Goal: Information Seeking & Learning: Learn about a topic

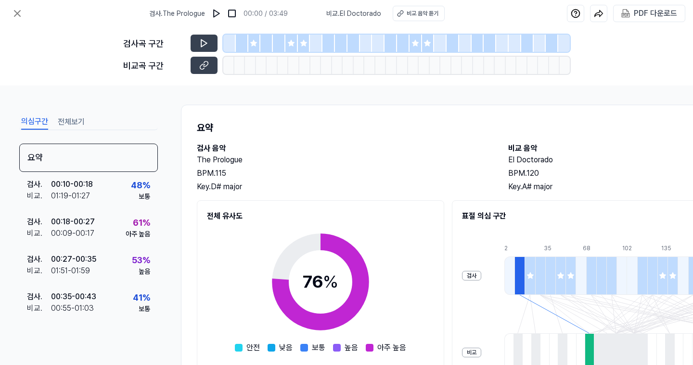
click at [258, 45] on div at bounding box center [254, 43] width 13 height 17
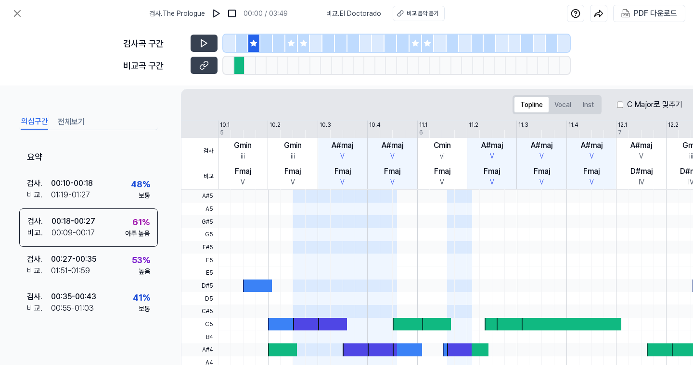
scroll to position [68, 0]
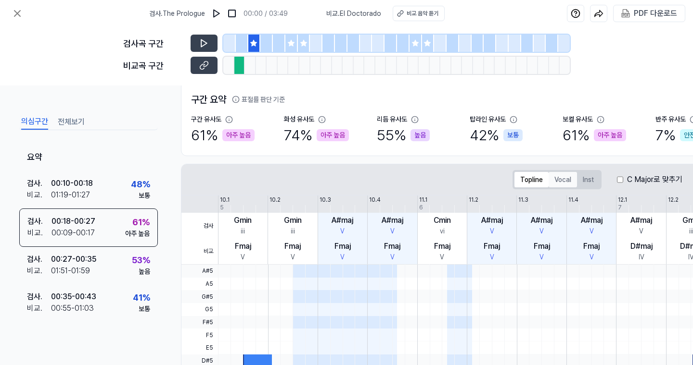
click at [564, 178] on button "Vocal" at bounding box center [562, 179] width 28 height 15
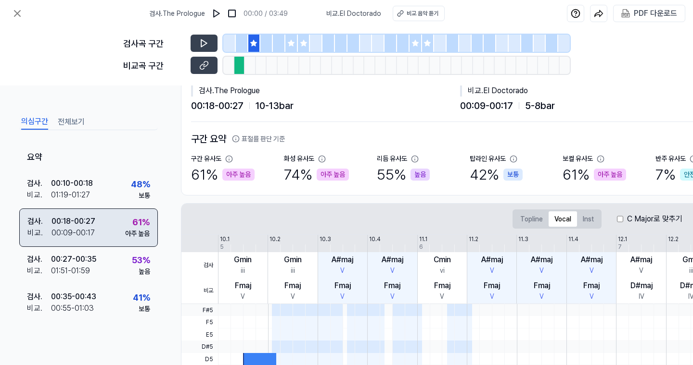
scroll to position [0, 0]
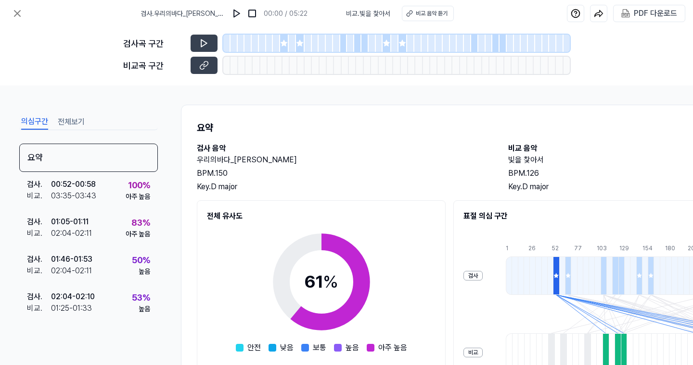
click at [287, 51] on div at bounding box center [284, 43] width 9 height 17
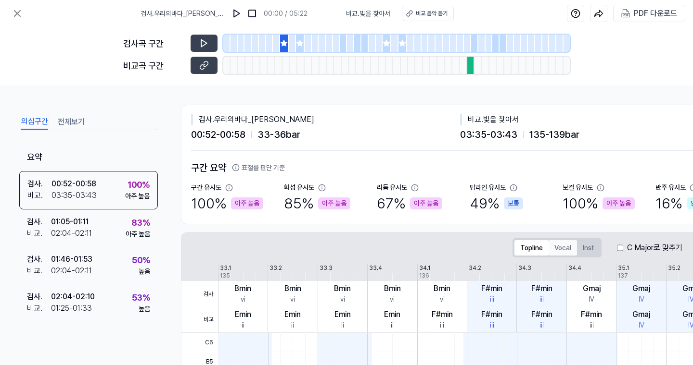
click at [559, 250] on button "Vocal" at bounding box center [562, 247] width 28 height 15
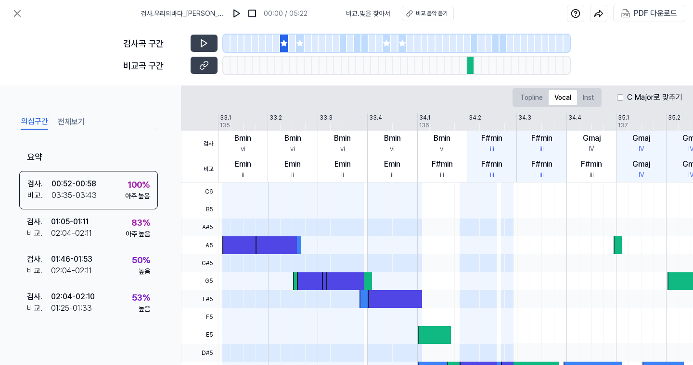
scroll to position [141, 0]
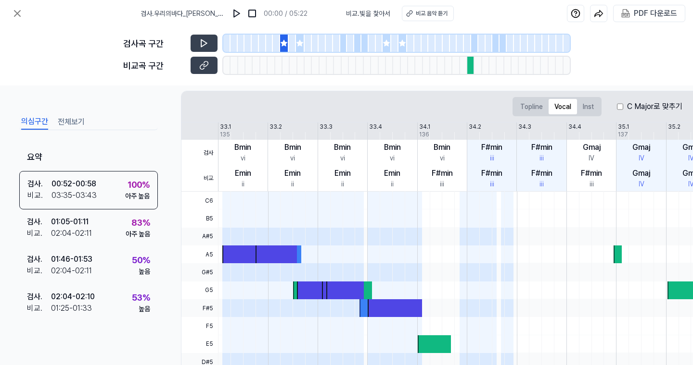
click at [188, 42] on div "검사곡 구간" at bounding box center [346, 43] width 446 height 17
click at [200, 44] on icon at bounding box center [204, 43] width 10 height 10
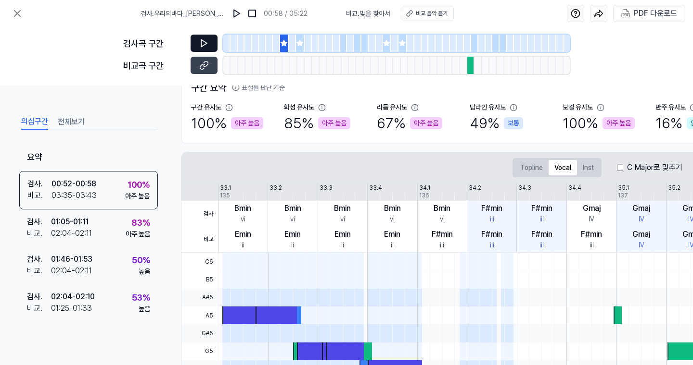
scroll to position [142, 0]
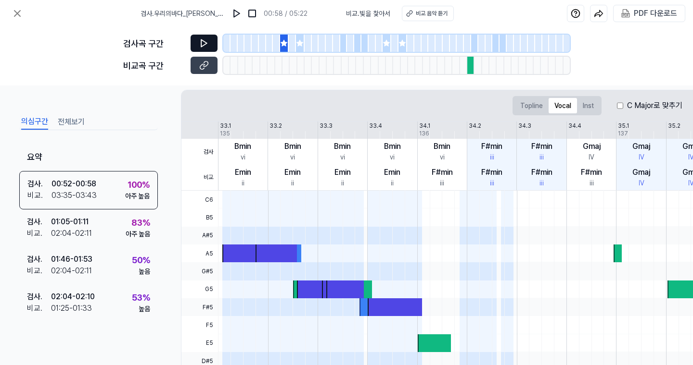
click at [201, 47] on icon at bounding box center [204, 43] width 10 height 10
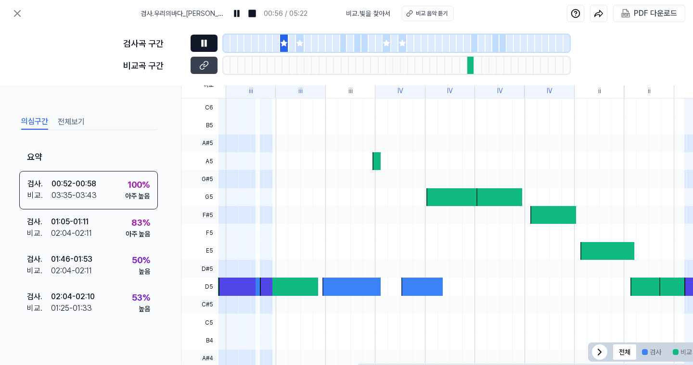
scroll to position [0, 254]
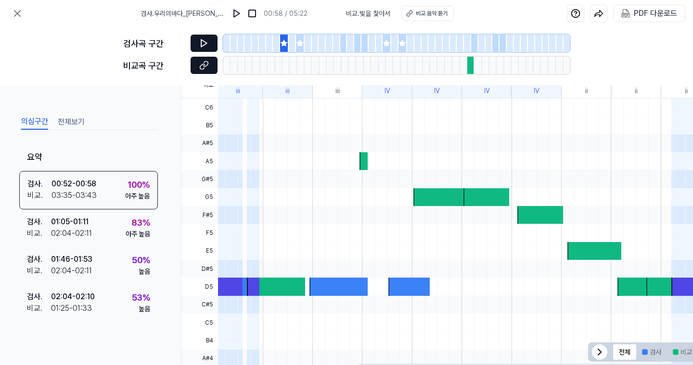
click at [200, 63] on icon at bounding box center [204, 66] width 10 height 10
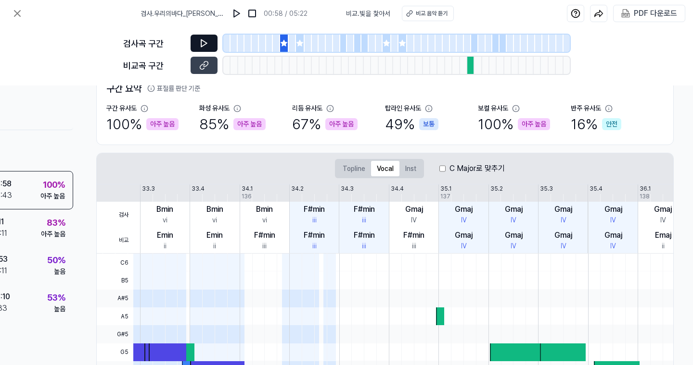
scroll to position [0, 0]
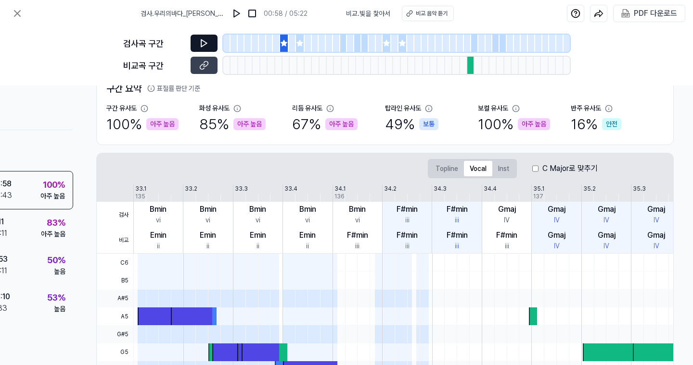
drag, startPoint x: 289, startPoint y: 44, endPoint x: 301, endPoint y: 47, distance: 12.3
click at [290, 44] on div at bounding box center [292, 43] width 7 height 17
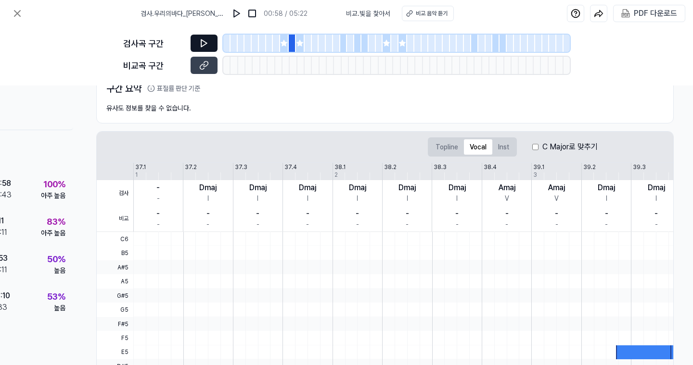
click at [307, 48] on div at bounding box center [307, 43] width 7 height 17
click at [302, 50] on div at bounding box center [300, 43] width 9 height 17
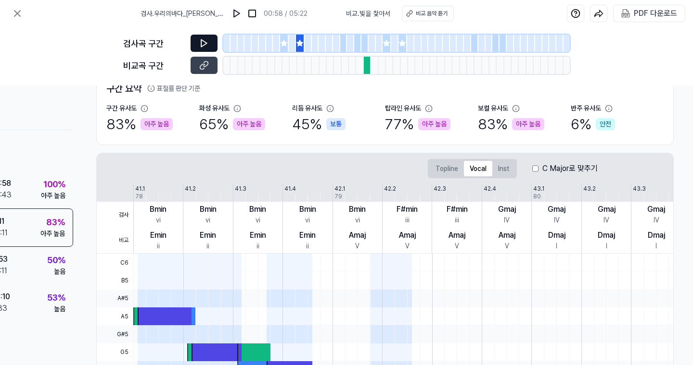
click at [209, 44] on button at bounding box center [203, 43] width 27 height 17
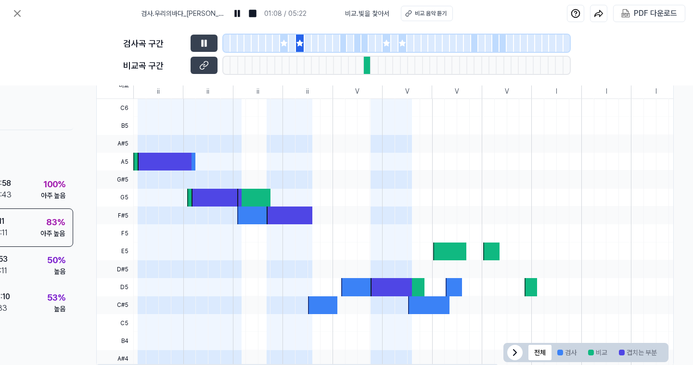
scroll to position [33, 88]
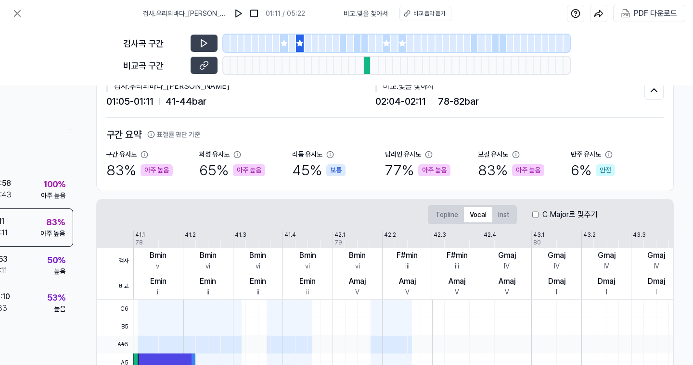
click at [385, 49] on div at bounding box center [386, 43] width 9 height 17
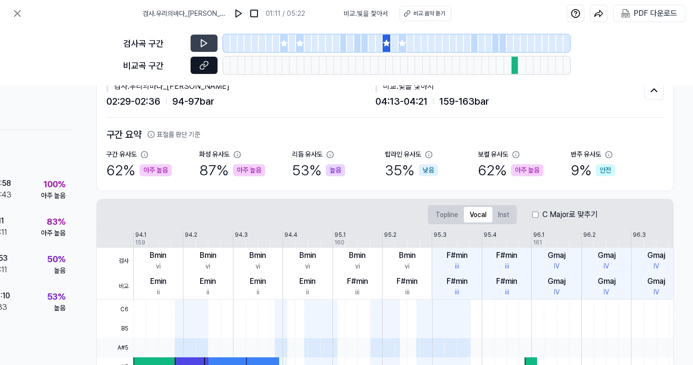
click at [192, 68] on button at bounding box center [203, 65] width 27 height 17
click at [219, 43] on div "검사곡 구간" at bounding box center [346, 43] width 446 height 17
click at [203, 39] on icon at bounding box center [204, 43] width 10 height 10
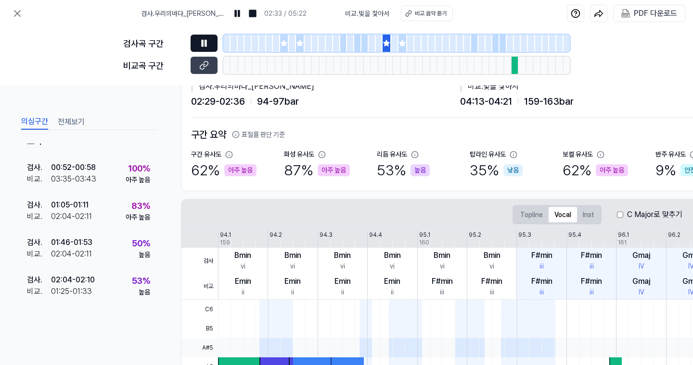
scroll to position [0, 0]
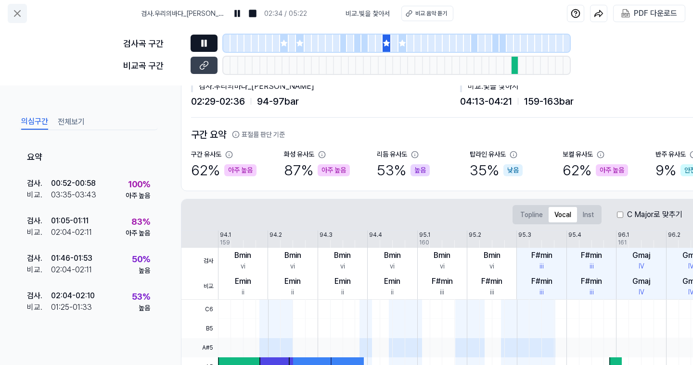
click at [13, 11] on icon at bounding box center [18, 14] width 12 height 12
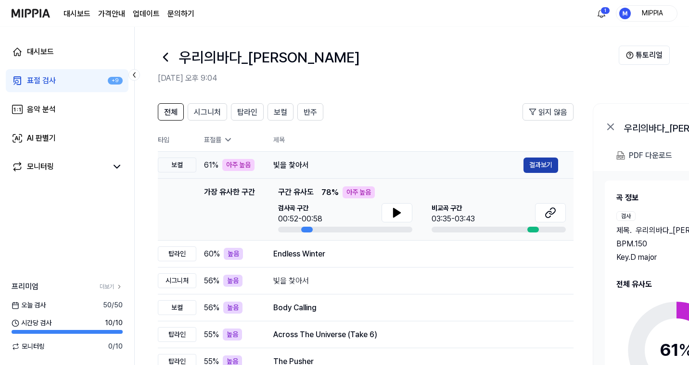
click at [543, 163] on button "결과보기" at bounding box center [540, 165] width 35 height 15
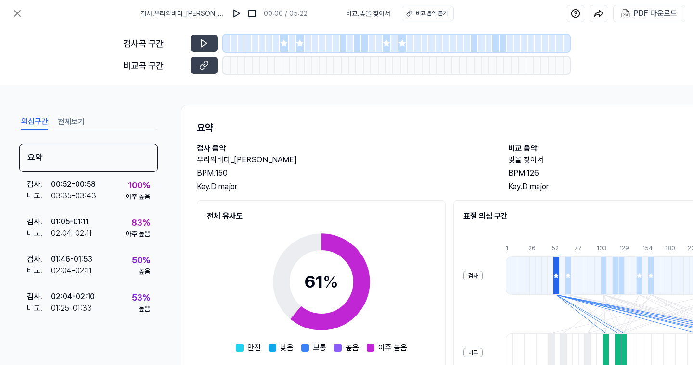
click at [280, 49] on div at bounding box center [284, 43] width 9 height 17
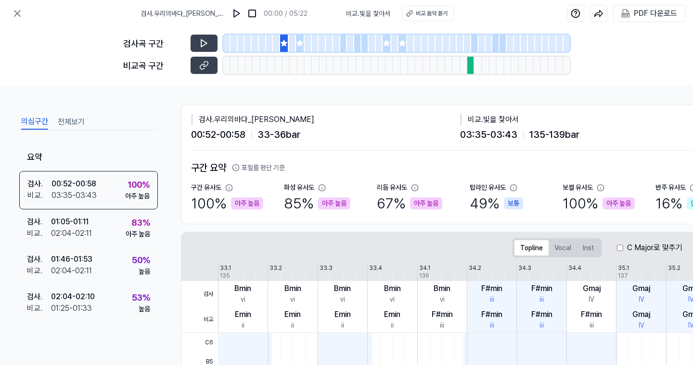
click at [296, 48] on div at bounding box center [300, 43] width 9 height 17
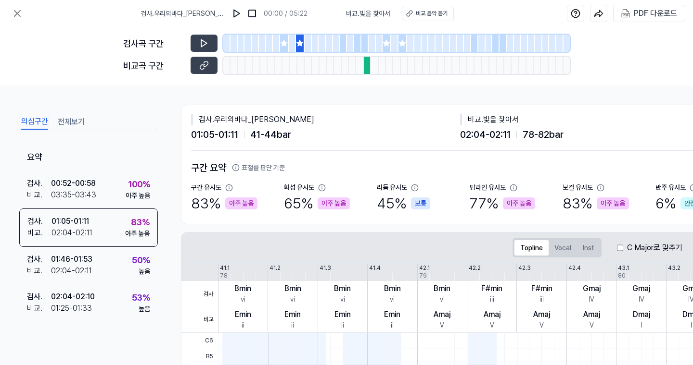
click at [342, 50] on div at bounding box center [343, 43] width 7 height 17
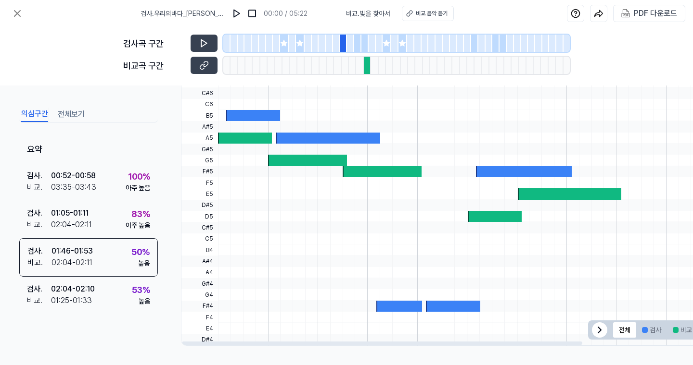
scroll to position [63, 0]
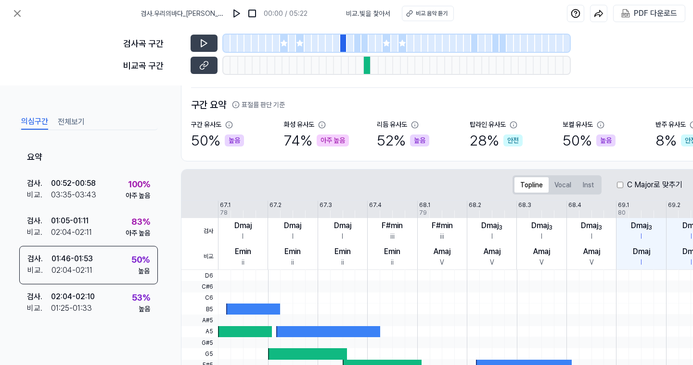
click at [622, 185] on div "C Major로 맞추기" at bounding box center [649, 185] width 65 height 12
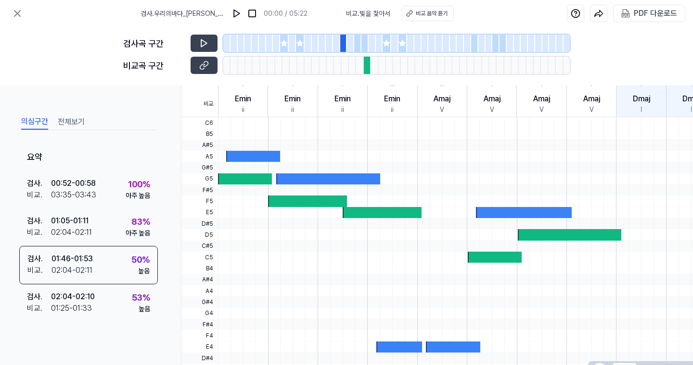
scroll to position [201, 0]
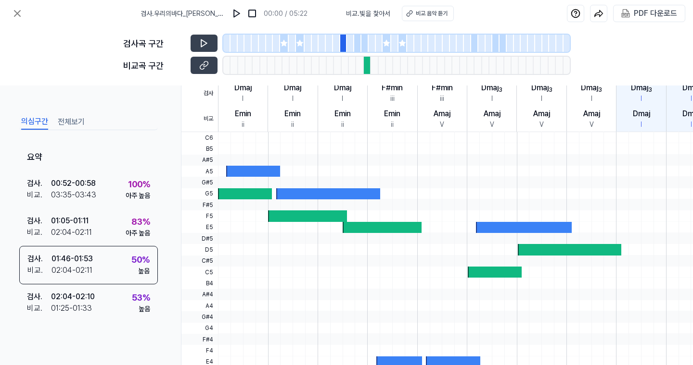
click at [387, 48] on div at bounding box center [386, 43] width 9 height 17
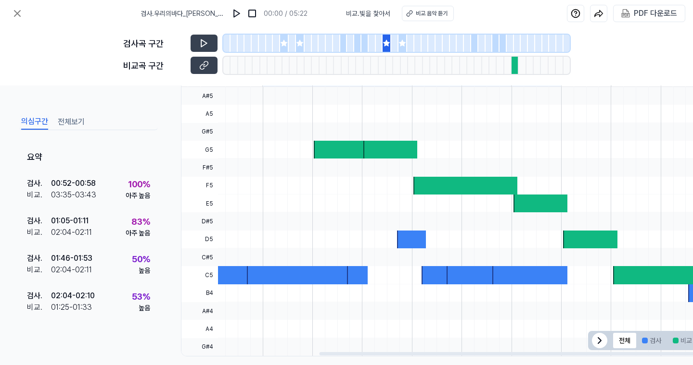
scroll to position [0, 0]
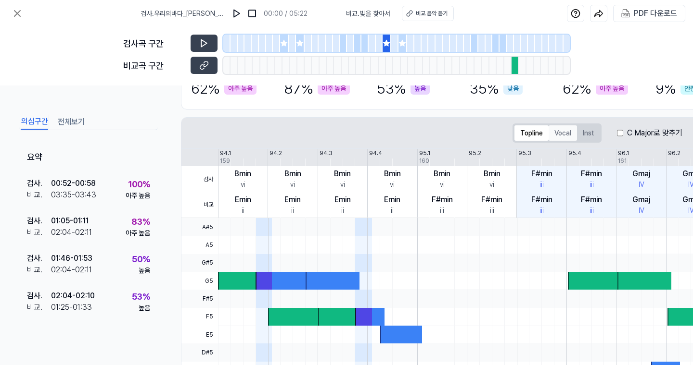
click at [561, 129] on button "Vocal" at bounding box center [562, 133] width 28 height 15
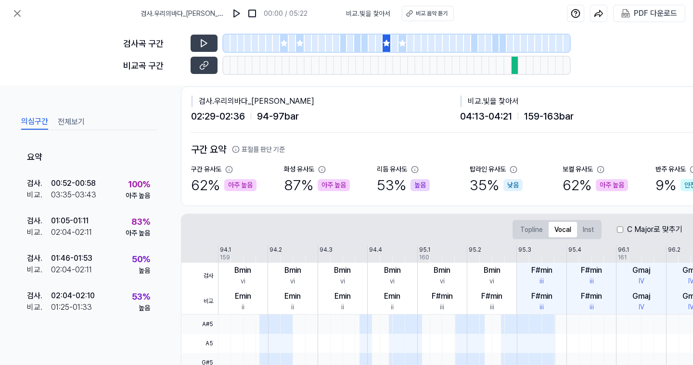
scroll to position [18, 0]
click at [403, 49] on div at bounding box center [402, 43] width 9 height 17
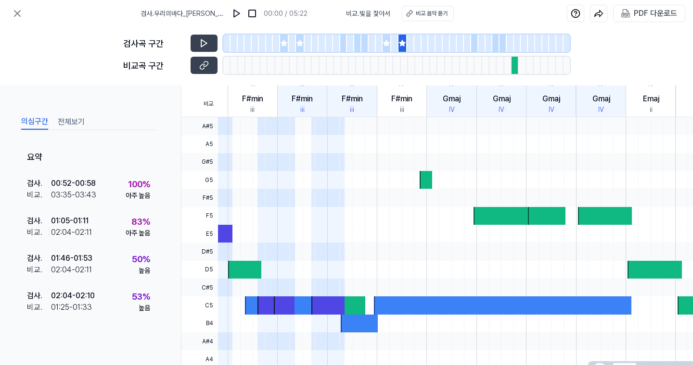
scroll to position [0, 254]
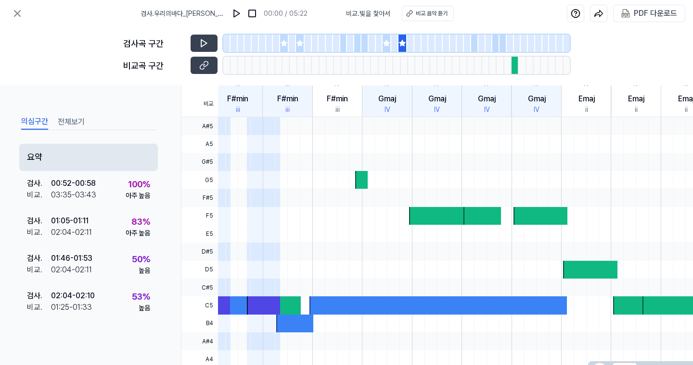
click at [99, 154] on div "요약" at bounding box center [88, 157] width 139 height 27
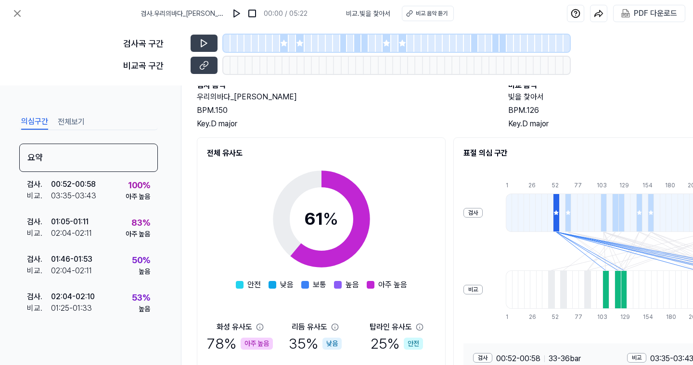
scroll to position [0, 0]
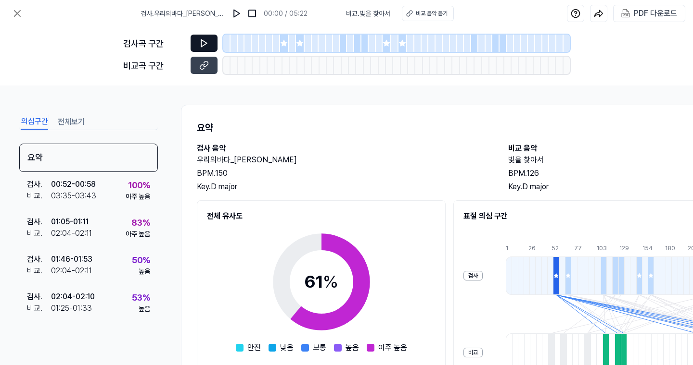
click at [198, 42] on button at bounding box center [203, 43] width 27 height 17
click at [202, 40] on icon at bounding box center [204, 43] width 10 height 10
click at [290, 49] on div at bounding box center [292, 43] width 7 height 17
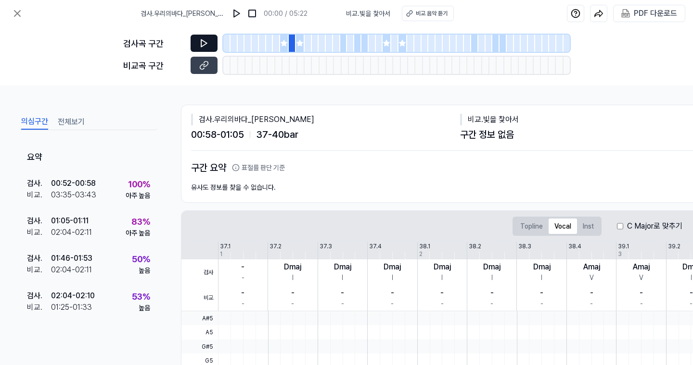
click at [206, 47] on icon at bounding box center [204, 43] width 10 height 10
click at [214, 46] on button at bounding box center [203, 43] width 27 height 17
click at [211, 46] on button at bounding box center [203, 43] width 27 height 17
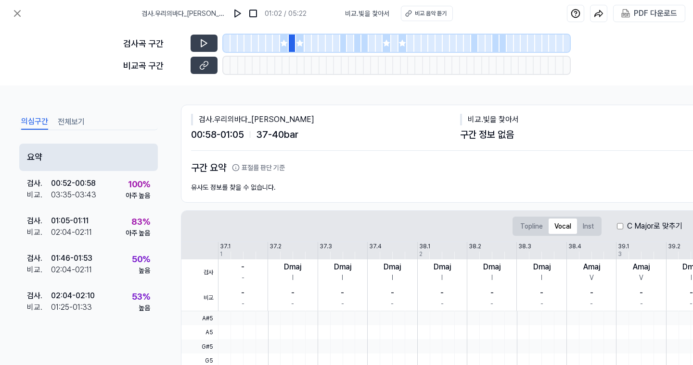
click at [88, 154] on div "요약" at bounding box center [88, 157] width 139 height 27
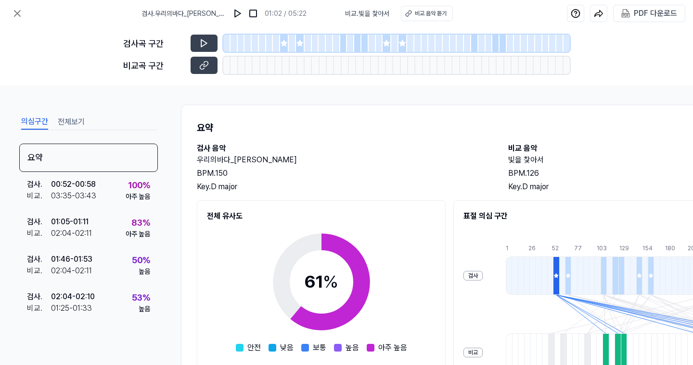
click at [290, 41] on div at bounding box center [292, 43] width 7 height 17
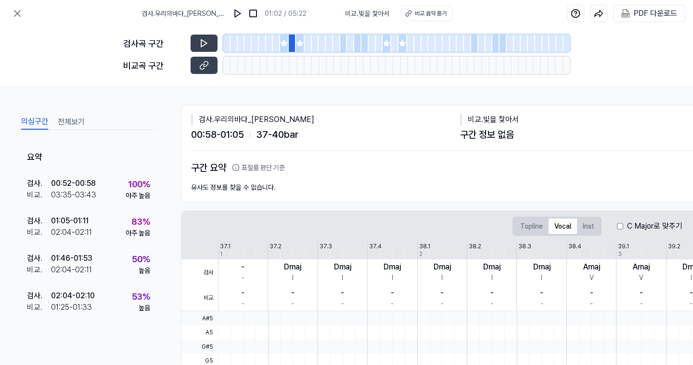
click at [250, 44] on div at bounding box center [247, 43] width 7 height 17
click at [208, 44] on icon at bounding box center [204, 43] width 10 height 10
click at [258, 48] on div at bounding box center [255, 43] width 7 height 17
click at [211, 45] on button at bounding box center [203, 43] width 27 height 17
click at [207, 72] on button at bounding box center [203, 65] width 27 height 17
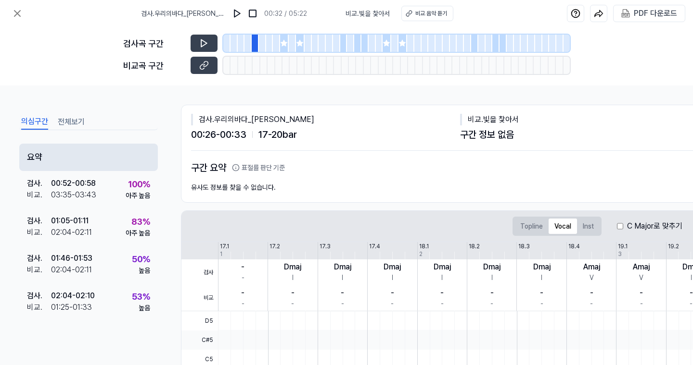
click at [102, 161] on div "요약" at bounding box center [88, 157] width 139 height 27
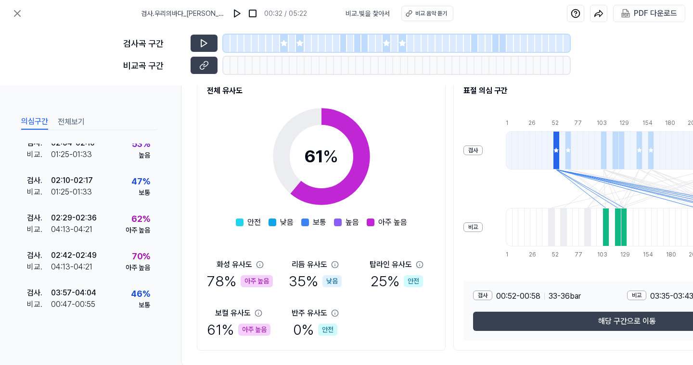
scroll to position [237, 0]
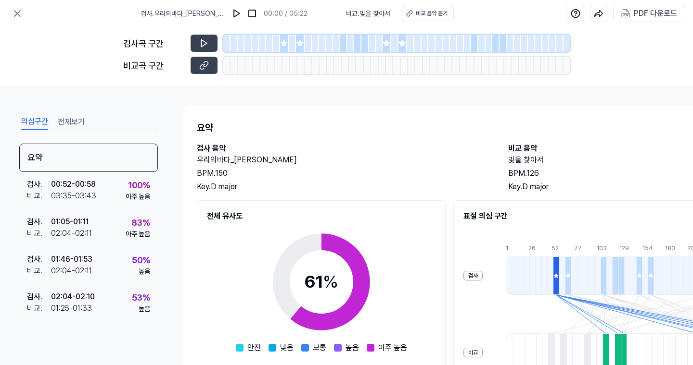
click at [278, 49] on div at bounding box center [276, 43] width 7 height 17
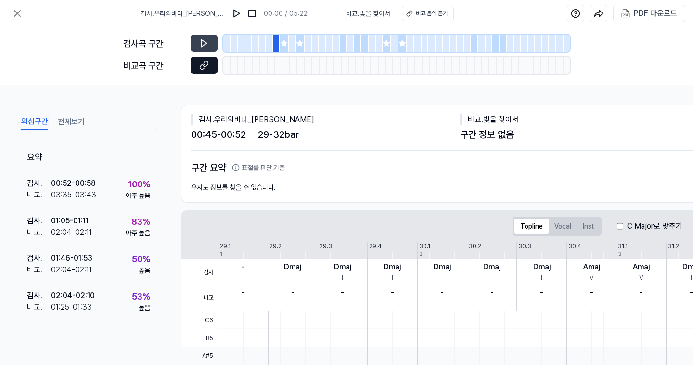
click at [204, 67] on icon at bounding box center [204, 66] width 10 height 10
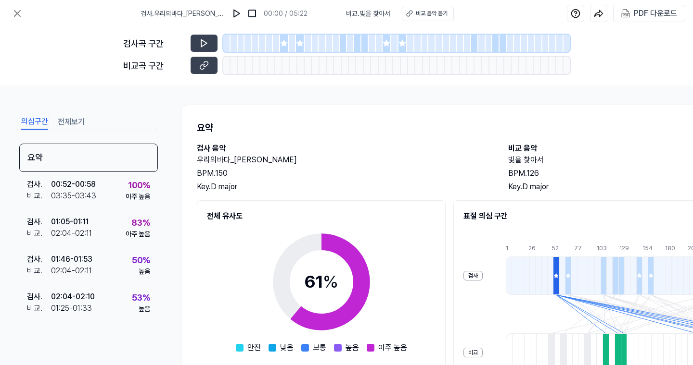
click at [284, 49] on div at bounding box center [284, 43] width 9 height 17
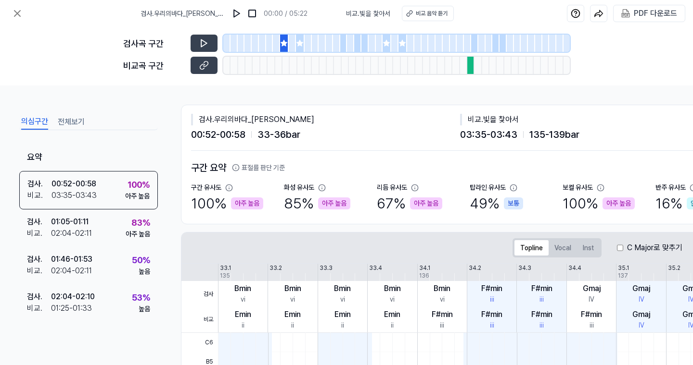
click at [354, 65] on div at bounding box center [352, 65] width 7 height 17
click at [202, 68] on icon at bounding box center [204, 66] width 10 height 10
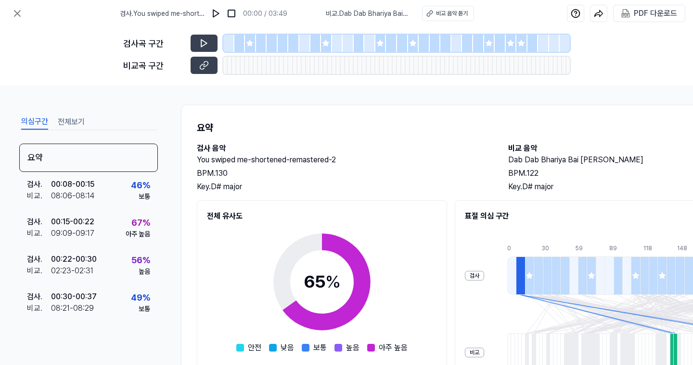
click at [251, 47] on icon at bounding box center [250, 43] width 8 height 8
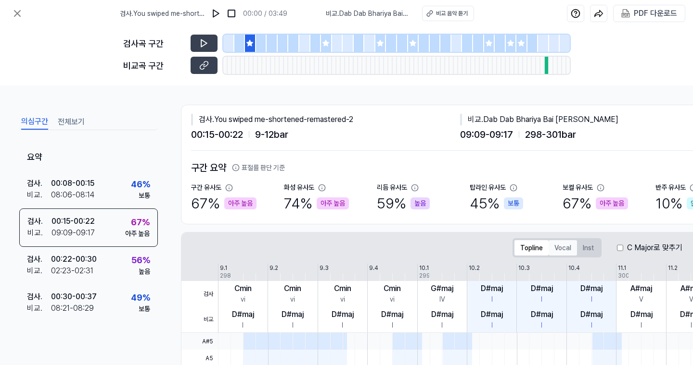
click at [557, 248] on button "Vocal" at bounding box center [562, 247] width 28 height 15
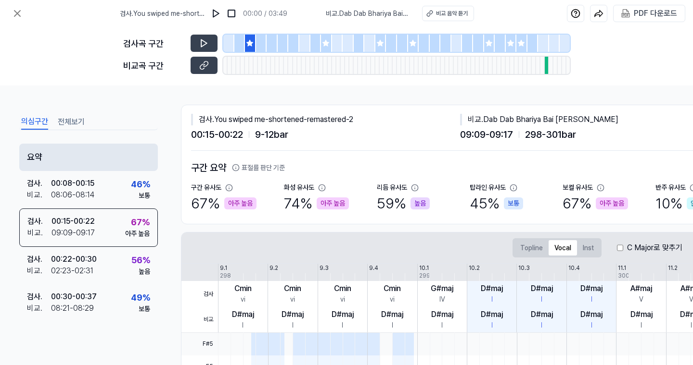
click at [103, 153] on div "요약" at bounding box center [88, 157] width 139 height 27
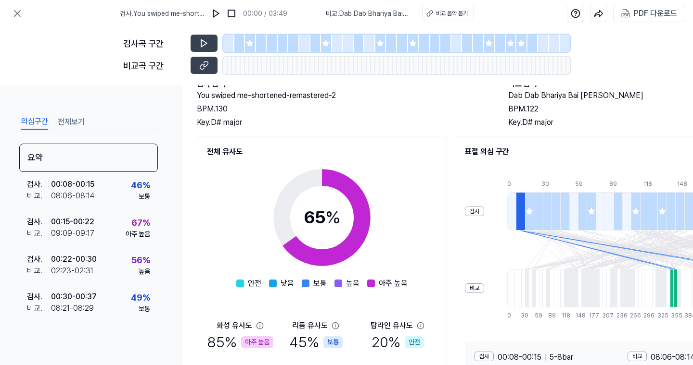
scroll to position [87, 0]
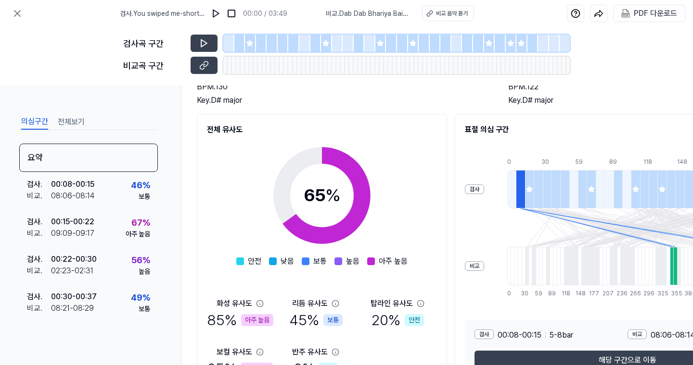
click at [252, 47] on icon at bounding box center [250, 43] width 8 height 8
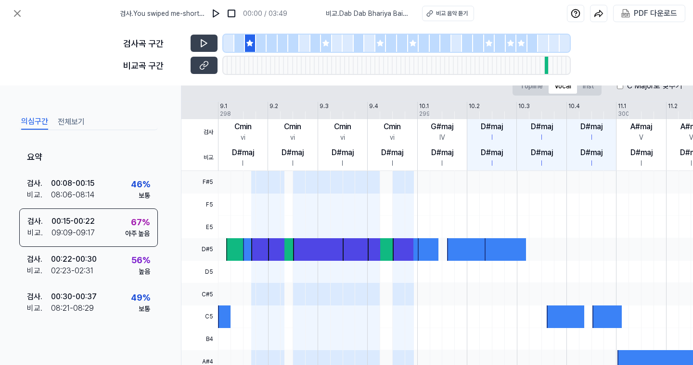
scroll to position [162, 0]
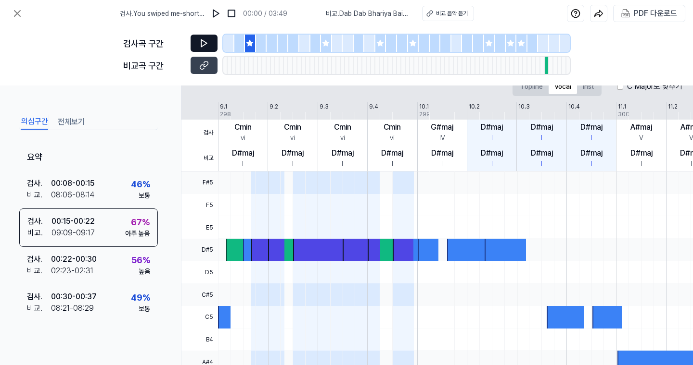
click at [211, 43] on button at bounding box center [203, 43] width 27 height 17
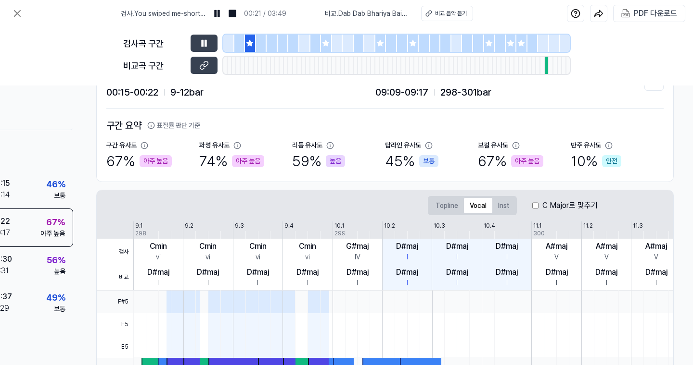
scroll to position [38, 88]
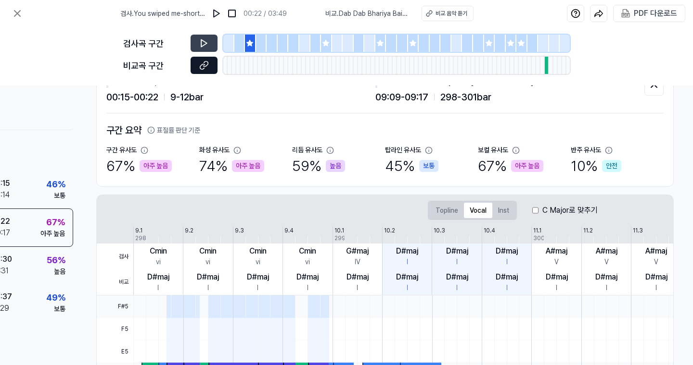
click at [199, 67] on icon at bounding box center [204, 66] width 10 height 10
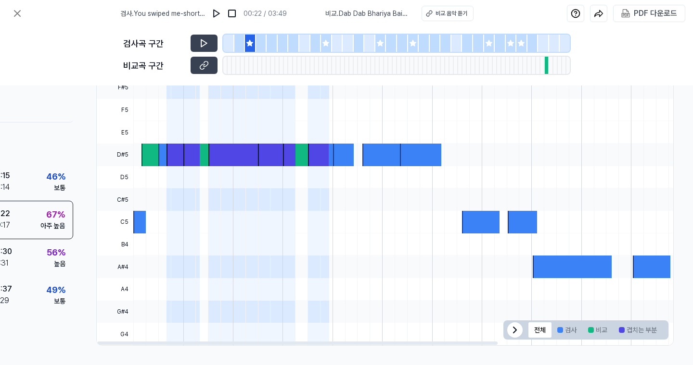
scroll to position [260, 88]
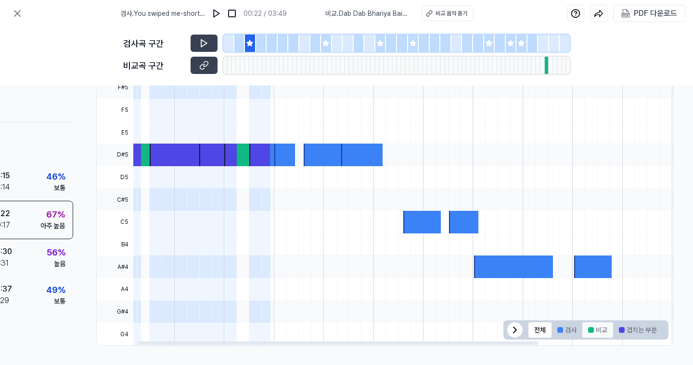
click at [601, 328] on button "비교" at bounding box center [597, 330] width 31 height 15
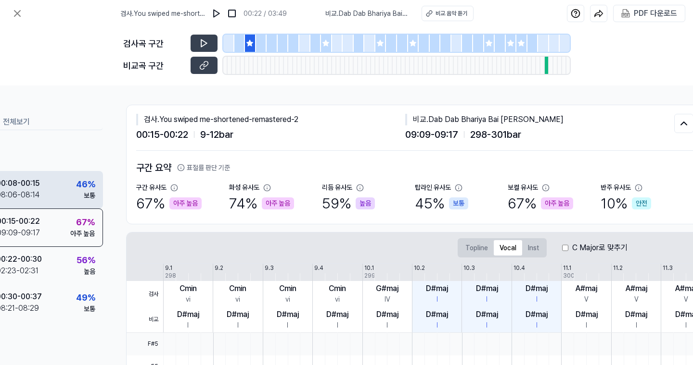
scroll to position [0, 0]
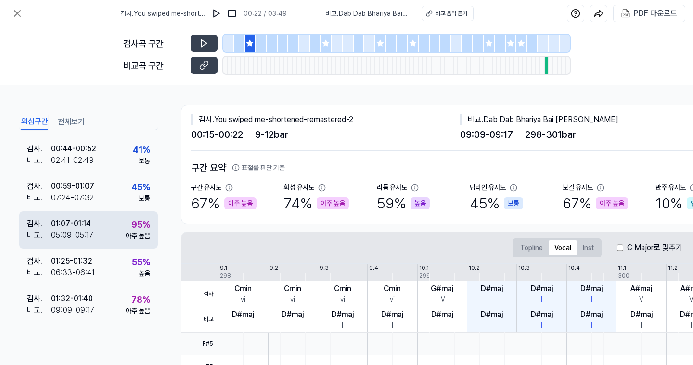
click at [93, 230] on div "검사 . 01:07 - 01:14 비교 . 05:09 - 05:17 95 % 아주 높음" at bounding box center [88, 231] width 139 height 38
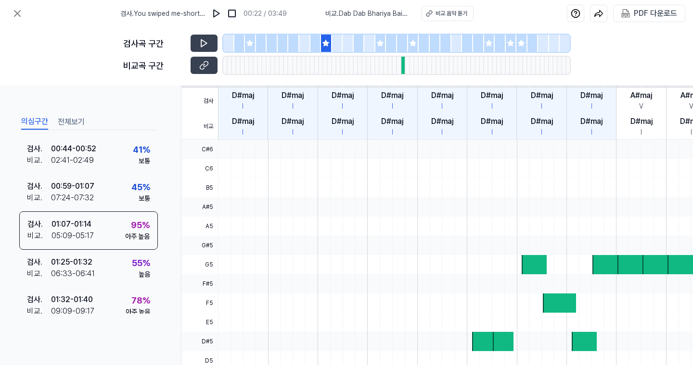
scroll to position [261, 0]
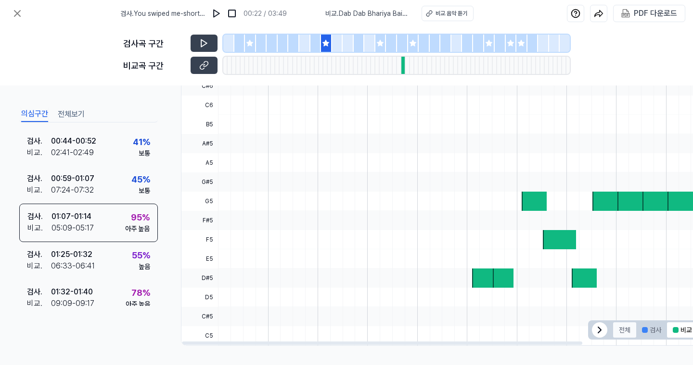
click at [616, 330] on button "전체" at bounding box center [624, 330] width 23 height 15
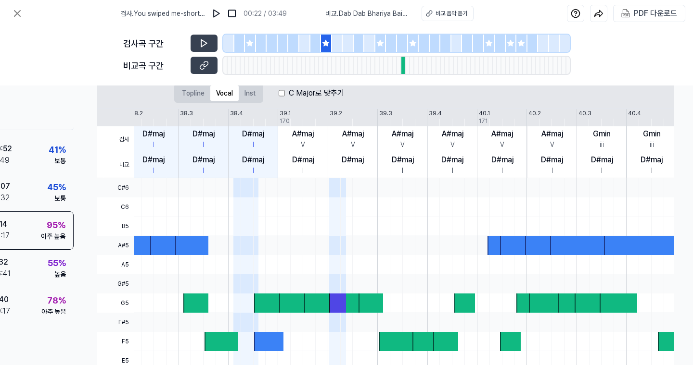
scroll to position [155, 88]
click at [288, 94] on label "C Major로 맞추기" at bounding box center [315, 94] width 55 height 12
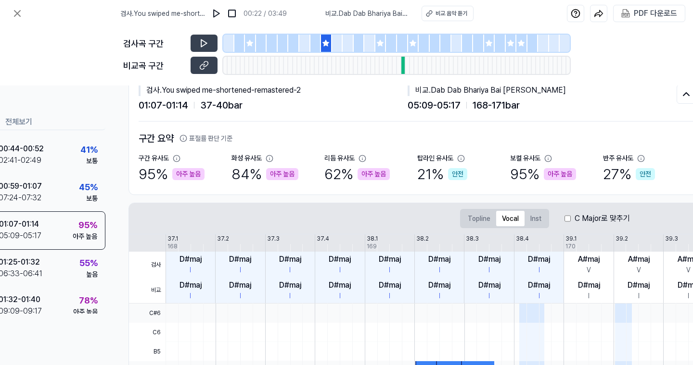
scroll to position [29, 47]
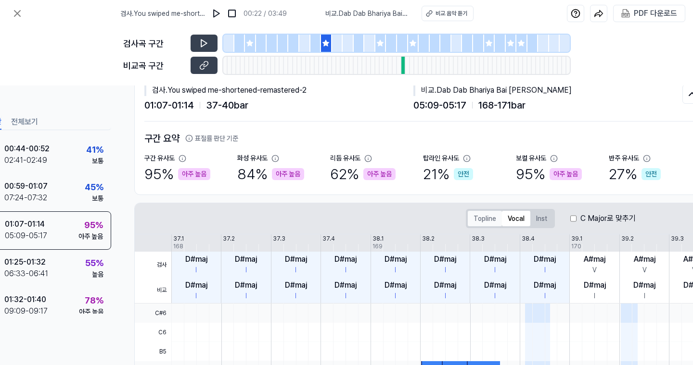
click at [486, 219] on button "Topline" at bounding box center [484, 218] width 34 height 15
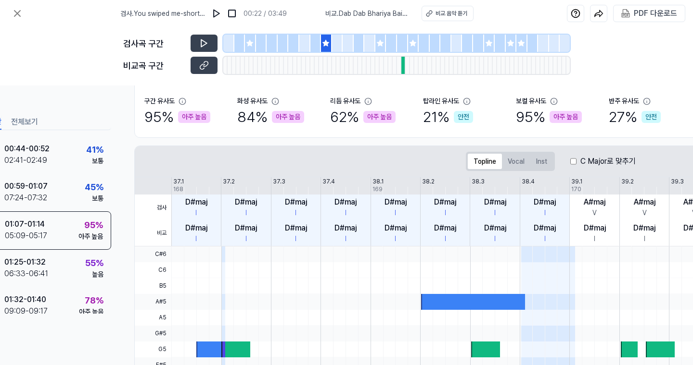
scroll to position [86, 47]
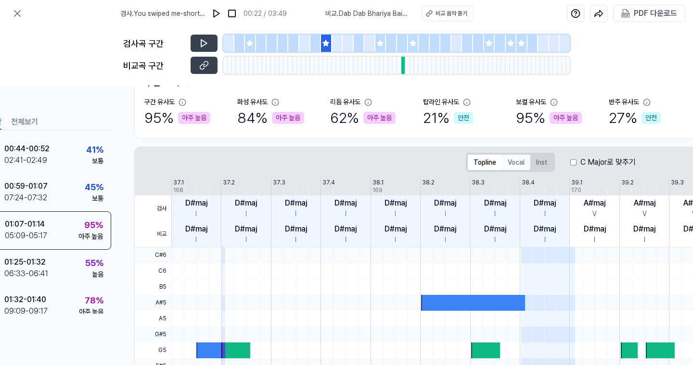
click at [515, 167] on button "Vocal" at bounding box center [516, 162] width 28 height 15
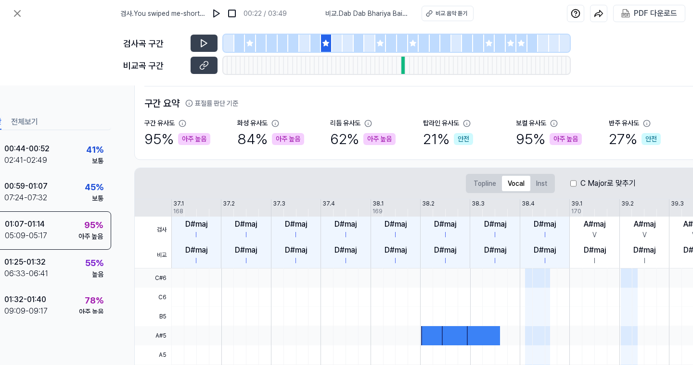
scroll to position [64, 0]
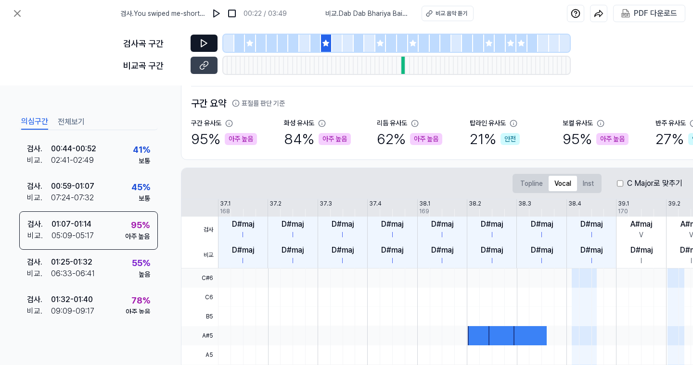
click at [210, 49] on button at bounding box center [203, 43] width 27 height 17
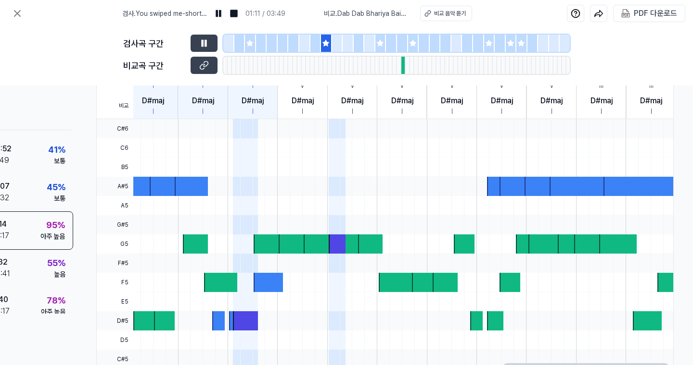
scroll to position [261, 88]
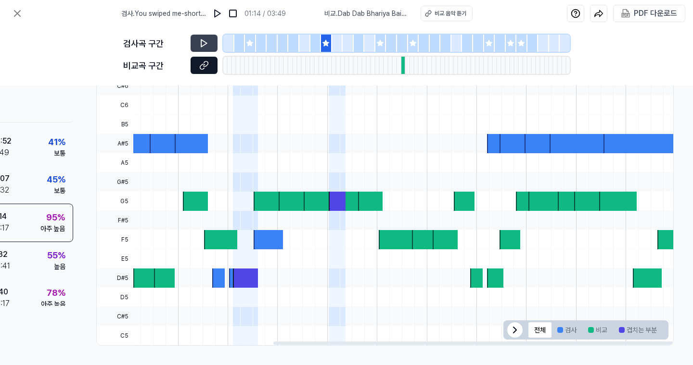
click at [212, 63] on button at bounding box center [203, 65] width 27 height 17
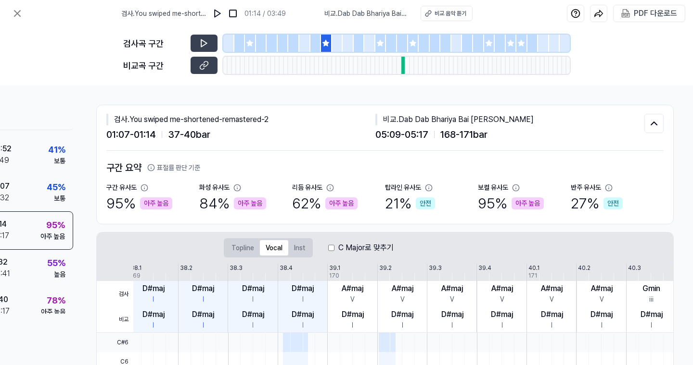
scroll to position [0, 0]
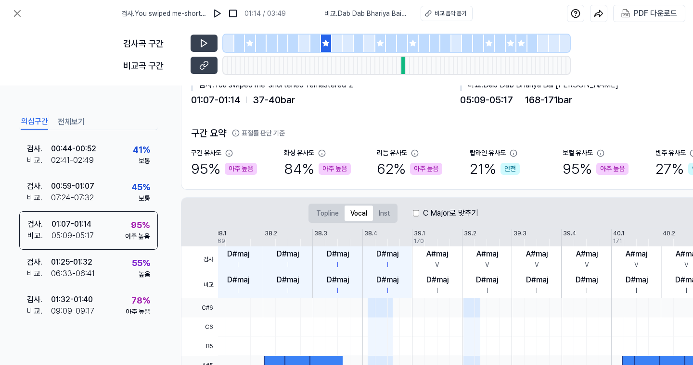
click at [219, 49] on div "검사곡 구간" at bounding box center [346, 43] width 446 height 17
click at [206, 47] on icon at bounding box center [204, 43] width 10 height 10
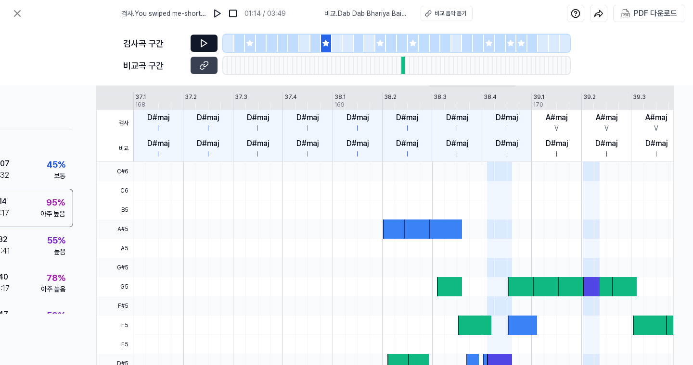
scroll to position [0, 88]
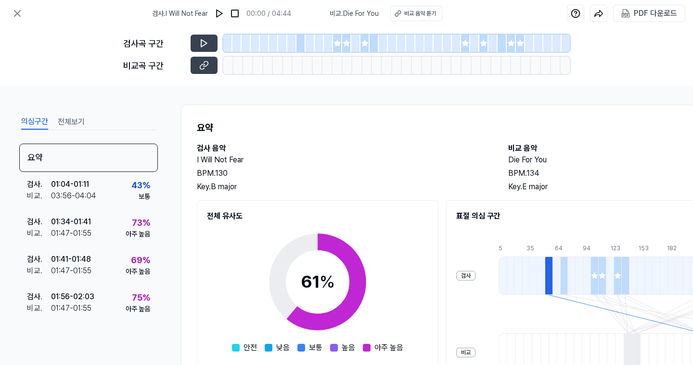
click at [335, 47] on icon at bounding box center [337, 43] width 8 height 8
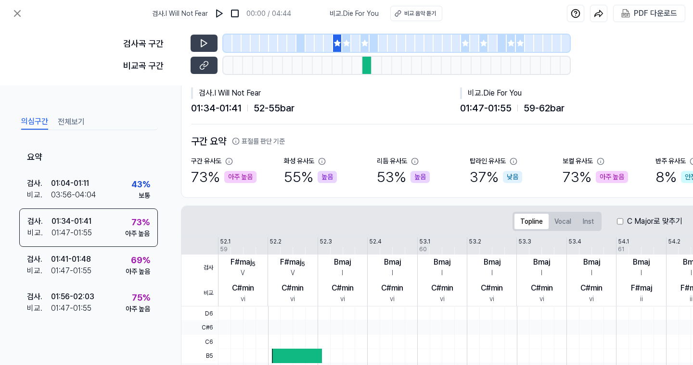
scroll to position [28, 0]
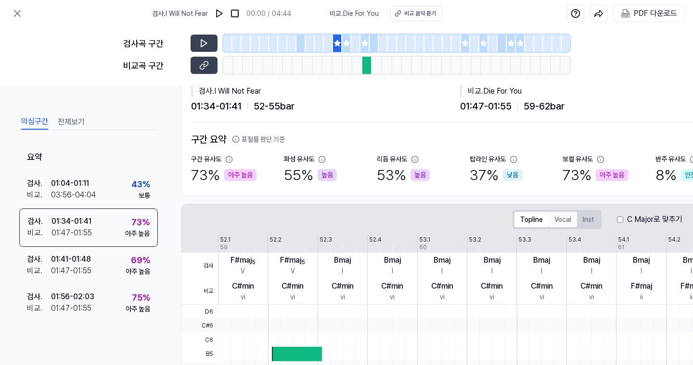
click at [559, 220] on button "Vocal" at bounding box center [562, 219] width 28 height 15
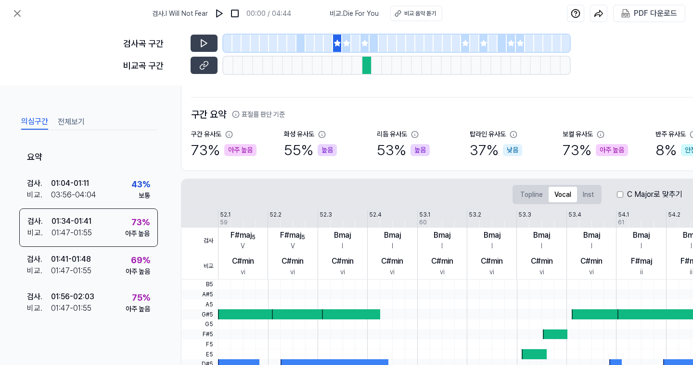
scroll to position [46, 0]
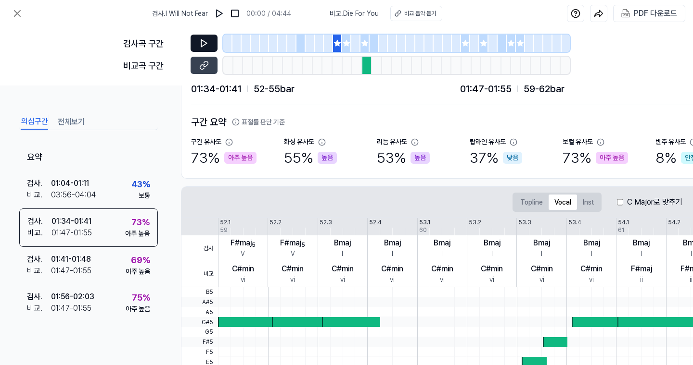
click at [201, 42] on icon at bounding box center [204, 43] width 6 height 7
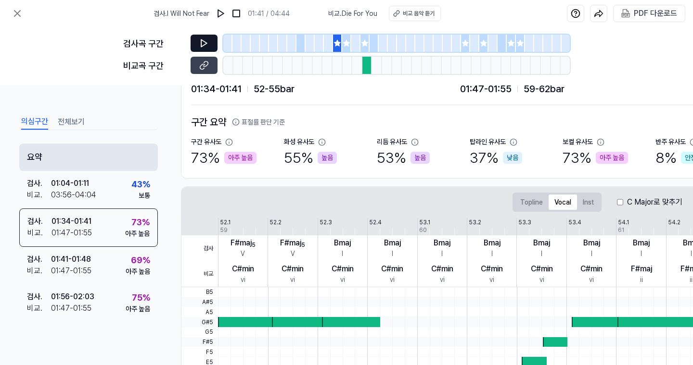
click at [100, 167] on div "요약" at bounding box center [88, 157] width 139 height 27
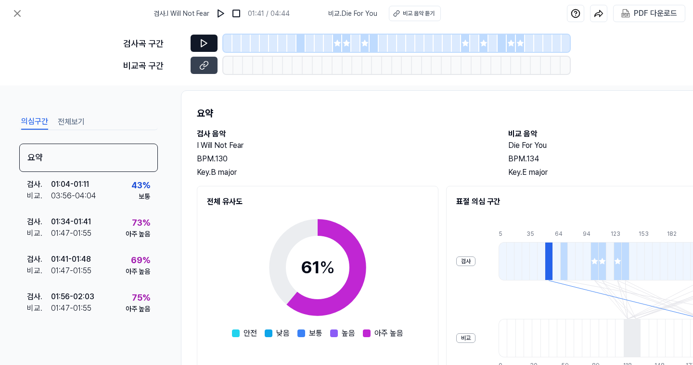
scroll to position [3, 0]
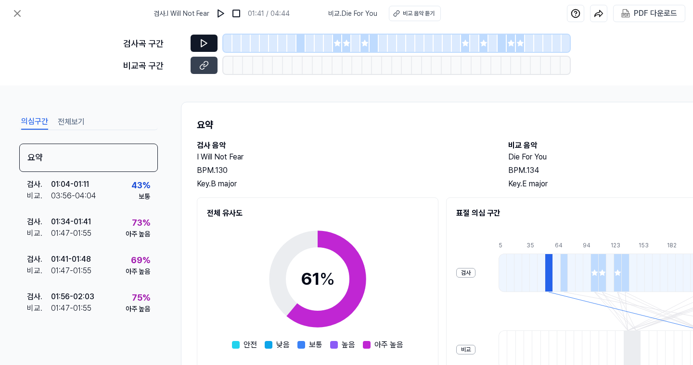
click at [335, 49] on div at bounding box center [337, 43] width 9 height 17
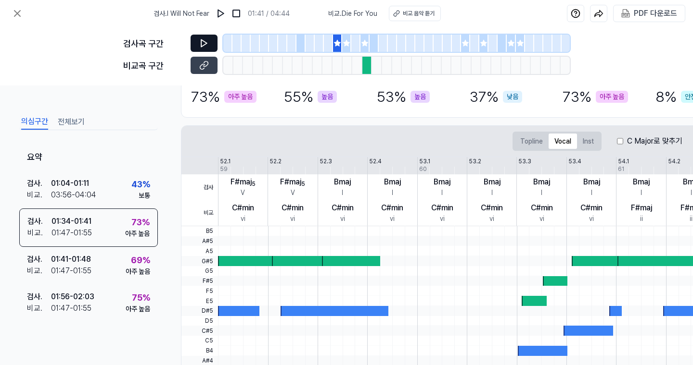
scroll to position [103, 0]
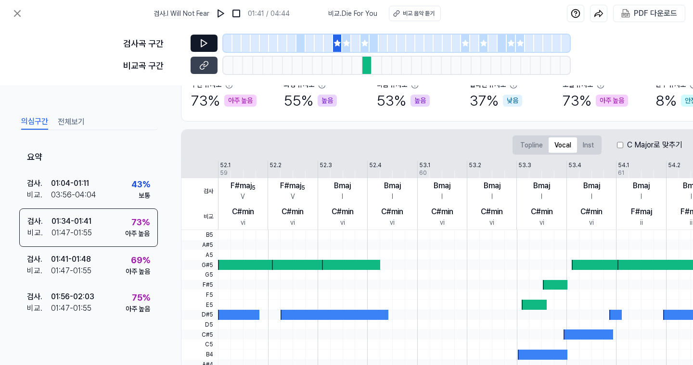
click at [624, 146] on div "C Major로 맞추기" at bounding box center [649, 145] width 65 height 12
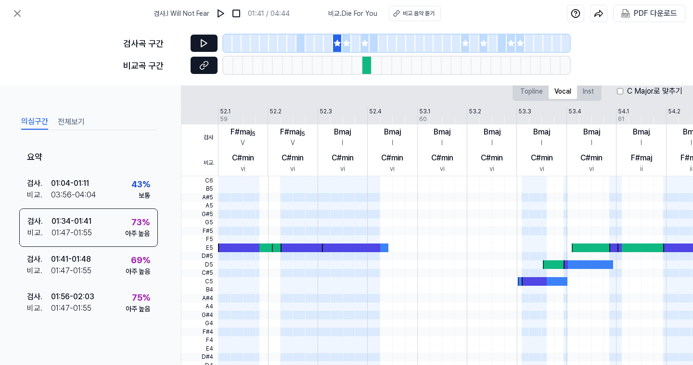
scroll to position [156, 0]
click at [175, 66] on div "비교곡 구간" at bounding box center [154, 65] width 62 height 13
click at [205, 66] on icon at bounding box center [205, 64] width 5 height 5
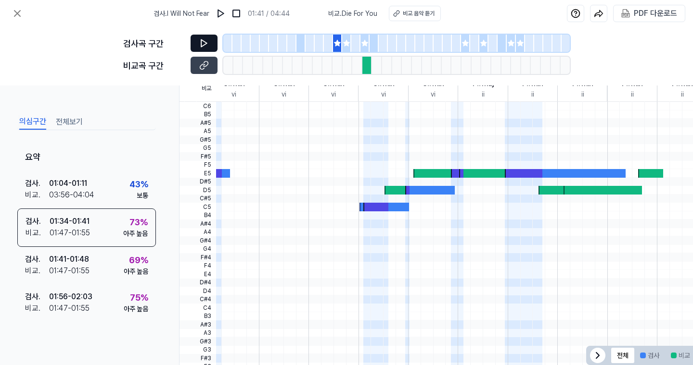
scroll to position [0, 0]
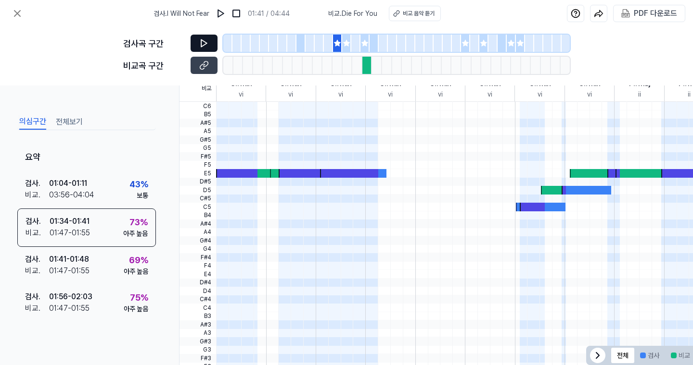
click at [196, 44] on button at bounding box center [203, 43] width 27 height 17
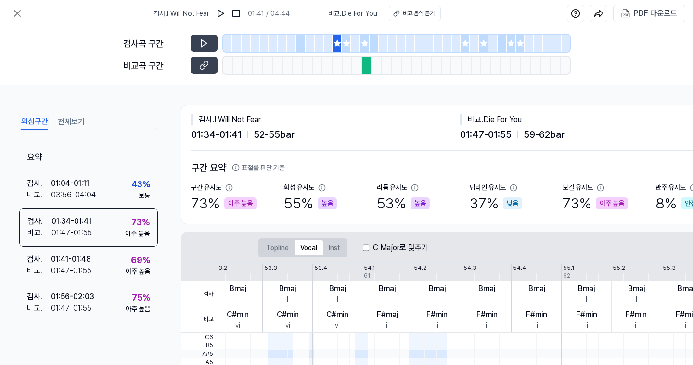
click at [347, 49] on div at bounding box center [346, 43] width 9 height 17
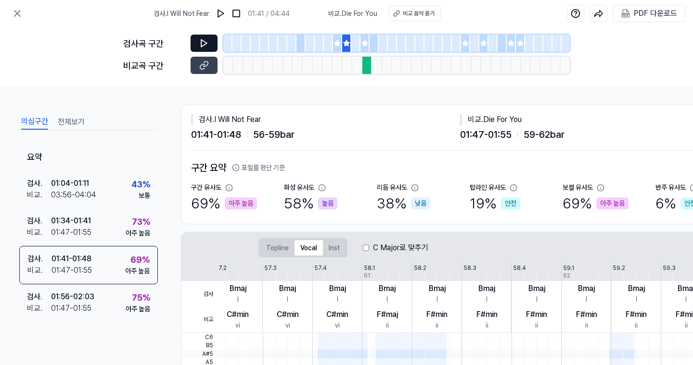
click at [207, 45] on icon at bounding box center [204, 43] width 10 height 10
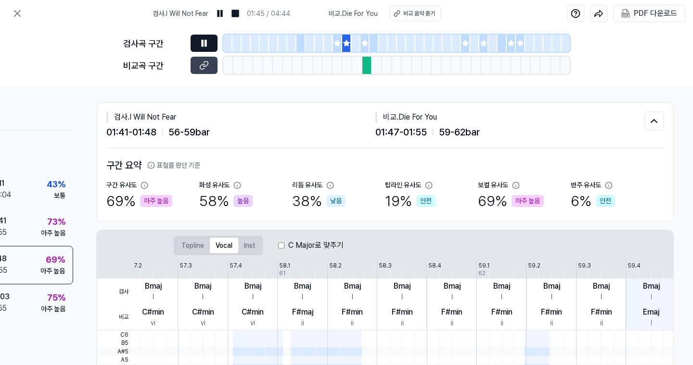
scroll to position [0, 88]
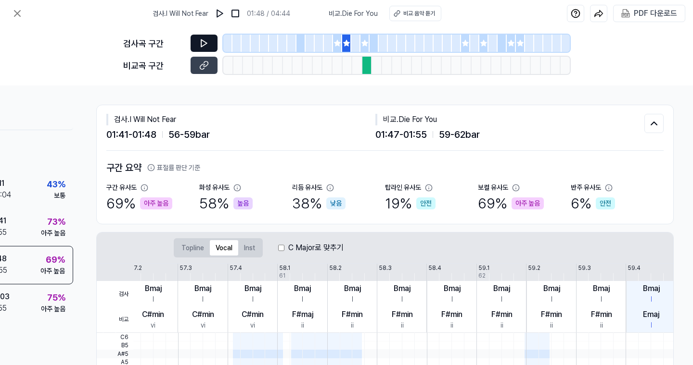
click at [363, 47] on icon at bounding box center [365, 43] width 8 height 8
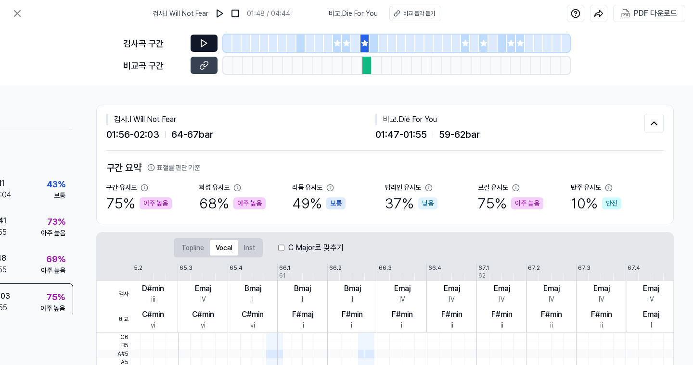
click at [201, 45] on icon at bounding box center [204, 43] width 6 height 7
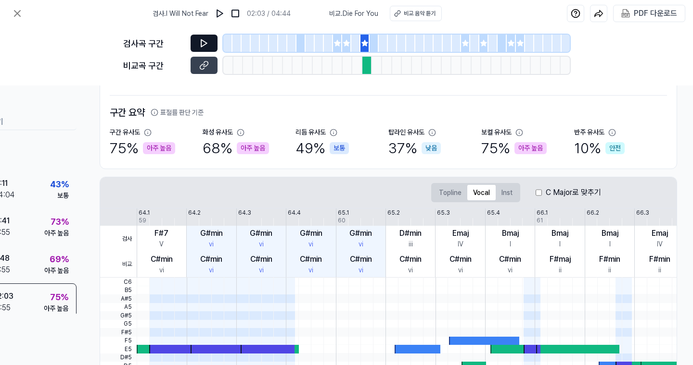
scroll to position [25, 81]
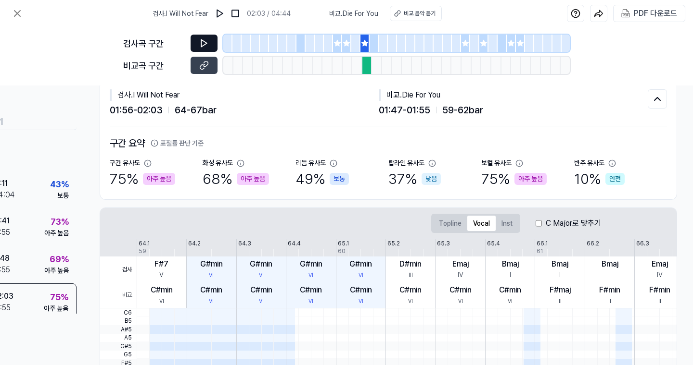
click at [372, 49] on div at bounding box center [373, 43] width 9 height 17
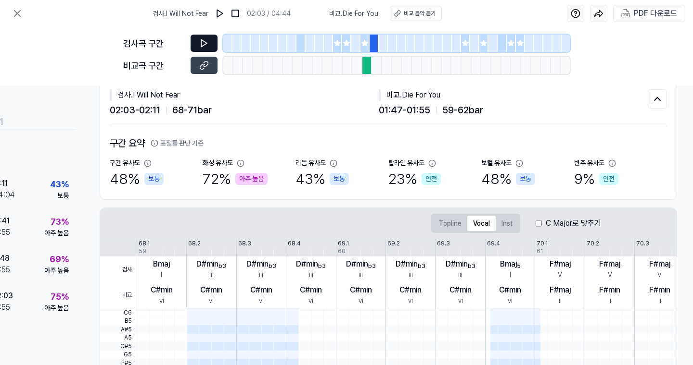
click at [187, 49] on div "검사곡 구간" at bounding box center [346, 43] width 446 height 17
click at [200, 45] on icon at bounding box center [204, 43] width 10 height 10
click at [466, 48] on div at bounding box center [465, 43] width 9 height 17
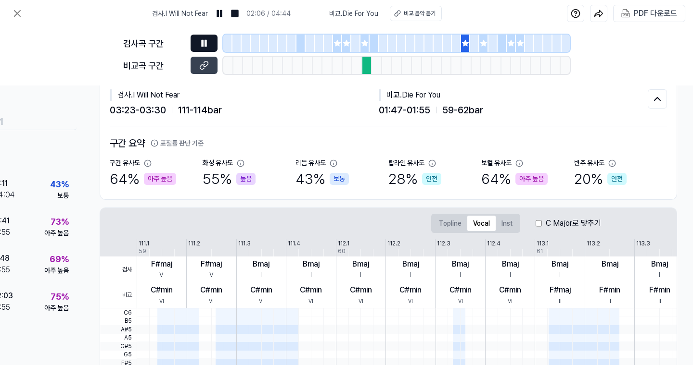
click at [194, 39] on button at bounding box center [203, 43] width 27 height 17
click at [205, 49] on button at bounding box center [203, 43] width 27 height 17
click at [206, 45] on icon at bounding box center [204, 43] width 10 height 10
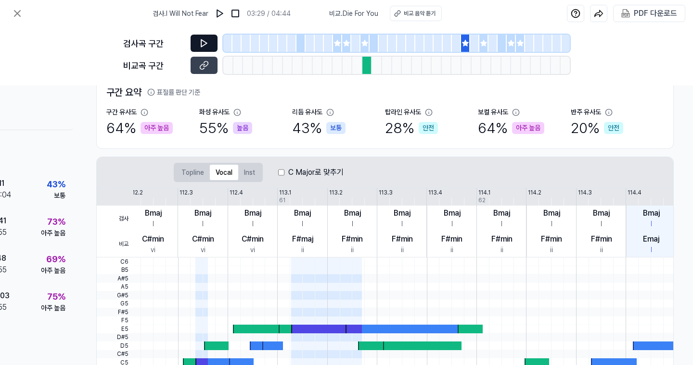
scroll to position [0, 88]
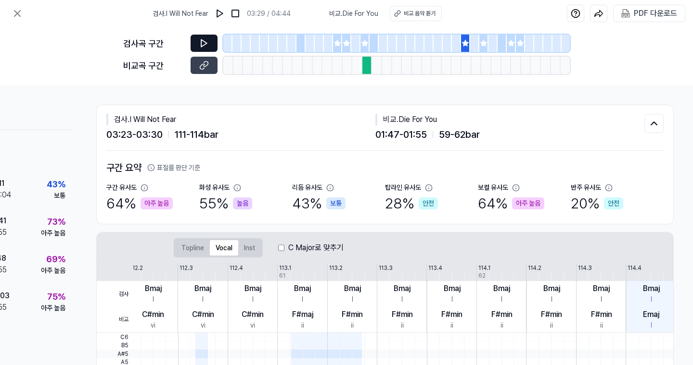
click at [488, 50] on div at bounding box center [492, 43] width 9 height 17
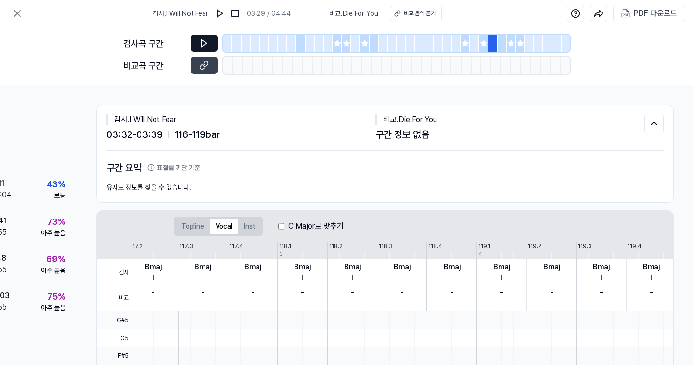
click at [482, 51] on div at bounding box center [483, 43] width 9 height 17
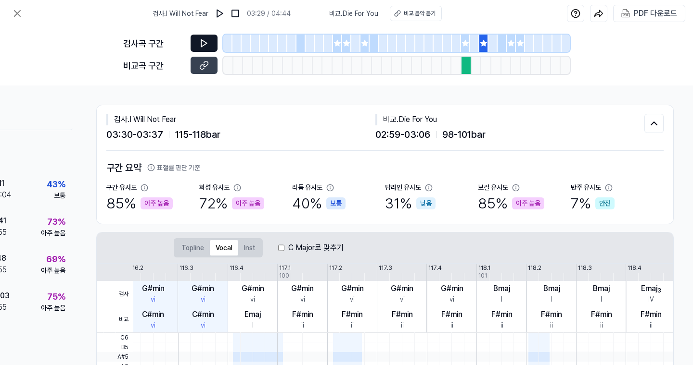
click at [201, 44] on icon at bounding box center [204, 43] width 6 height 7
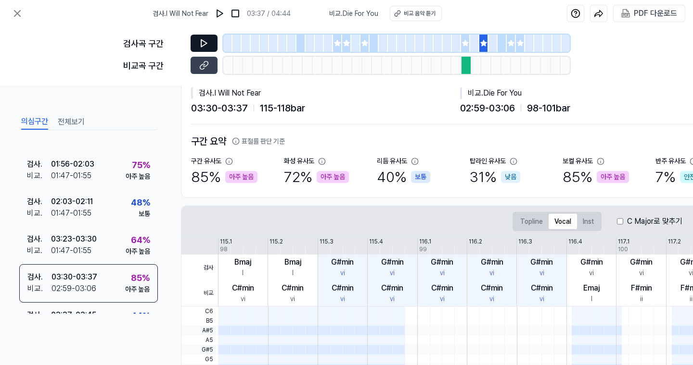
scroll to position [0, 0]
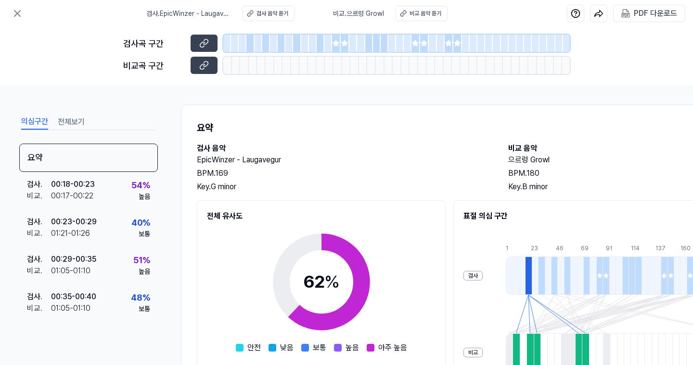
click at [332, 49] on div at bounding box center [336, 43] width 9 height 17
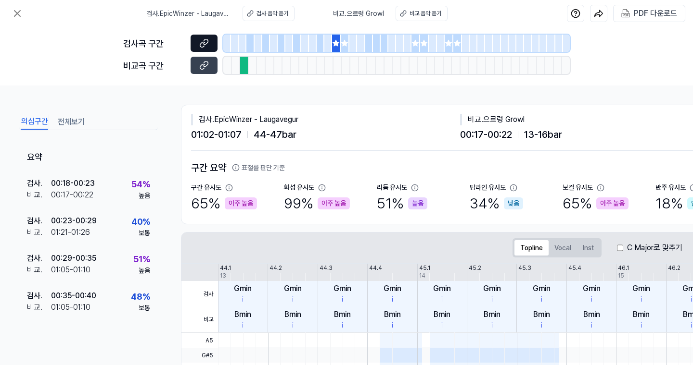
click at [205, 35] on button at bounding box center [203, 43] width 27 height 17
click at [212, 43] on button at bounding box center [203, 43] width 27 height 17
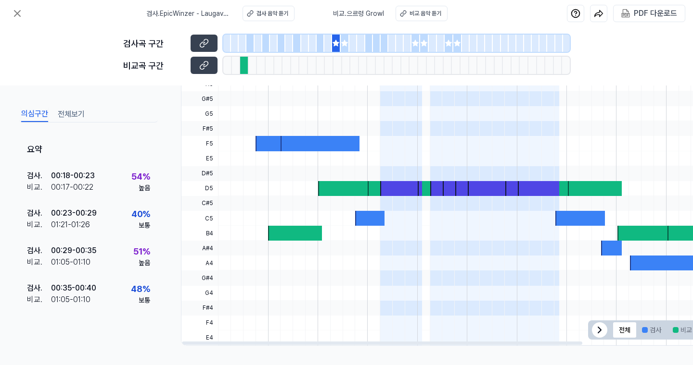
scroll to position [45, 0]
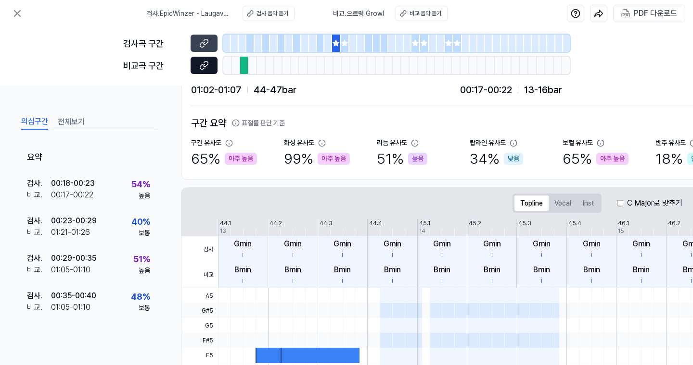
click at [202, 69] on icon at bounding box center [202, 66] width 5 height 5
click at [564, 204] on button "Vocal" at bounding box center [562, 203] width 28 height 15
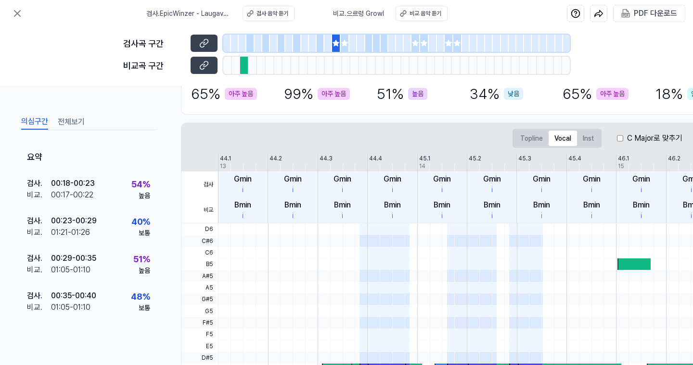
scroll to position [115, 0]
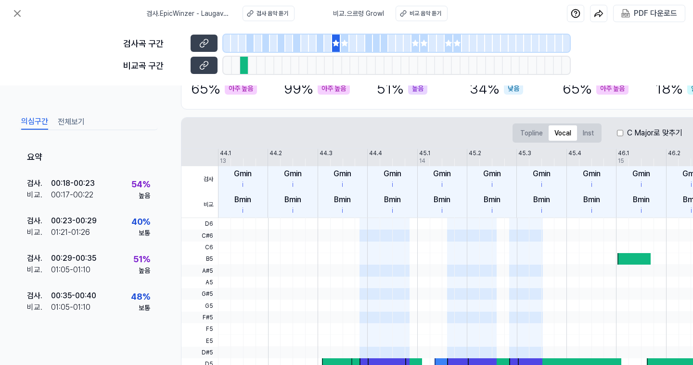
click at [623, 131] on div "C Major로 맞추기" at bounding box center [649, 133] width 65 height 12
click at [622, 132] on div "C Major로 맞추기" at bounding box center [649, 133] width 65 height 12
click at [623, 132] on div "C Major로 맞추기" at bounding box center [649, 133] width 65 height 12
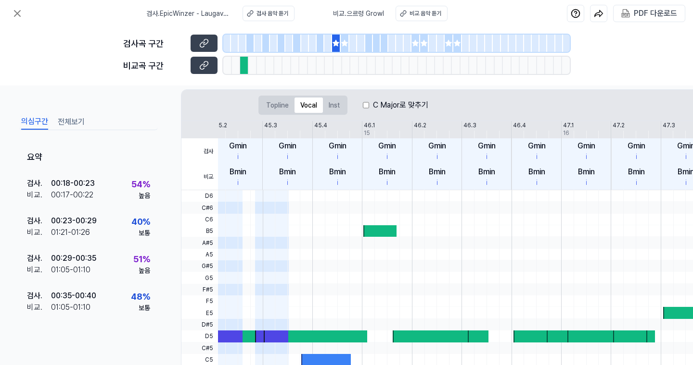
scroll to position [123, 0]
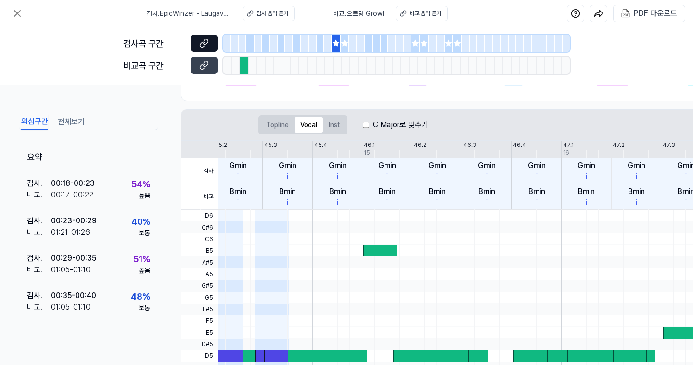
click at [202, 41] on icon at bounding box center [204, 43] width 10 height 10
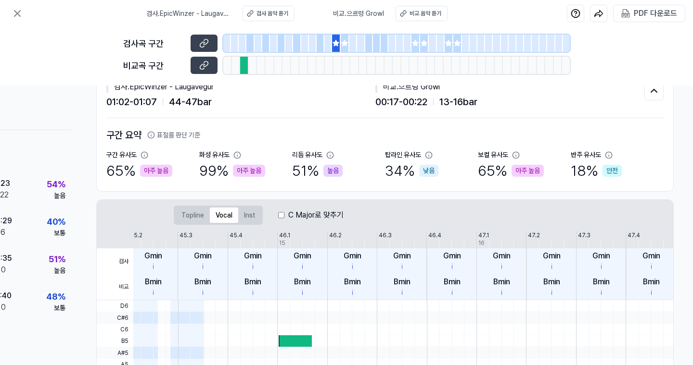
scroll to position [33, 87]
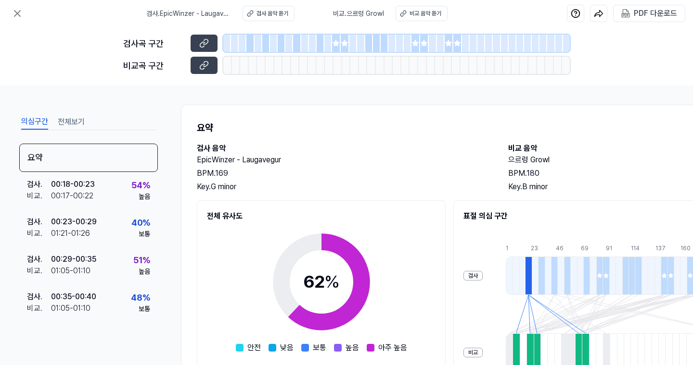
click at [338, 42] on icon at bounding box center [336, 43] width 6 height 6
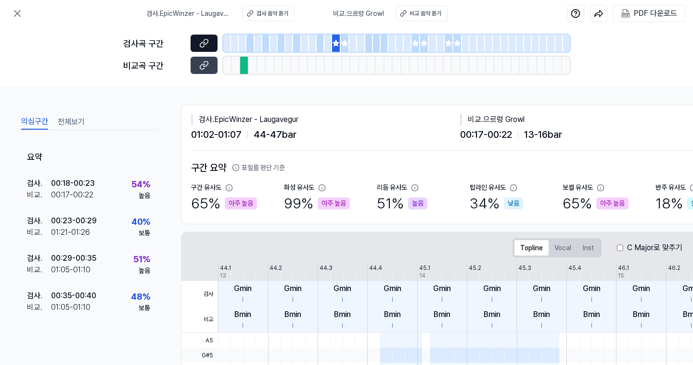
click at [201, 40] on icon at bounding box center [204, 43] width 10 height 10
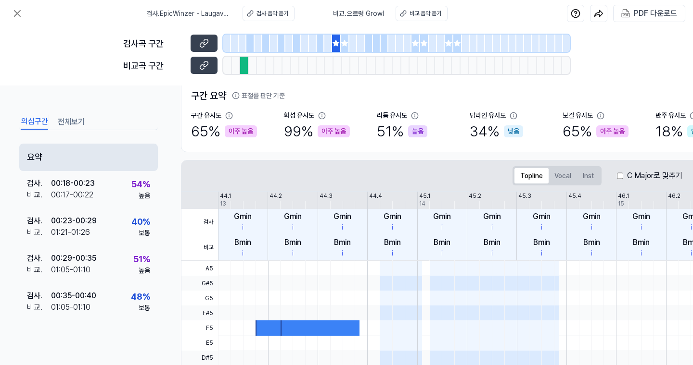
click at [48, 150] on div "요약" at bounding box center [88, 157] width 139 height 27
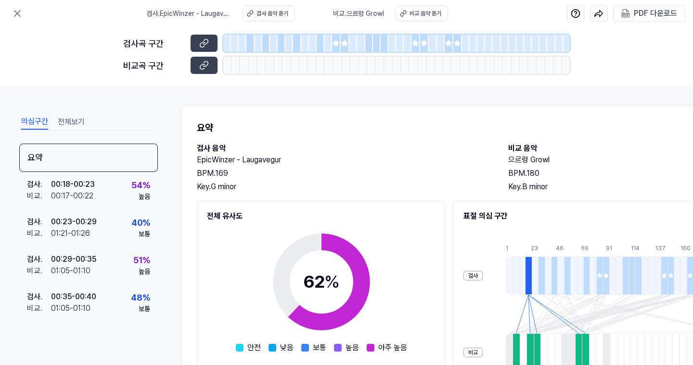
scroll to position [1, 0]
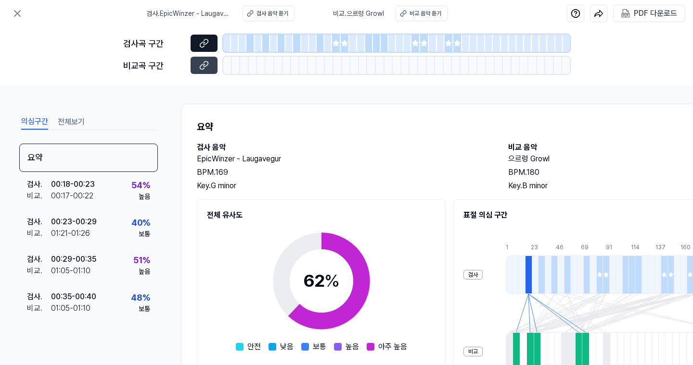
click at [205, 47] on icon at bounding box center [204, 43] width 10 height 10
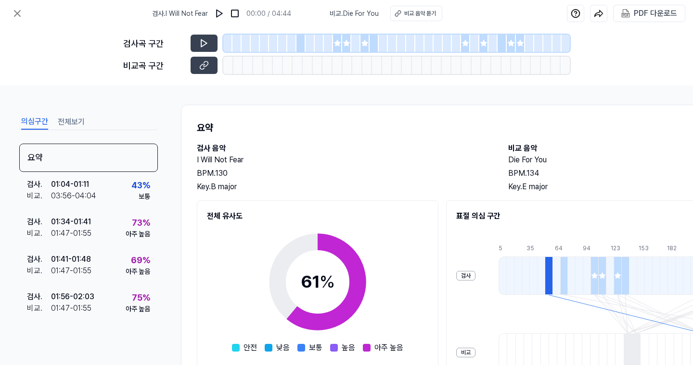
click at [343, 46] on icon at bounding box center [346, 43] width 8 height 8
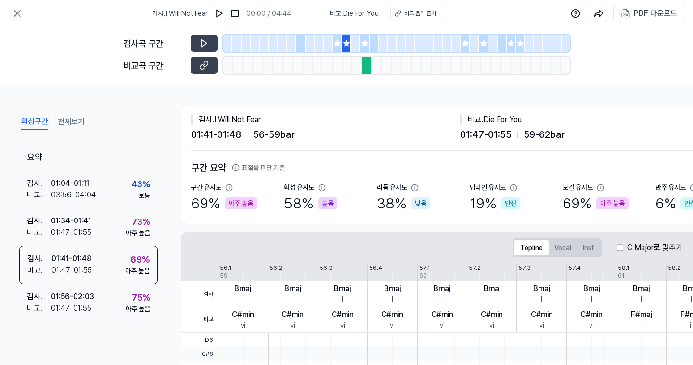
click at [339, 49] on div at bounding box center [337, 43] width 9 height 17
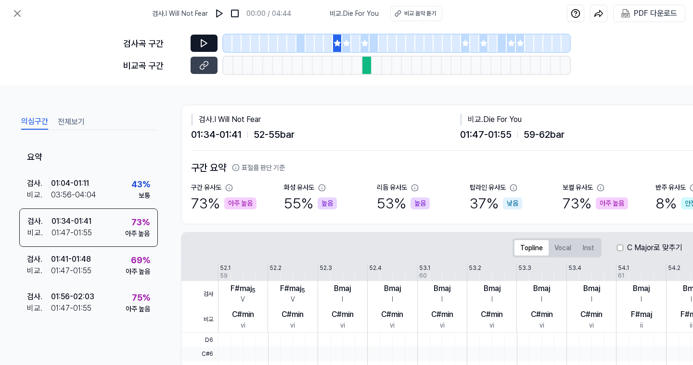
click at [198, 47] on button at bounding box center [203, 43] width 27 height 17
click at [197, 45] on button at bounding box center [203, 43] width 27 height 17
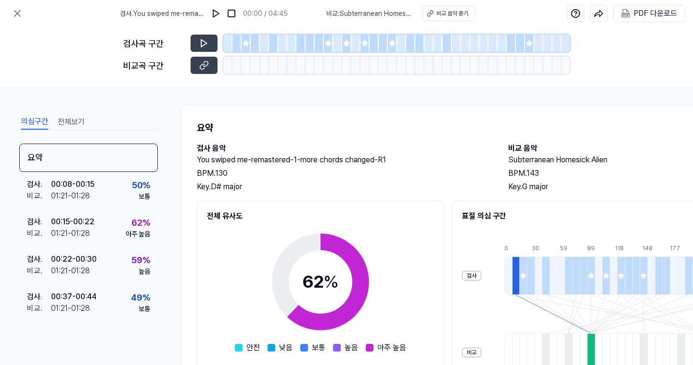
click at [239, 49] on div at bounding box center [236, 43] width 9 height 17
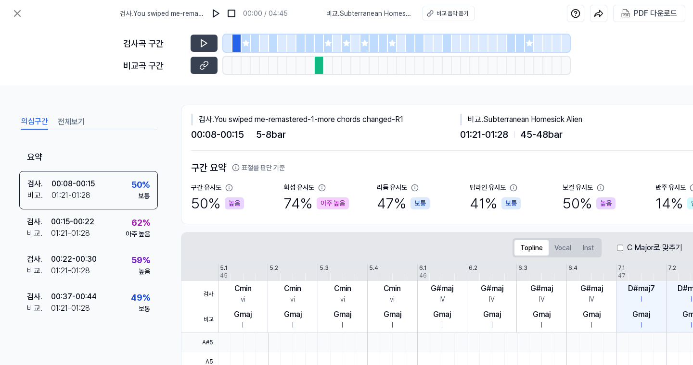
click at [243, 48] on div at bounding box center [245, 43] width 9 height 17
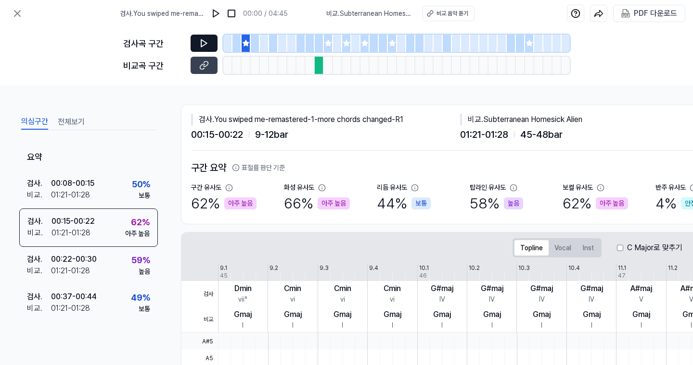
click at [208, 44] on icon at bounding box center [204, 43] width 10 height 10
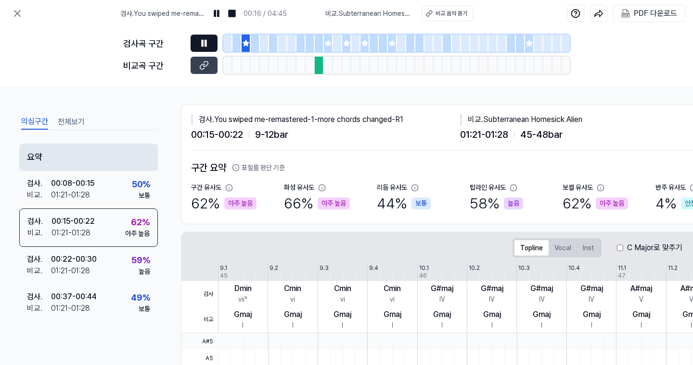
click at [101, 146] on div "요약" at bounding box center [88, 157] width 139 height 27
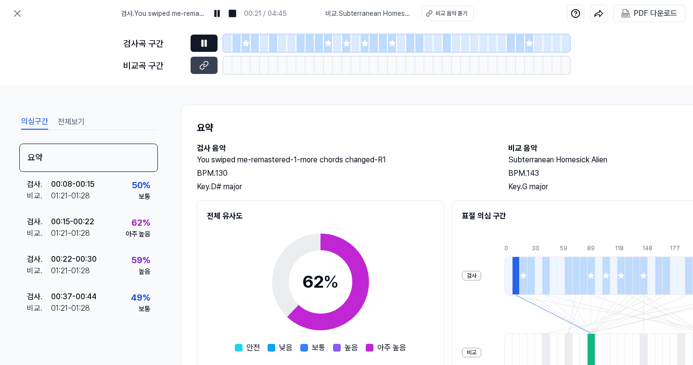
click at [246, 49] on div at bounding box center [245, 43] width 9 height 17
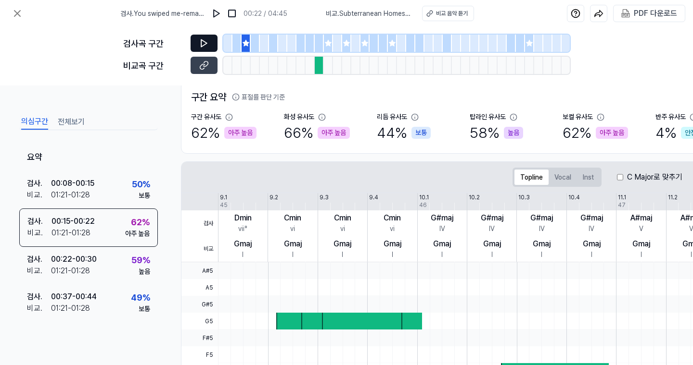
scroll to position [71, 0]
click at [565, 177] on button "Vocal" at bounding box center [562, 176] width 28 height 15
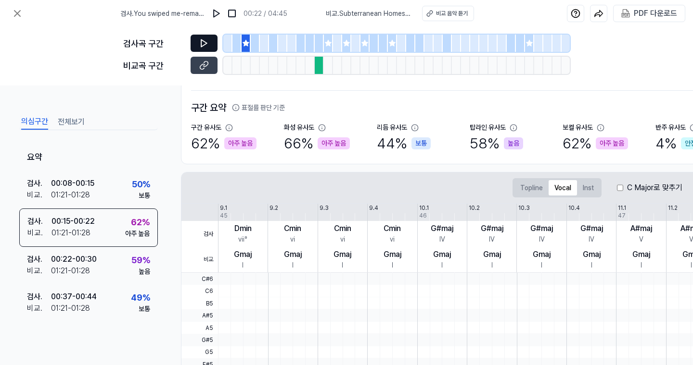
scroll to position [52, 0]
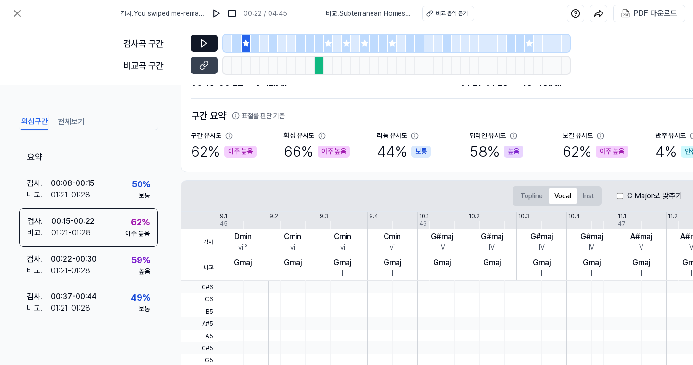
click at [205, 46] on icon at bounding box center [204, 43] width 10 height 10
click at [205, 46] on icon at bounding box center [205, 43] width 1 height 6
click at [207, 64] on icon at bounding box center [205, 64] width 5 height 5
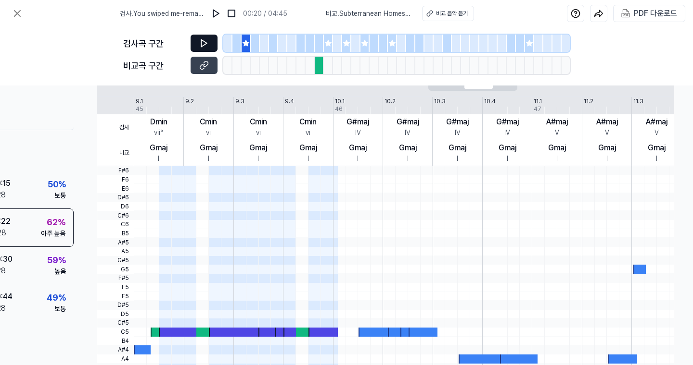
scroll to position [166, 84]
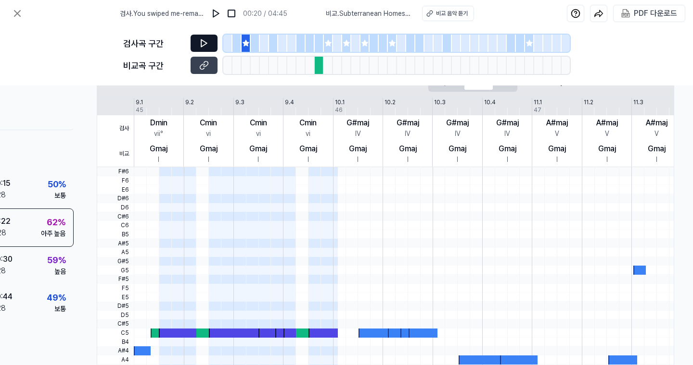
click at [211, 43] on button at bounding box center [203, 43] width 27 height 17
click at [212, 66] on button at bounding box center [203, 65] width 27 height 17
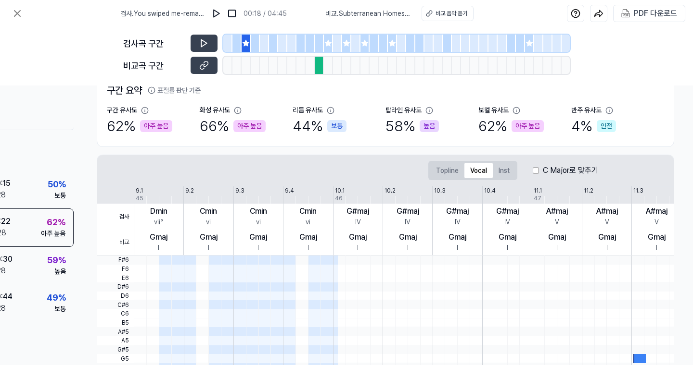
scroll to position [76, 84]
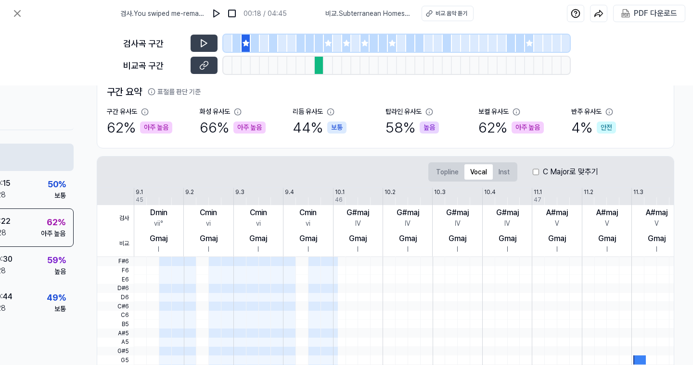
click at [19, 151] on div "요약" at bounding box center [4, 157] width 139 height 27
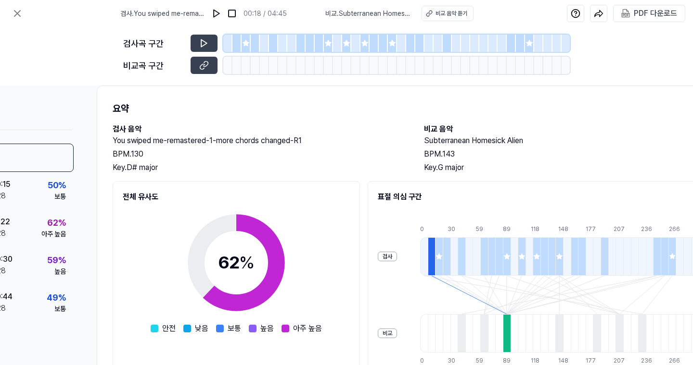
scroll to position [19, 84]
click at [204, 44] on icon at bounding box center [204, 43] width 10 height 10
click at [209, 48] on button at bounding box center [203, 43] width 27 height 17
click at [205, 41] on icon at bounding box center [204, 43] width 10 height 10
click at [250, 46] on div at bounding box center [245, 43] width 9 height 17
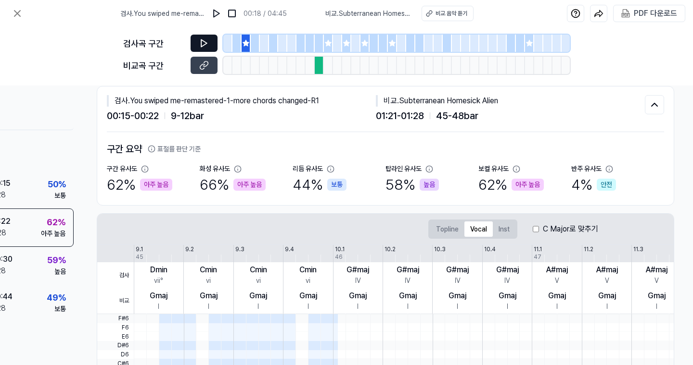
click at [208, 44] on icon at bounding box center [204, 43] width 10 height 10
click at [338, 46] on div at bounding box center [337, 43] width 9 height 17
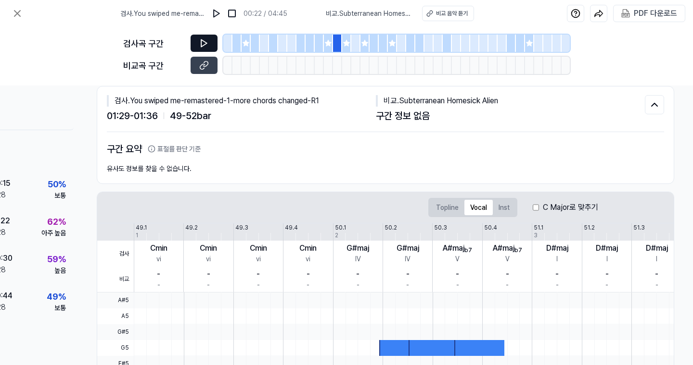
click at [333, 47] on div at bounding box center [337, 43] width 9 height 17
click at [329, 45] on icon at bounding box center [328, 43] width 6 height 6
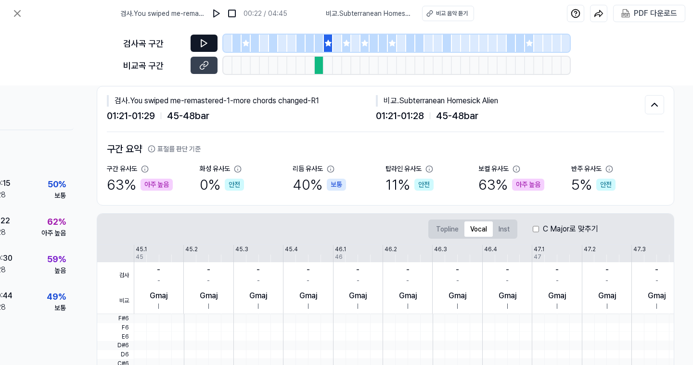
click at [207, 45] on icon at bounding box center [204, 43] width 10 height 10
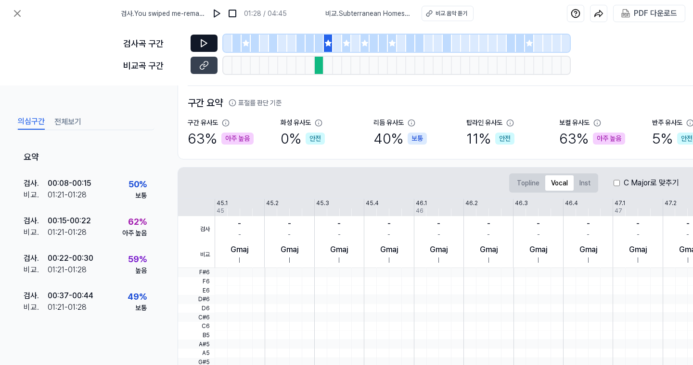
scroll to position [52, 3]
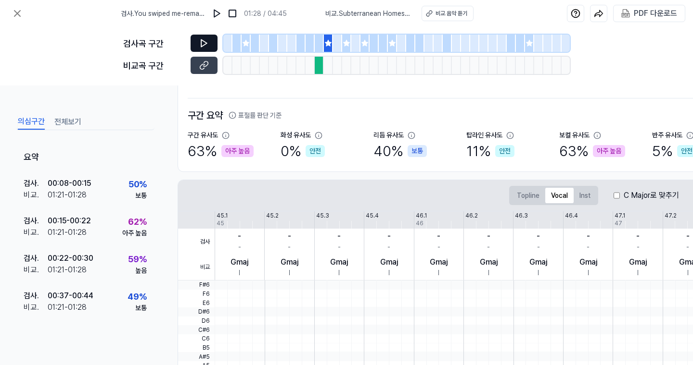
click at [210, 47] on button at bounding box center [203, 43] width 27 height 17
click at [209, 47] on button at bounding box center [203, 43] width 27 height 17
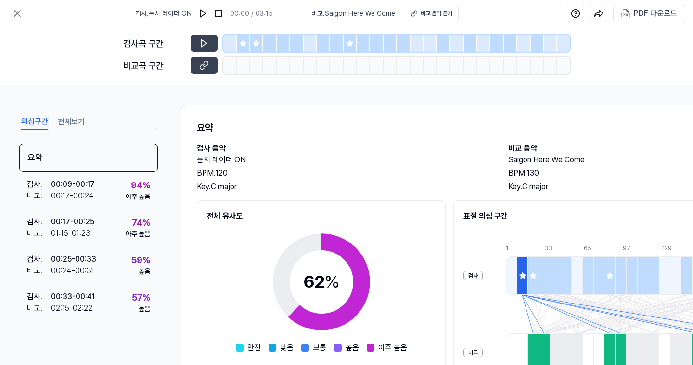
click at [245, 47] on icon at bounding box center [243, 43] width 8 height 8
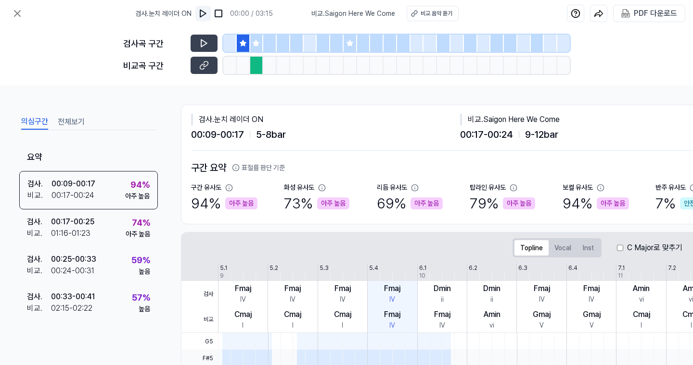
click at [208, 16] on img at bounding box center [203, 14] width 10 height 10
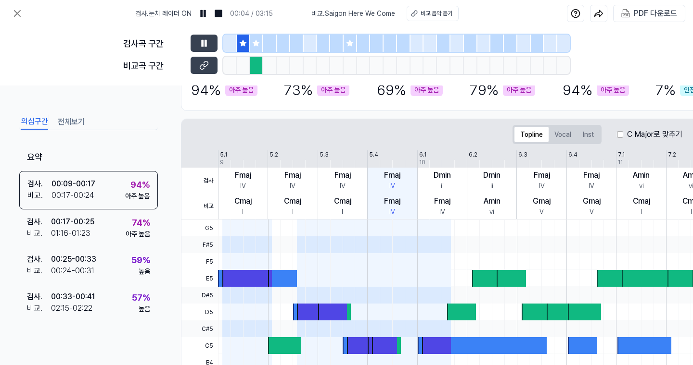
scroll to position [10, 0]
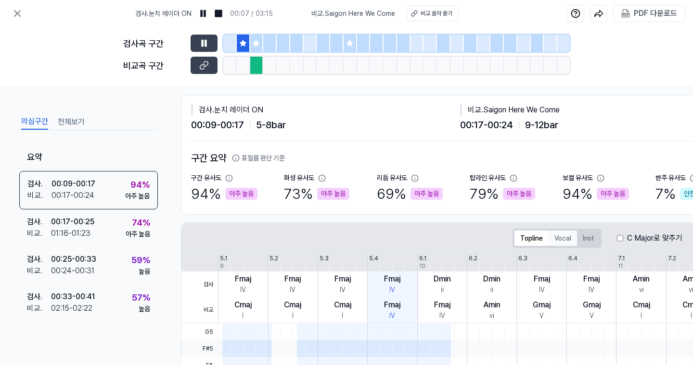
click at [565, 241] on button "Vocal" at bounding box center [562, 238] width 28 height 15
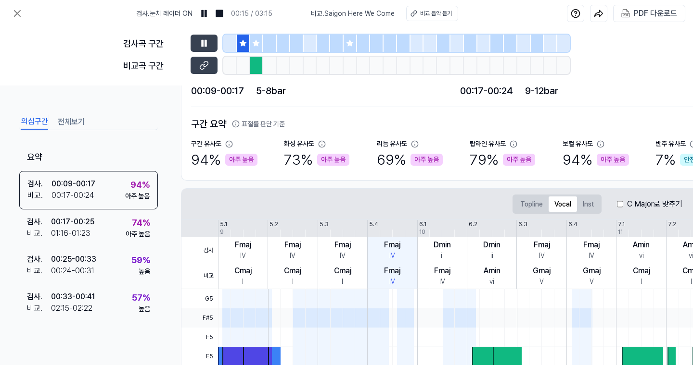
scroll to position [40, 0]
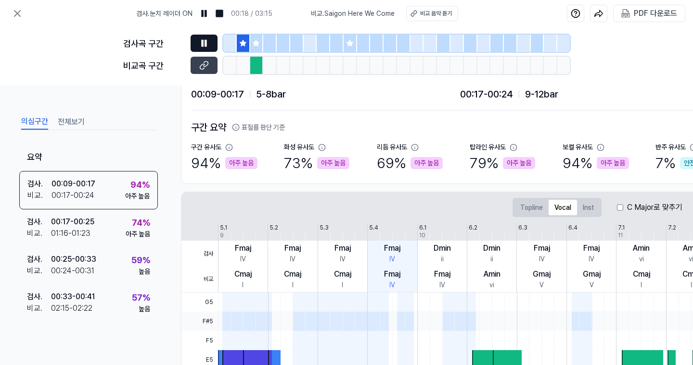
click at [204, 47] on icon at bounding box center [204, 43] width 10 height 10
click at [205, 46] on icon at bounding box center [204, 43] width 10 height 10
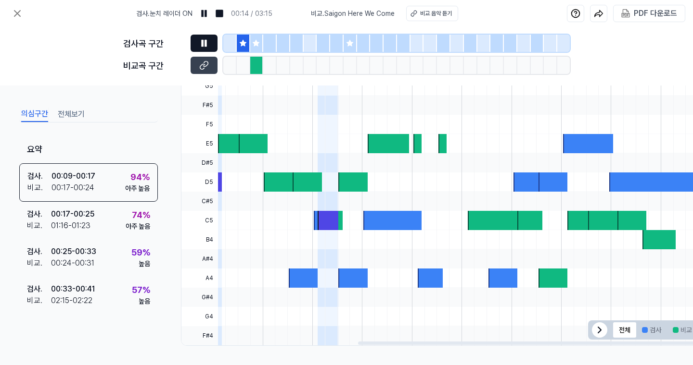
scroll to position [0, 0]
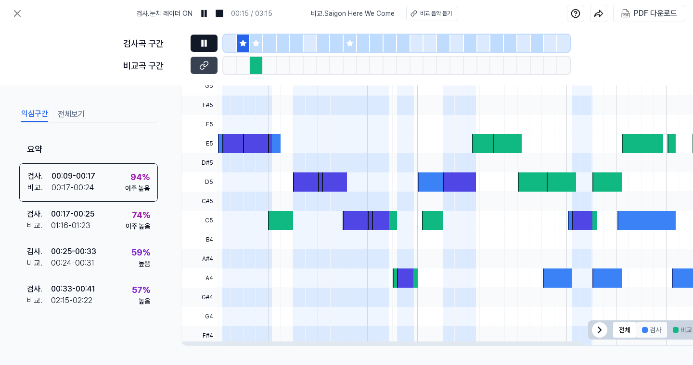
click at [642, 328] on div at bounding box center [645, 331] width 6 height 6
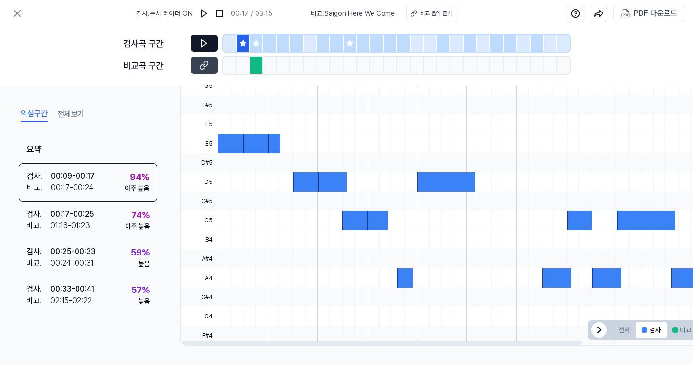
scroll to position [261, 0]
click at [207, 46] on icon at bounding box center [204, 43] width 10 height 10
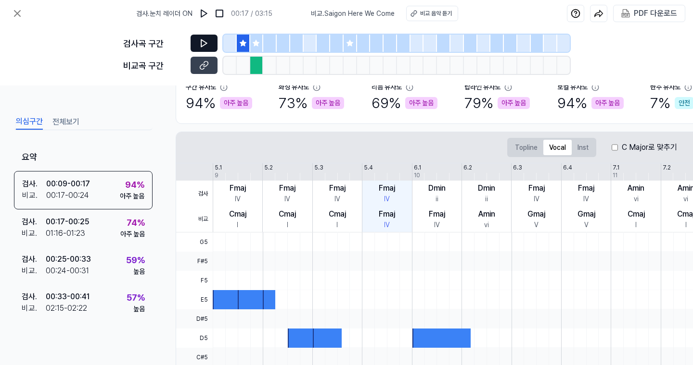
scroll to position [90, 5]
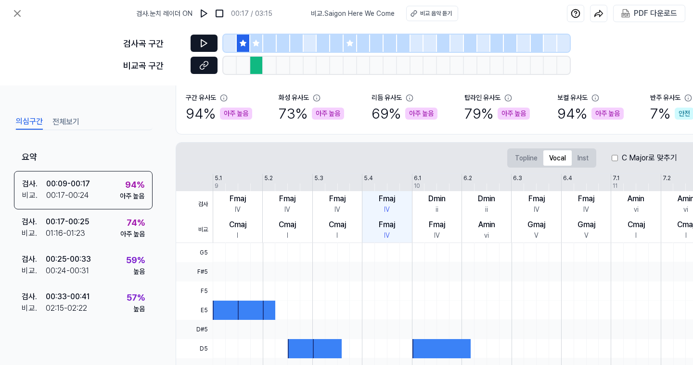
click at [200, 70] on button at bounding box center [203, 65] width 27 height 17
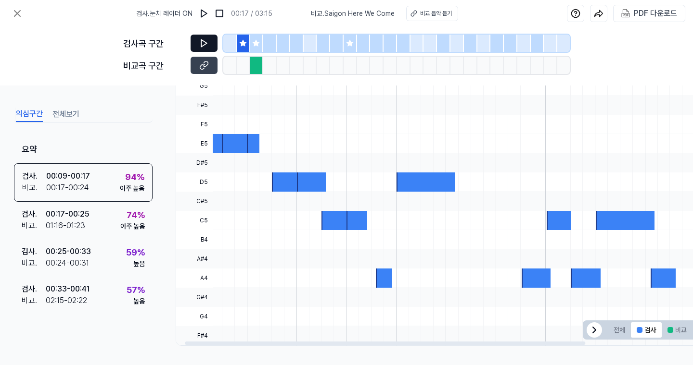
scroll to position [0, 20]
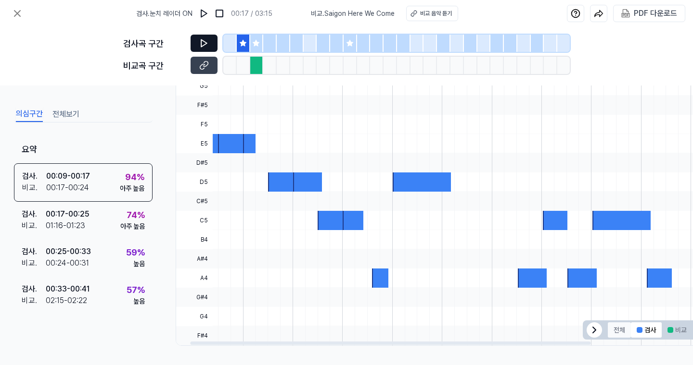
click at [618, 330] on button "전체" at bounding box center [618, 330] width 23 height 15
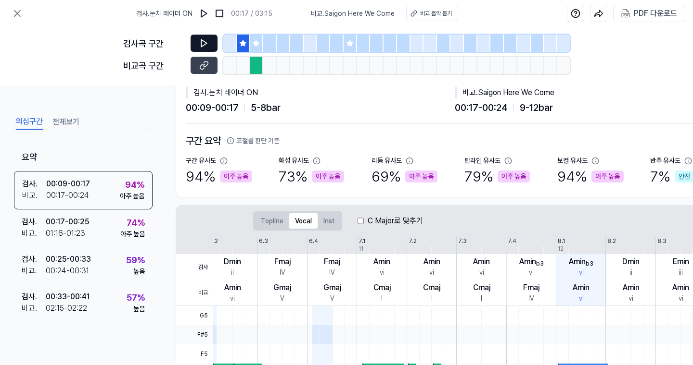
scroll to position [0, 5]
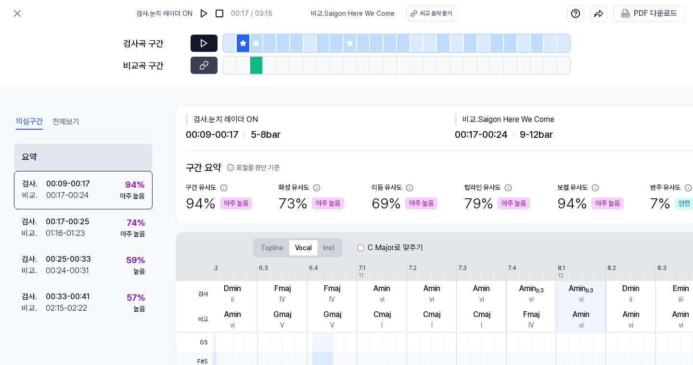
click at [87, 150] on div "요약" at bounding box center [83, 157] width 139 height 27
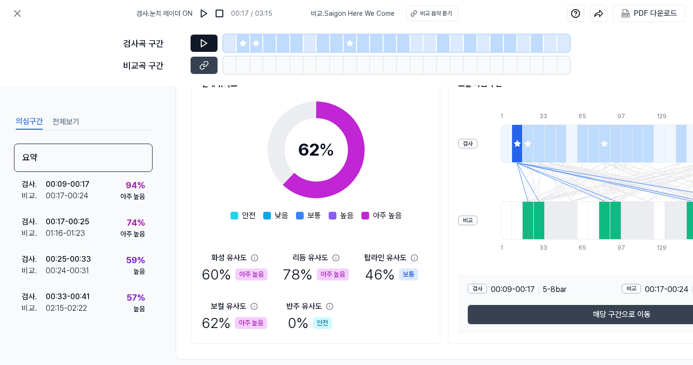
scroll to position [133, 5]
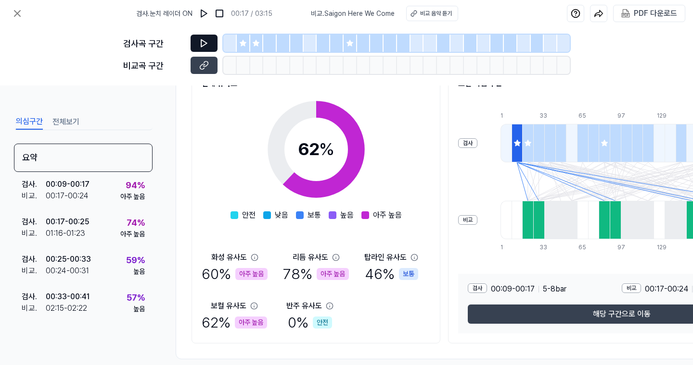
click at [288, 274] on div "78 % 아주 높음" at bounding box center [316, 275] width 66 height 22
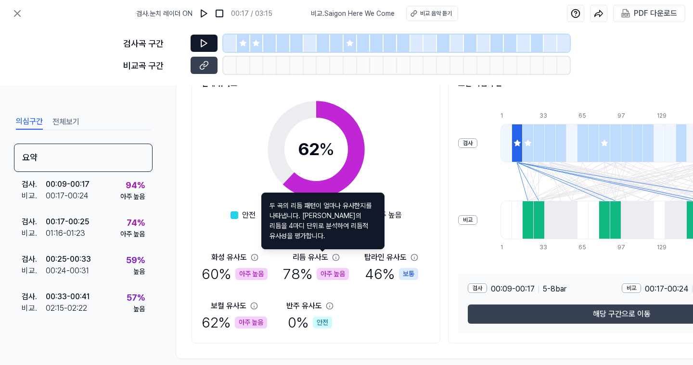
click at [283, 281] on div "78 % 아주 높음" at bounding box center [316, 275] width 66 height 22
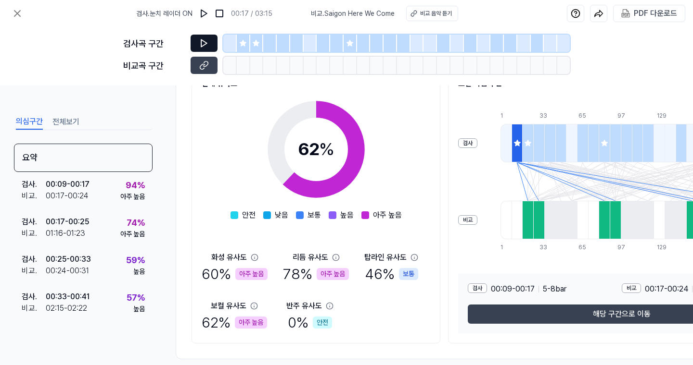
click at [316, 279] on div "아주 높음" at bounding box center [332, 274] width 32 height 12
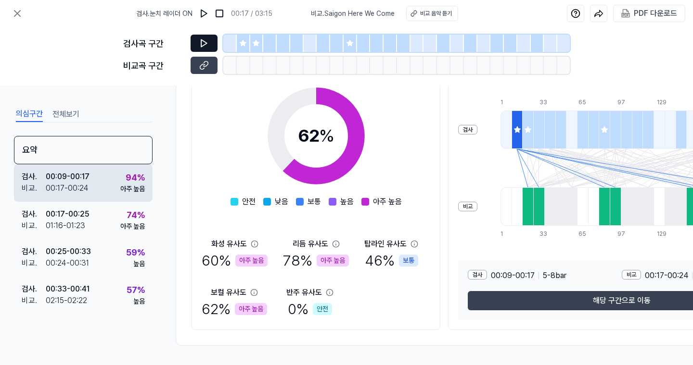
click at [101, 194] on div "검사 . 00:09 - 00:17 비교 . 00:17 - 00:24 94 % 아주 높음" at bounding box center [83, 183] width 139 height 38
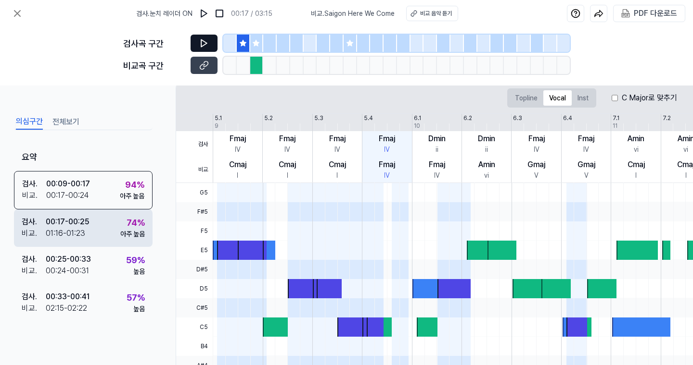
click at [107, 223] on div "검사 . 00:17 - 00:25 비교 . 01:16 - 01:23 74 % 아주 높음" at bounding box center [83, 229] width 139 height 38
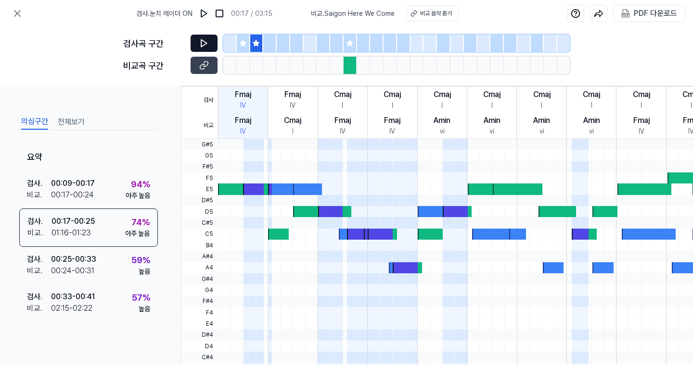
scroll to position [109, 0]
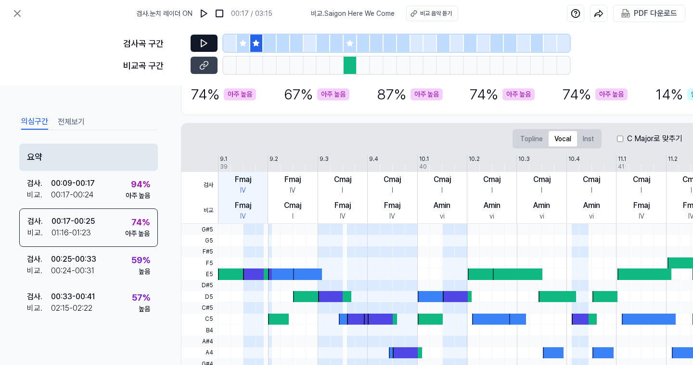
click at [113, 157] on div "요약" at bounding box center [88, 157] width 139 height 27
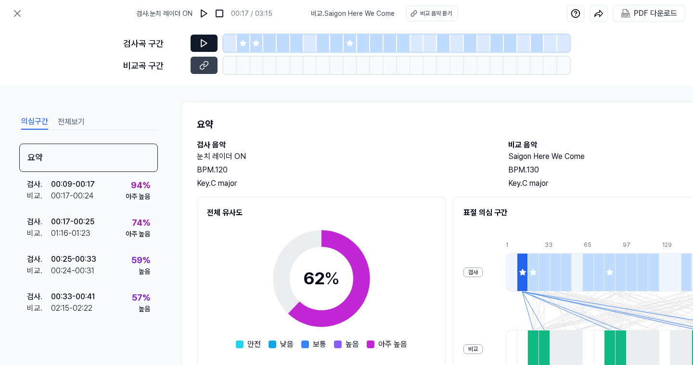
scroll to position [0, 0]
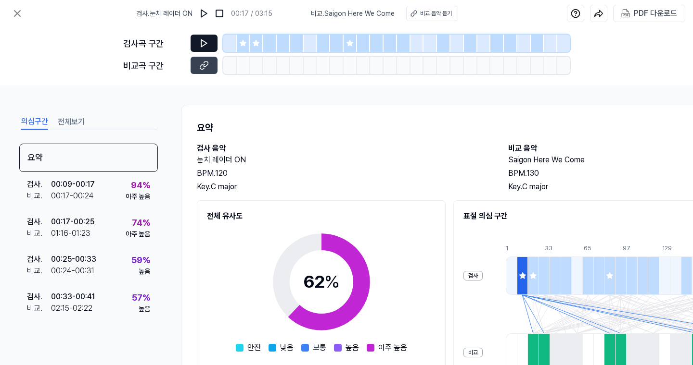
click at [261, 48] on div at bounding box center [256, 43] width 13 height 17
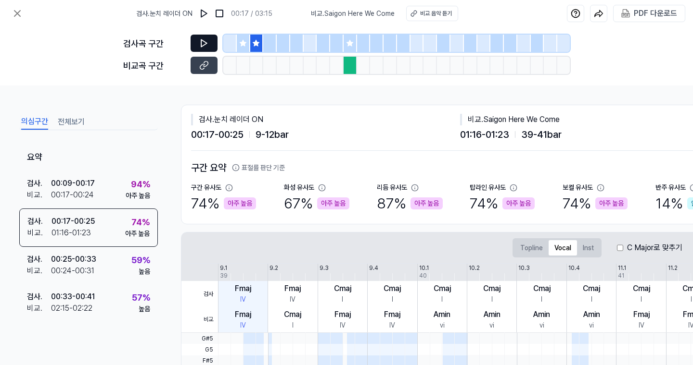
click at [271, 50] on div at bounding box center [269, 43] width 13 height 17
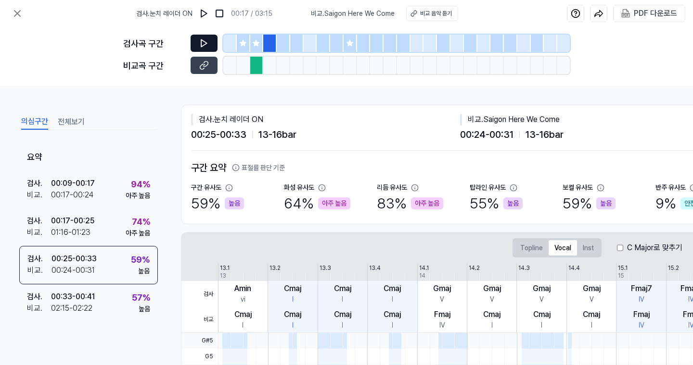
click at [207, 45] on icon at bounding box center [204, 43] width 10 height 10
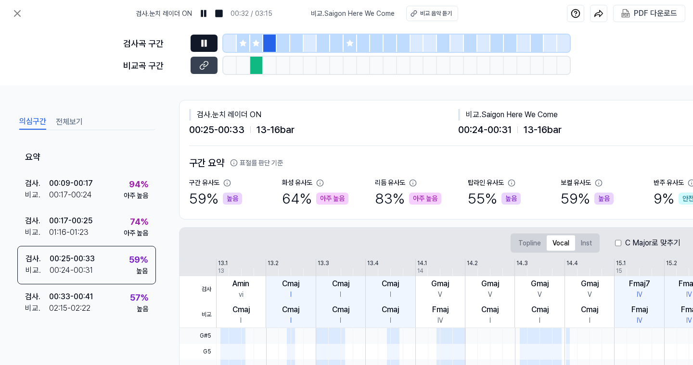
scroll to position [0, 2]
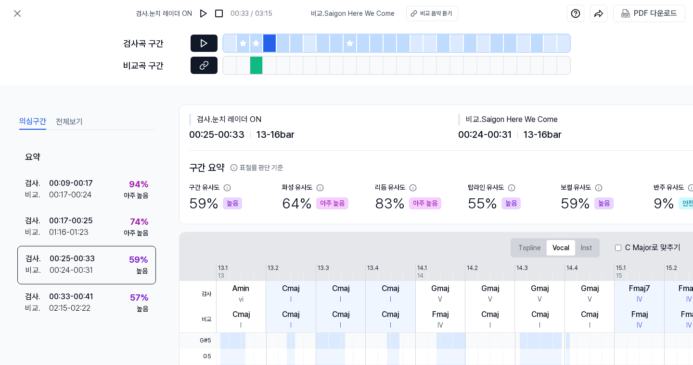
click at [197, 64] on button at bounding box center [203, 65] width 27 height 17
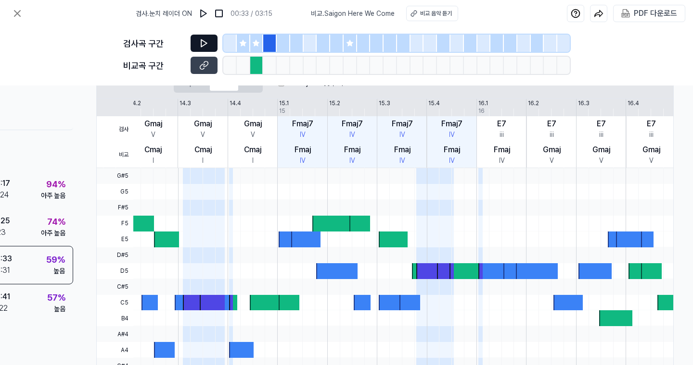
scroll to position [148, 88]
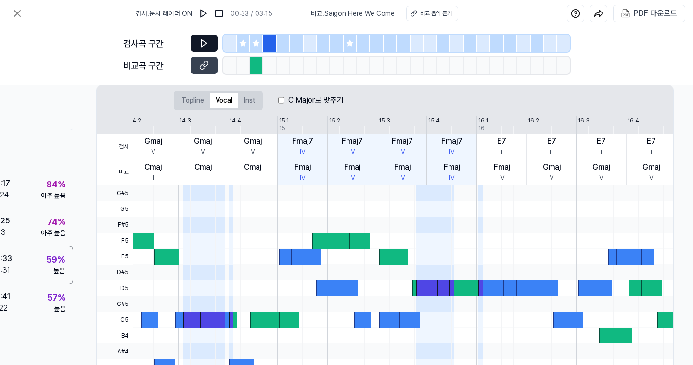
click at [201, 45] on icon at bounding box center [204, 43] width 6 height 7
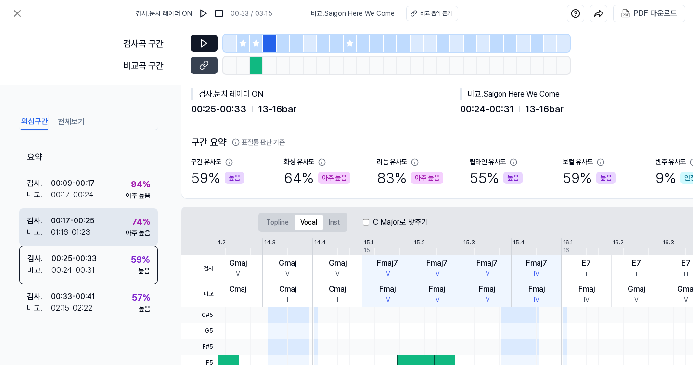
scroll to position [7, 0]
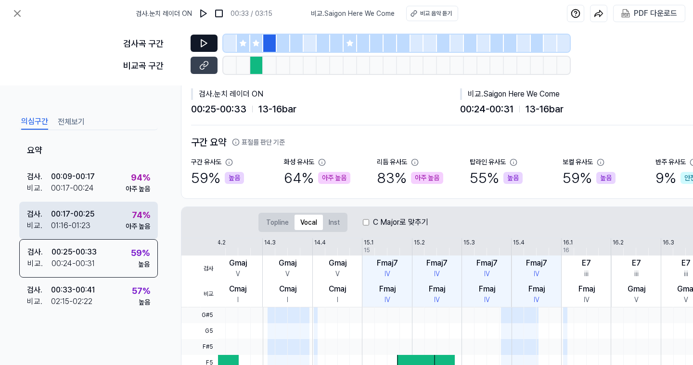
click at [97, 210] on div "검사 . 00:17 - 00:25 비교 . 01:16 - 01:23 74 % 아주 높음" at bounding box center [88, 221] width 139 height 38
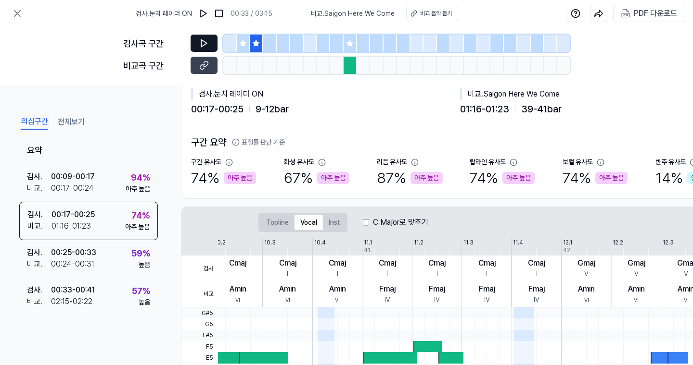
click at [203, 44] on icon at bounding box center [204, 43] width 10 height 10
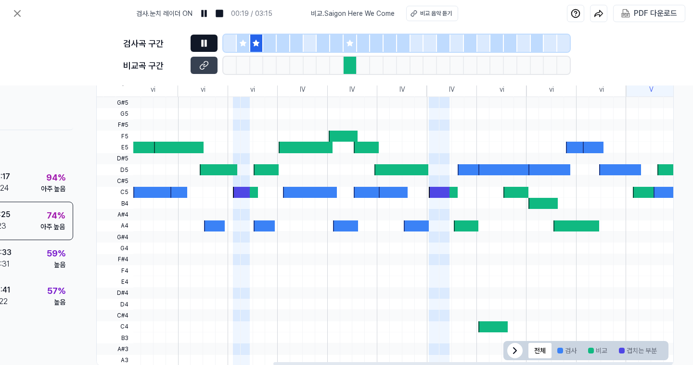
scroll to position [0, 0]
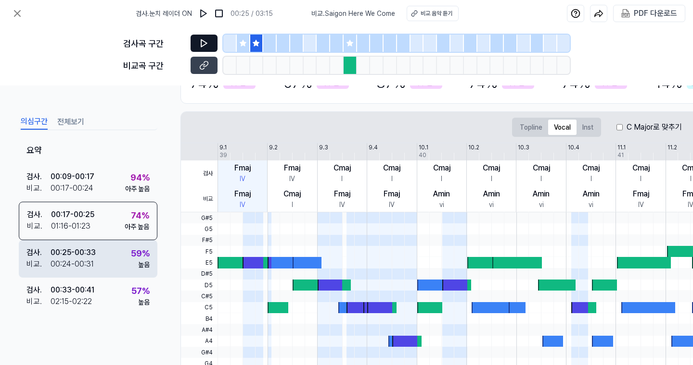
click at [91, 261] on div "00:24 - 00:31" at bounding box center [71, 265] width 43 height 12
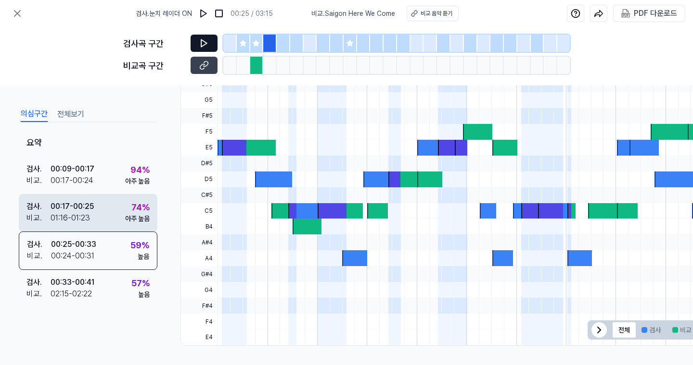
click at [113, 220] on div "검사 . 00:17 - 00:25 비교 . 01:16 - 01:23 74 % 아주 높음" at bounding box center [88, 213] width 139 height 38
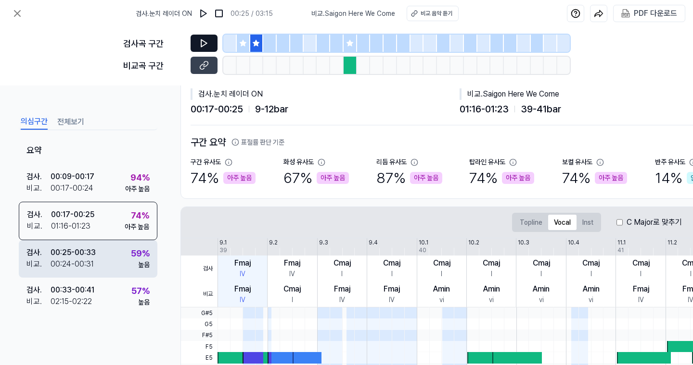
click at [122, 264] on div "검사 . 00:25 - 00:33 비교 . 00:24 - 00:31 59 % 높음" at bounding box center [88, 259] width 139 height 38
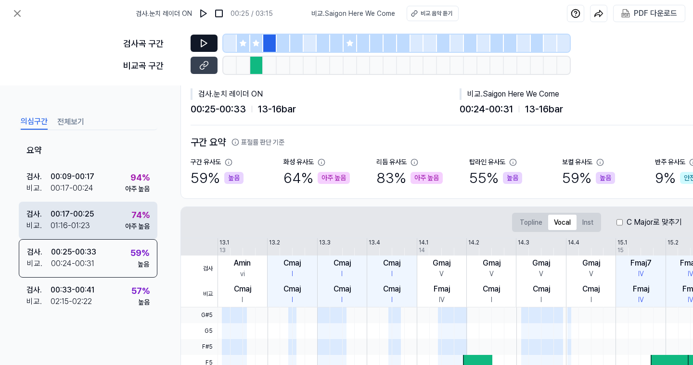
click at [112, 220] on div "검사 . 00:17 - 00:25 비교 . 01:16 - 01:23 74 % 아주 높음" at bounding box center [88, 221] width 139 height 38
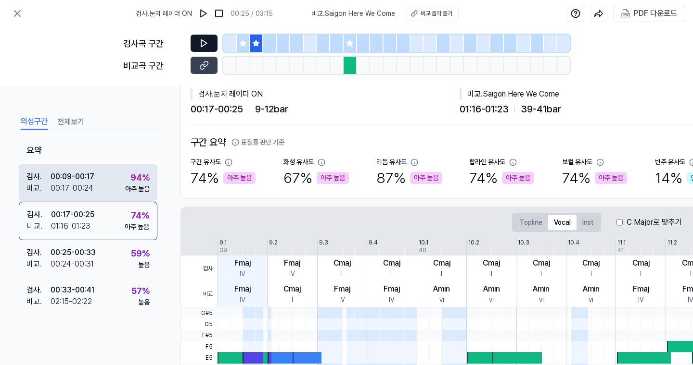
click at [105, 191] on div "검사 . 00:09 - 00:17 비교 . 00:17 - 00:24 94 % 아주 높음" at bounding box center [88, 183] width 139 height 38
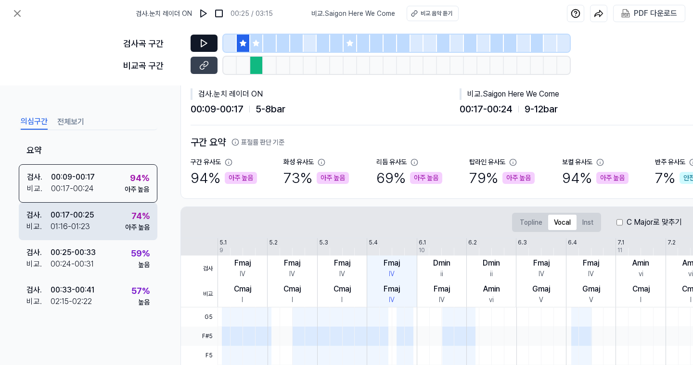
click at [102, 215] on div "검사 . 00:17 - 00:25 비교 . 01:16 - 01:23 74 % 아주 높음" at bounding box center [88, 222] width 139 height 38
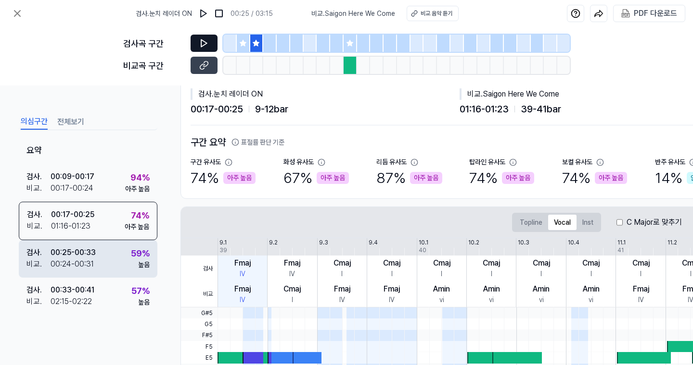
click at [97, 252] on div "검사 . 00:25 - 00:33 비교 . 00:24 - 00:31 59 % 높음" at bounding box center [88, 259] width 139 height 38
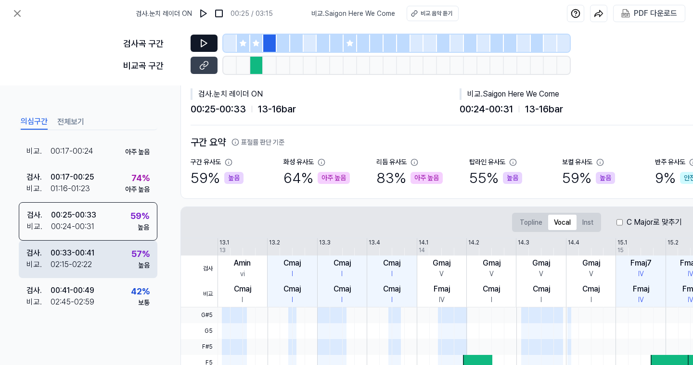
click at [97, 260] on div "검사 . 00:33 - 00:41 비교 . 02:15 - 02:22 57 % 높음" at bounding box center [88, 260] width 139 height 38
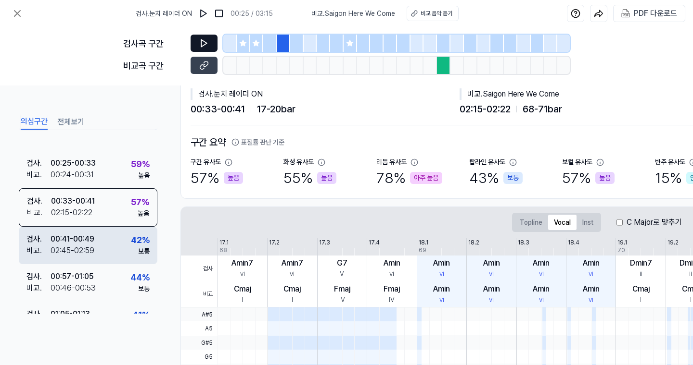
click at [103, 246] on div "검사 . 00:41 - 00:49 비교 . 02:45 - 02:59 42 % 보통" at bounding box center [88, 246] width 139 height 38
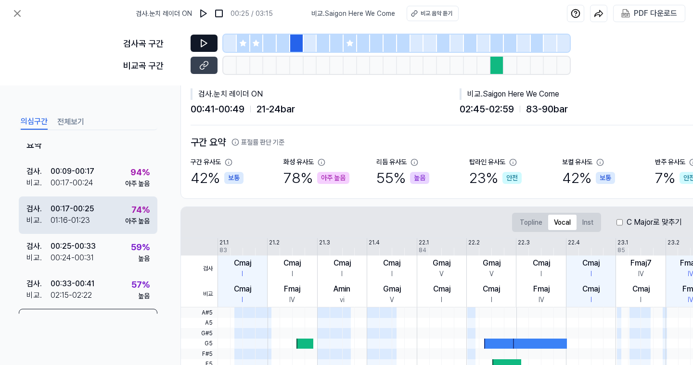
click at [113, 213] on div "검사 . 00:17 - 00:25 비교 . 01:16 - 01:23 74 % 아주 높음" at bounding box center [88, 216] width 139 height 38
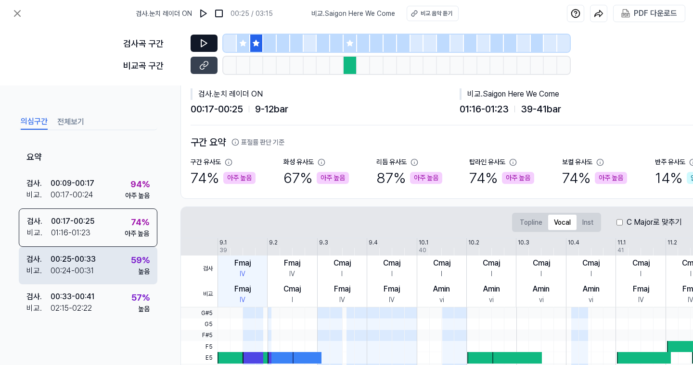
click at [115, 264] on div "검사 . 00:25 - 00:33 비교 . 00:24 - 00:31 59 % 높음" at bounding box center [88, 266] width 139 height 38
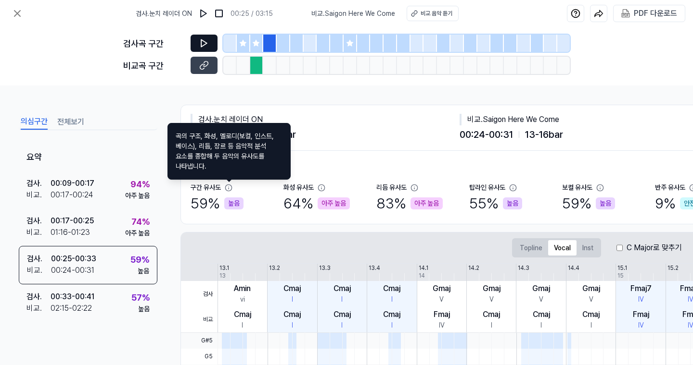
click at [331, 126] on div "검사 . 눈치 레이더 ON 00:25 - 00:33 13 - 16 bar" at bounding box center [324, 128] width 269 height 28
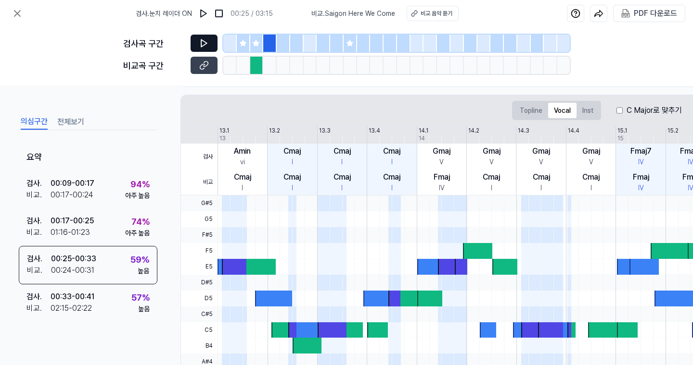
scroll to position [177, 0]
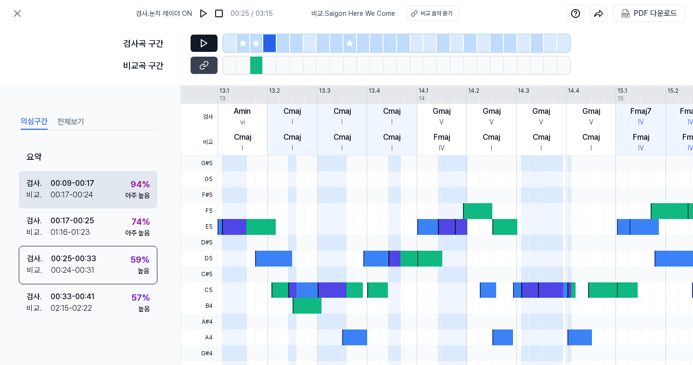
click at [118, 190] on div "검사 . 00:09 - 00:17 비교 . 00:17 - 00:24 94 % 아주 높음" at bounding box center [88, 190] width 139 height 38
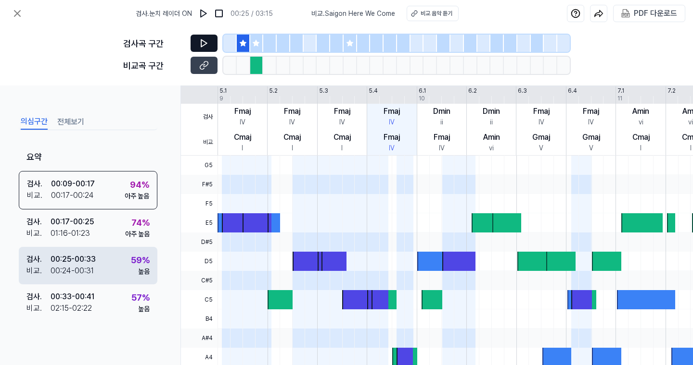
click at [118, 276] on div "검사 . 00:25 - 00:33 비교 . 00:24 - 00:31 59 % 높음" at bounding box center [88, 266] width 139 height 38
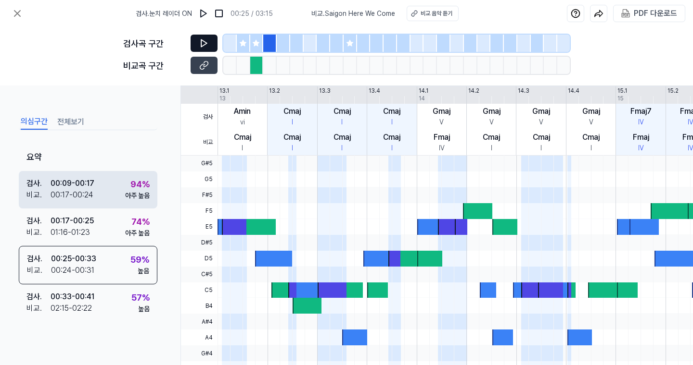
click at [115, 192] on div "검사 . 00:09 - 00:17 비교 . 00:17 - 00:24 94 % 아주 높음" at bounding box center [88, 190] width 139 height 38
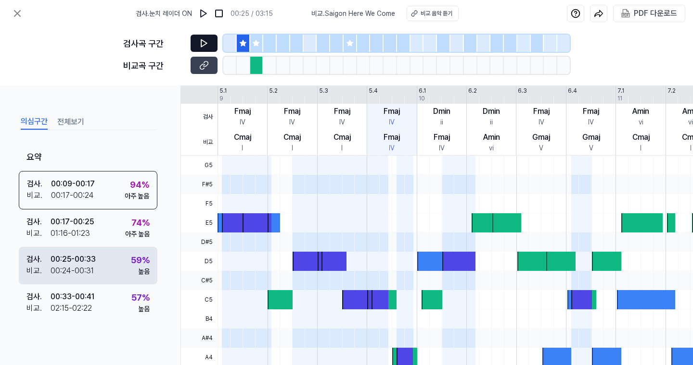
click at [125, 275] on div "검사 . 00:25 - 00:33 비교 . 00:24 - 00:31 59 % 높음" at bounding box center [88, 266] width 139 height 38
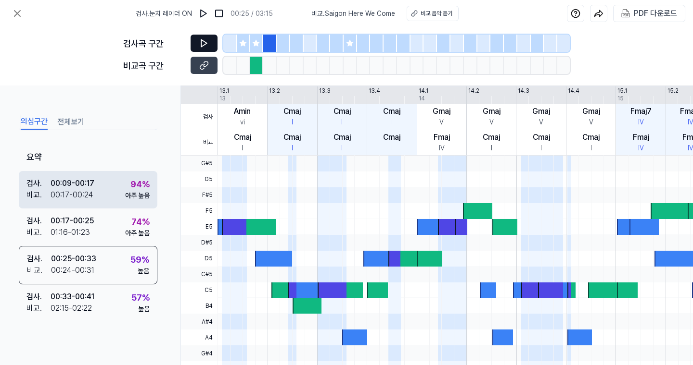
click at [126, 193] on div "아주 높음" at bounding box center [137, 196] width 25 height 10
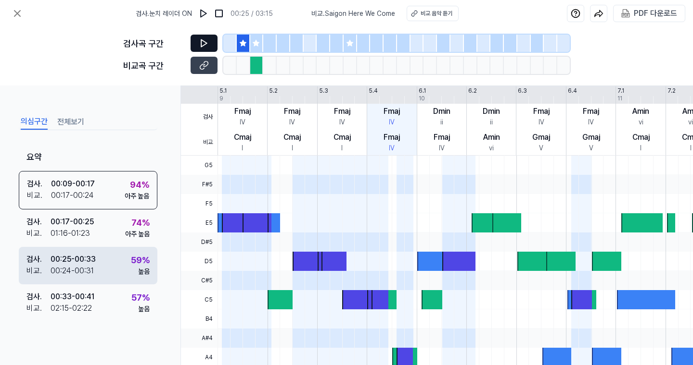
click at [117, 269] on div "검사 . 00:25 - 00:33 비교 . 00:24 - 00:31 59 % 높음" at bounding box center [88, 266] width 139 height 38
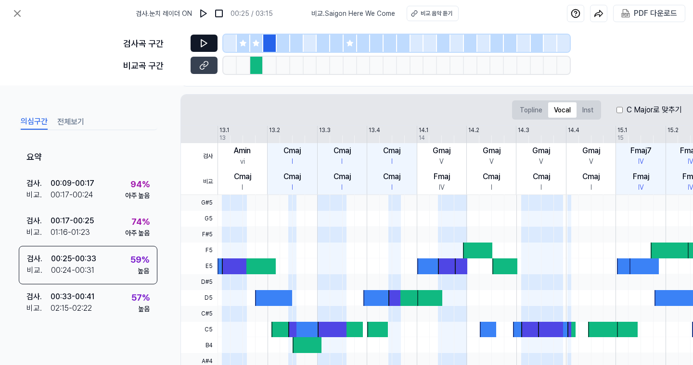
scroll to position [0, 0]
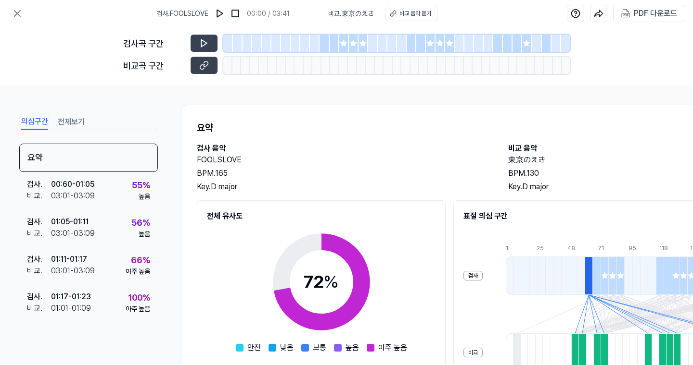
scroll to position [50, 0]
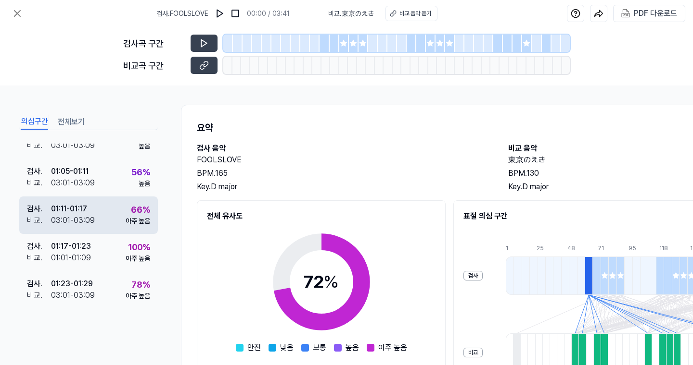
click at [126, 221] on div "아주 높음" at bounding box center [138, 221] width 25 height 10
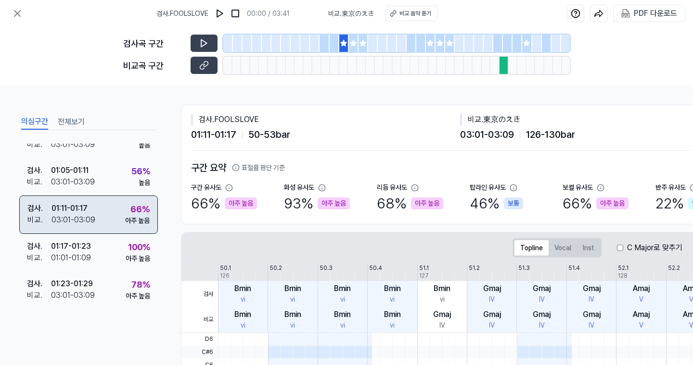
scroll to position [50, 0]
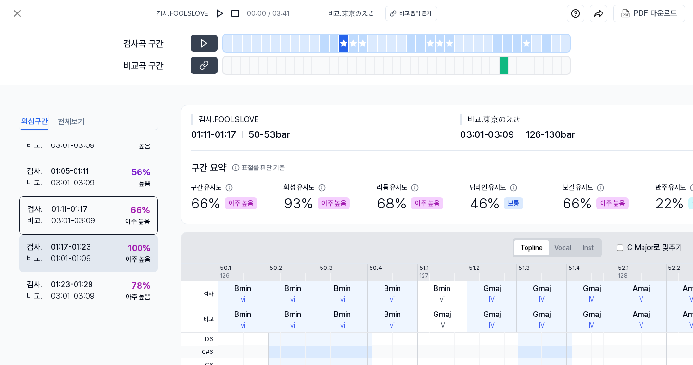
click at [107, 243] on div "검사 . 01:17 - 01:23 비교 . 01:01 - 01:09 100 % 아주 높음" at bounding box center [88, 254] width 139 height 38
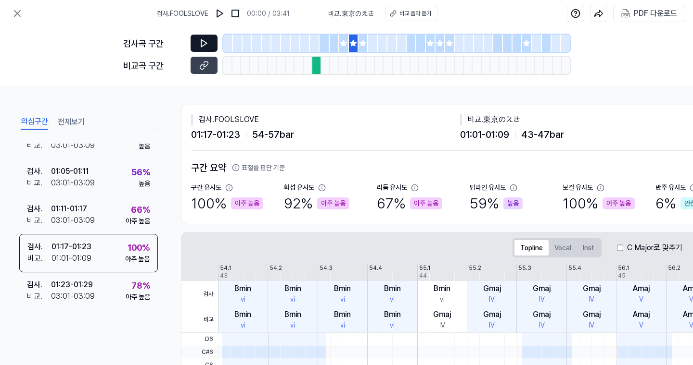
click at [191, 45] on button at bounding box center [203, 43] width 27 height 17
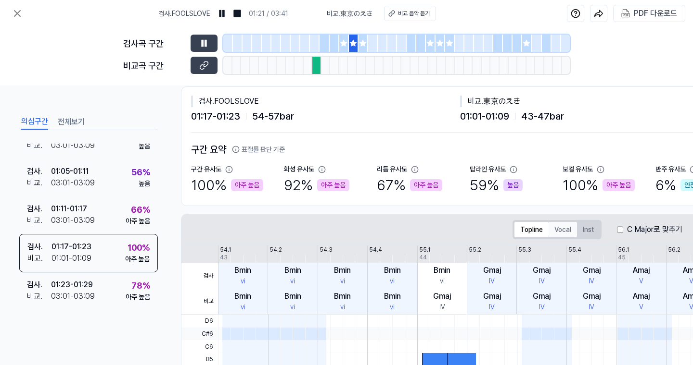
scroll to position [18, 0]
click at [556, 231] on button "Vocal" at bounding box center [562, 230] width 28 height 15
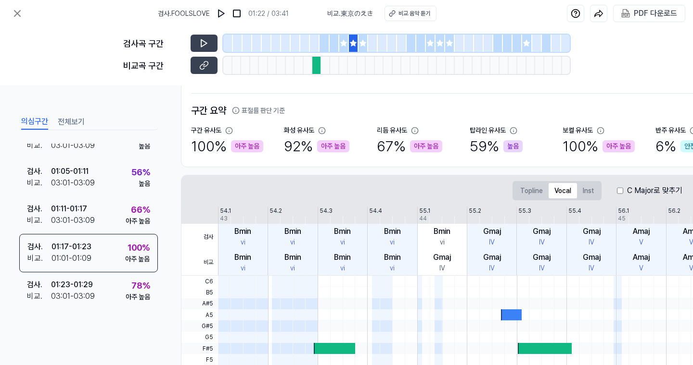
scroll to position [0, 0]
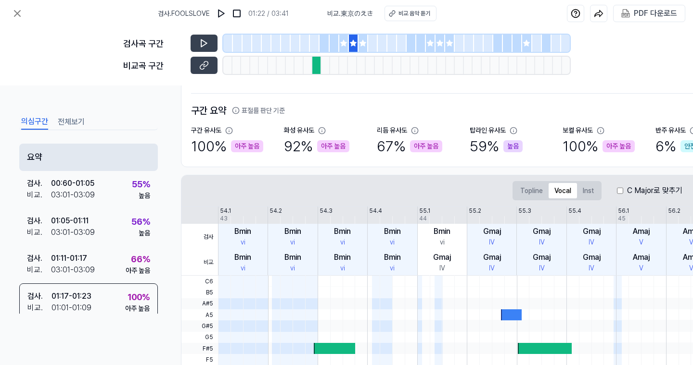
click at [94, 152] on div "요약" at bounding box center [88, 157] width 139 height 27
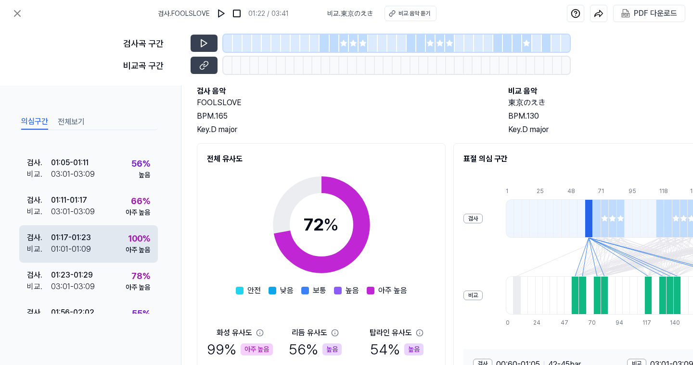
click at [110, 247] on div "검사 . 01:17 - 01:23 비교 . 01:01 - 01:09 100 % 아주 높음" at bounding box center [88, 245] width 139 height 38
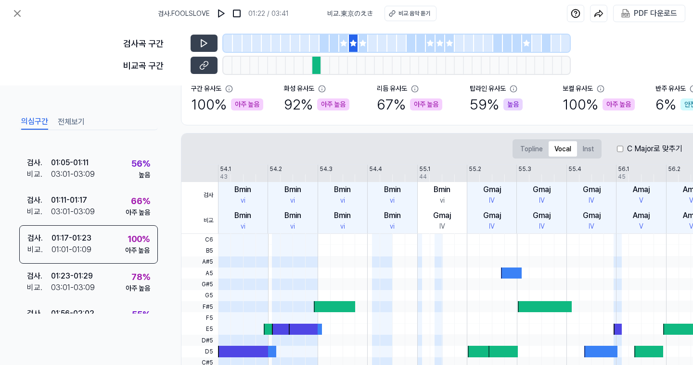
scroll to position [100, 0]
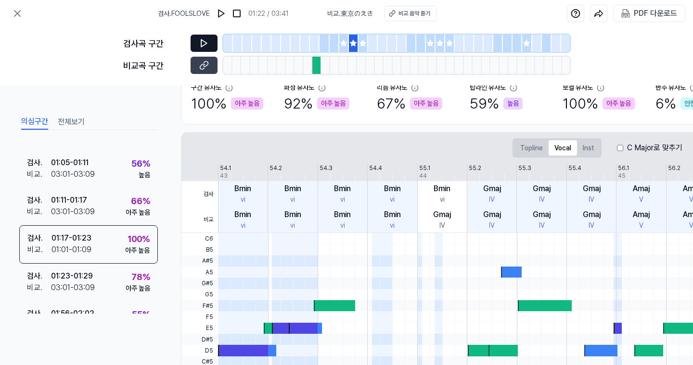
click at [206, 40] on icon at bounding box center [204, 43] width 10 height 10
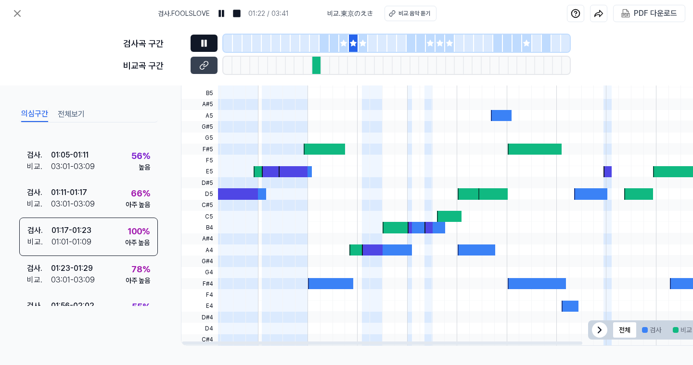
scroll to position [0, 0]
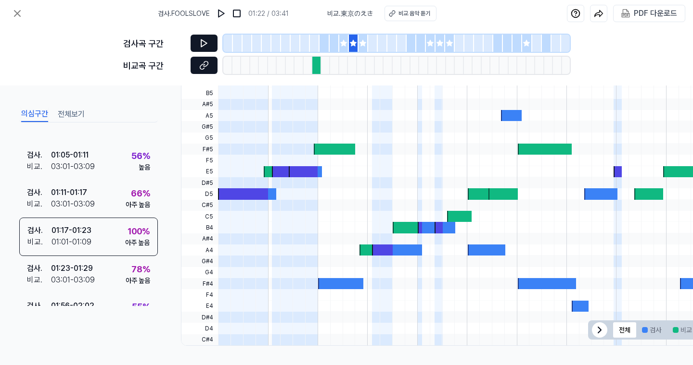
click at [209, 70] on button at bounding box center [203, 65] width 27 height 17
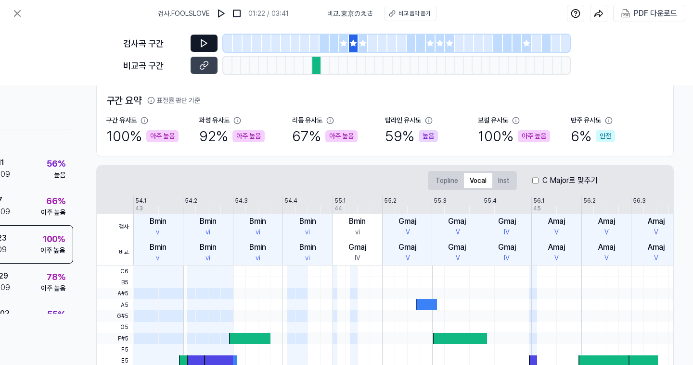
scroll to position [38, 85]
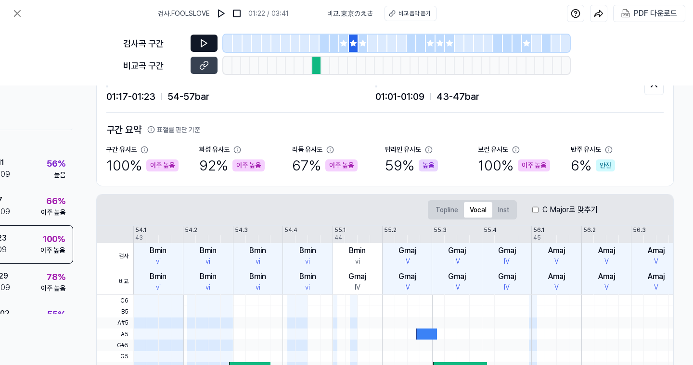
click at [205, 44] on icon at bounding box center [204, 43] width 6 height 7
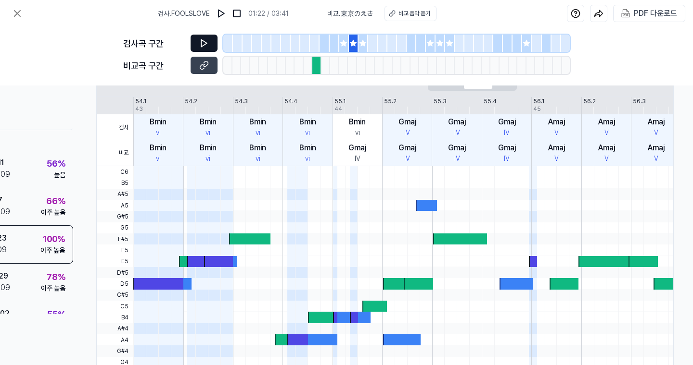
scroll to position [137, 85]
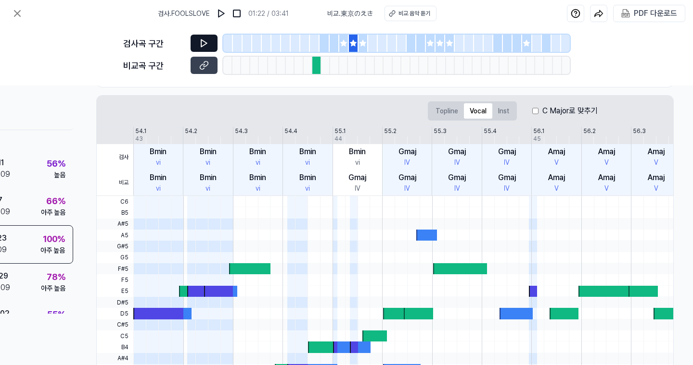
click at [538, 109] on div "C Major로 맞추기" at bounding box center [564, 111] width 65 height 12
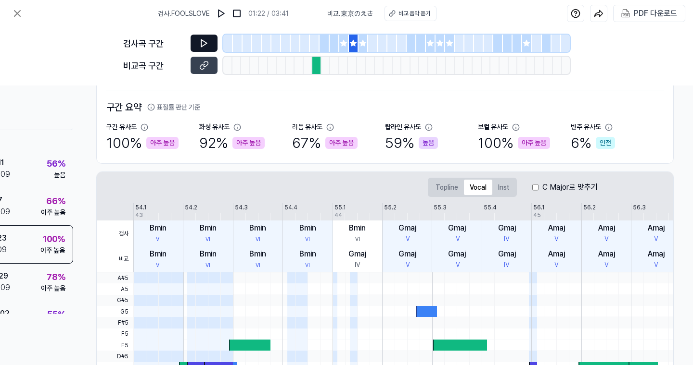
scroll to position [0, 0]
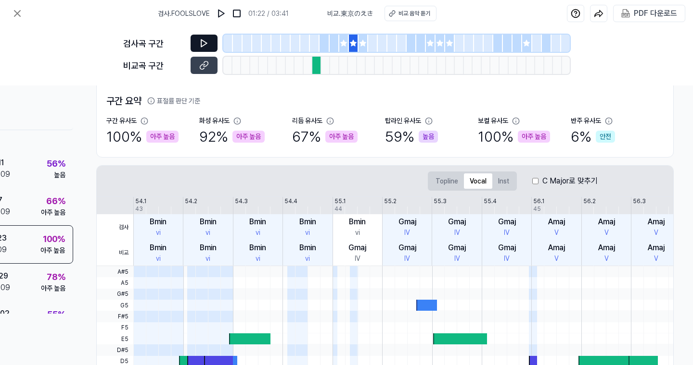
click at [363, 49] on div at bounding box center [363, 43] width 10 height 17
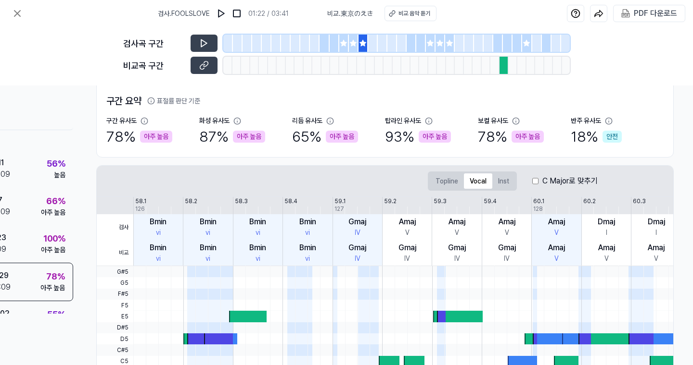
drag, startPoint x: 207, startPoint y: 46, endPoint x: 228, endPoint y: 64, distance: 27.6
click at [207, 46] on icon at bounding box center [204, 43] width 10 height 10
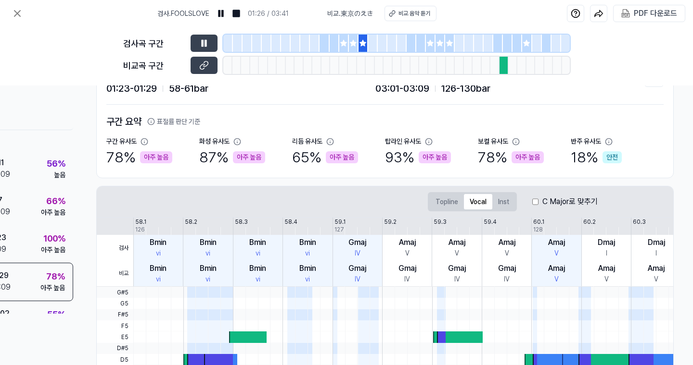
click at [414, 49] on div at bounding box center [411, 43] width 10 height 17
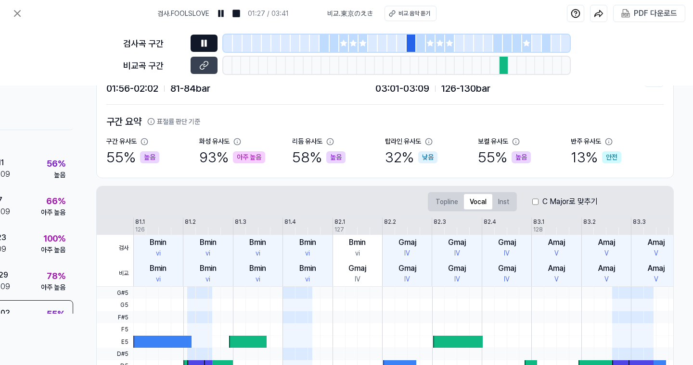
click at [209, 44] on button at bounding box center [203, 43] width 27 height 17
click at [208, 46] on icon at bounding box center [204, 43] width 10 height 10
click at [203, 44] on icon at bounding box center [204, 43] width 10 height 10
click at [434, 48] on div at bounding box center [431, 43] width 10 height 17
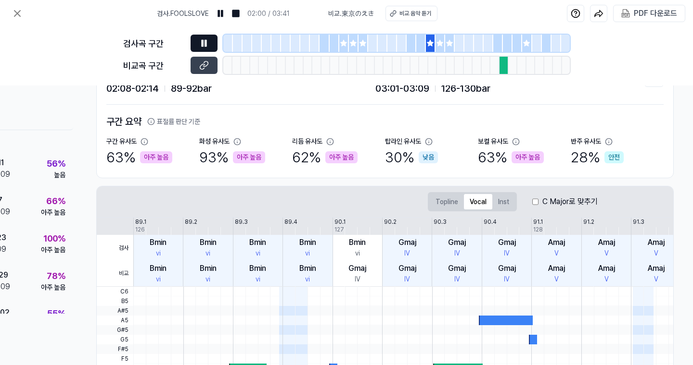
click at [198, 45] on button at bounding box center [203, 43] width 27 height 17
click at [206, 45] on icon at bounding box center [204, 43] width 10 height 10
click at [203, 45] on icon at bounding box center [204, 43] width 6 height 7
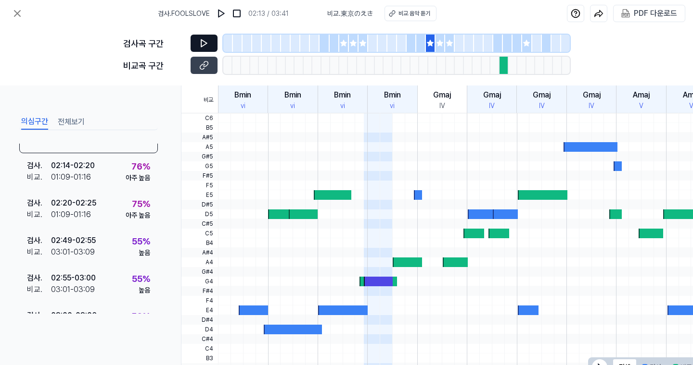
scroll to position [320, 0]
click at [208, 63] on icon at bounding box center [205, 64] width 5 height 5
click at [441, 47] on div at bounding box center [440, 43] width 10 height 17
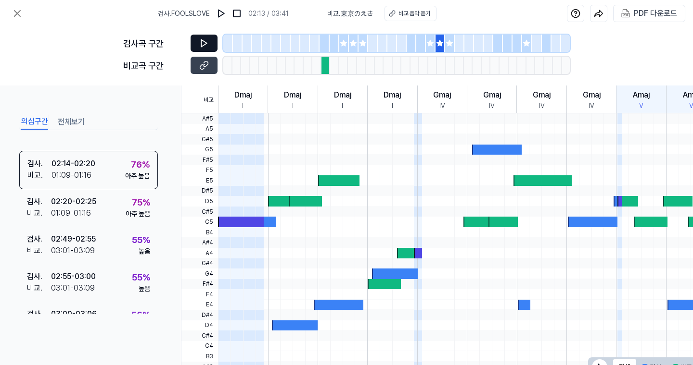
click at [201, 50] on button at bounding box center [203, 43] width 27 height 17
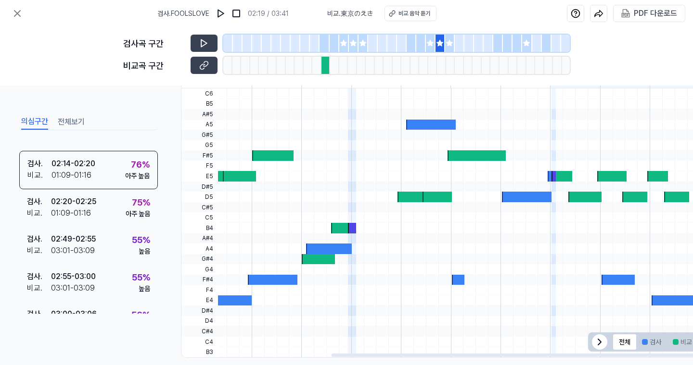
scroll to position [0, 0]
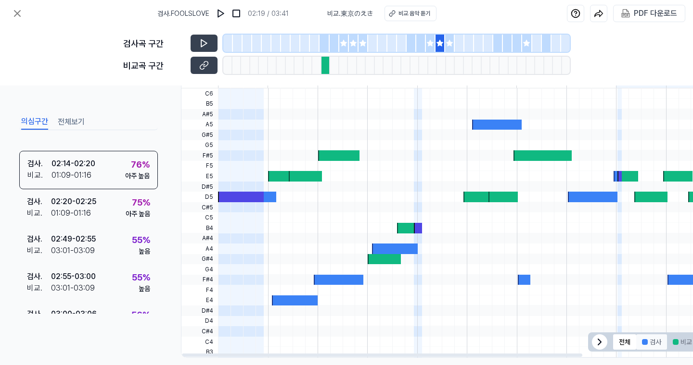
click at [639, 340] on button "검사" at bounding box center [651, 342] width 31 height 15
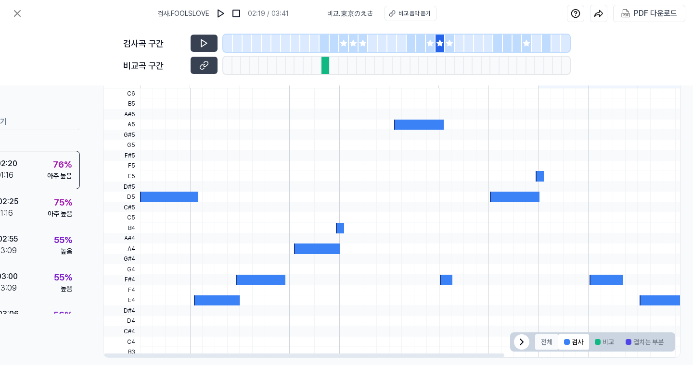
click at [554, 345] on button "전체" at bounding box center [546, 342] width 23 height 15
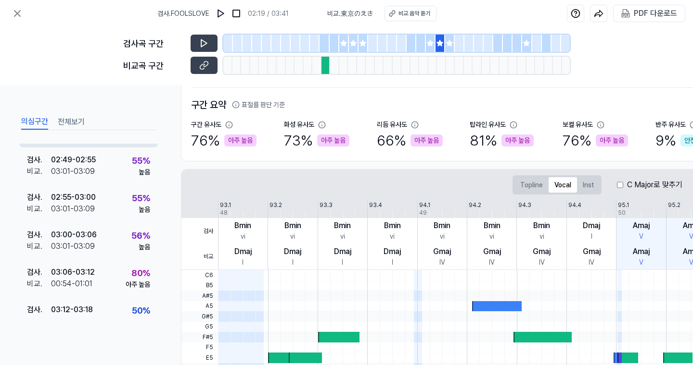
scroll to position [425, 0]
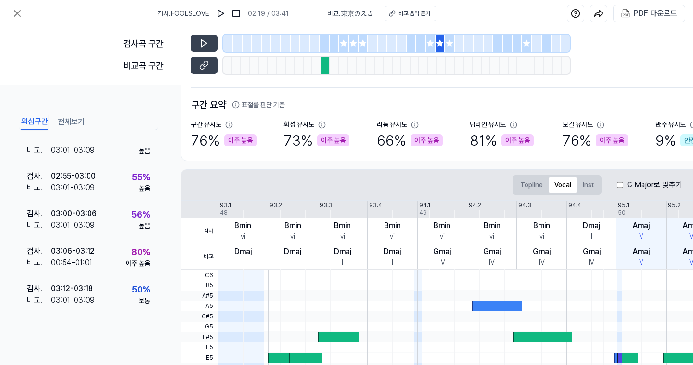
click at [452, 49] on div at bounding box center [450, 43] width 10 height 17
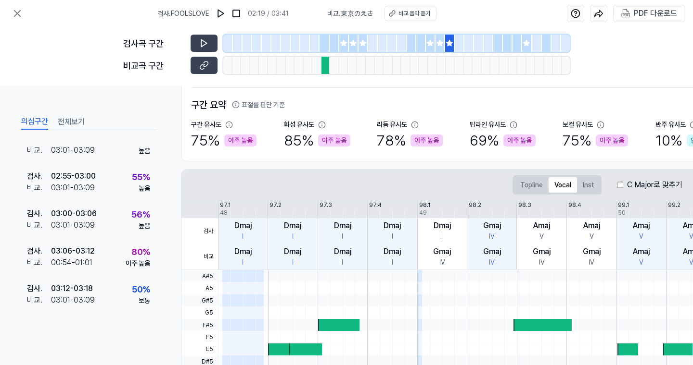
click at [220, 44] on div "검사곡 구간" at bounding box center [346, 43] width 446 height 17
click at [210, 46] on button at bounding box center [203, 43] width 27 height 17
click at [212, 47] on button at bounding box center [203, 43] width 27 height 17
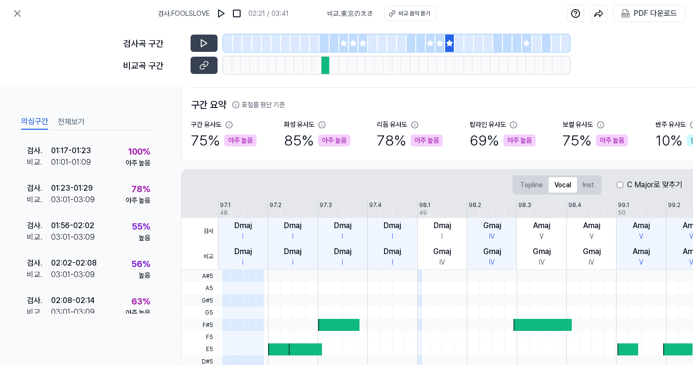
scroll to position [0, 0]
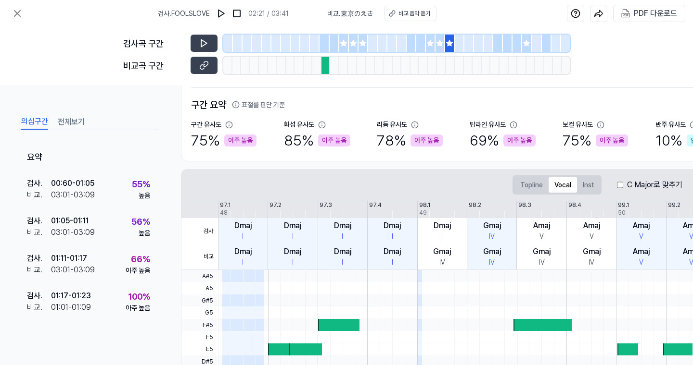
click at [179, 66] on div "비교곡 구간" at bounding box center [154, 65] width 62 height 13
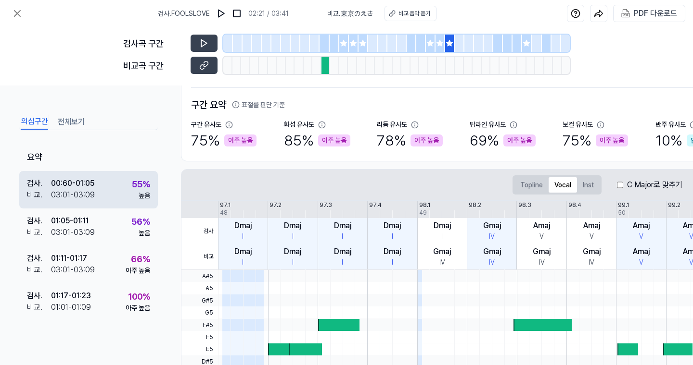
click at [50, 176] on div "검사 . 00:60 - 01:05 비교 . 03:01 - 03:09 55 % 높음" at bounding box center [88, 190] width 139 height 38
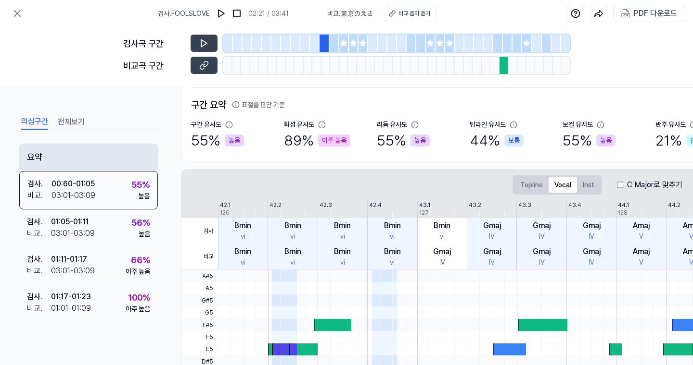
click at [75, 147] on div "요약" at bounding box center [88, 157] width 139 height 27
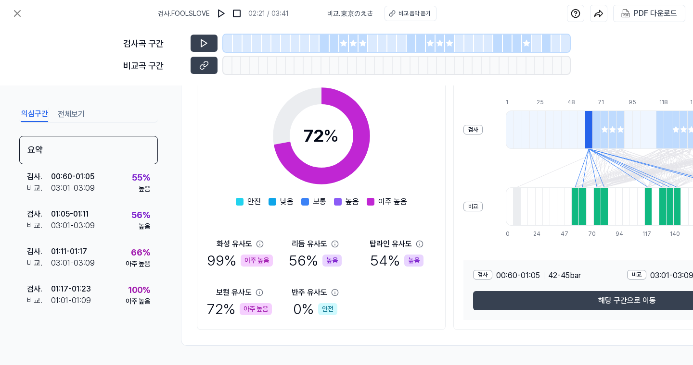
scroll to position [150, 0]
click at [188, 14] on span "검사 . FOOLSLOVE" at bounding box center [184, 14] width 52 height 10
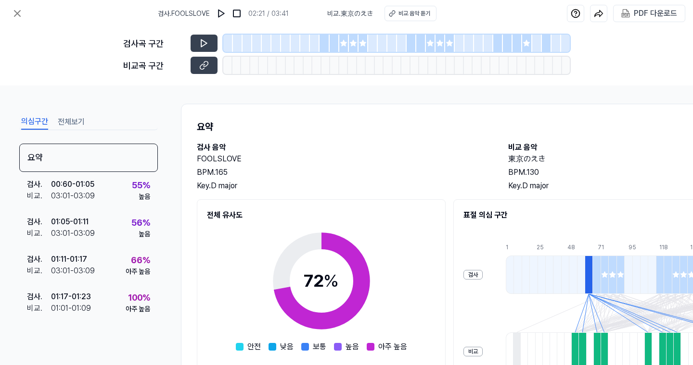
scroll to position [0, 0]
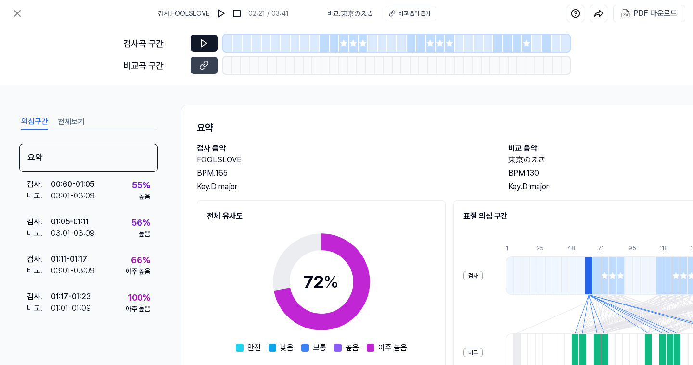
click at [206, 44] on icon at bounding box center [204, 43] width 10 height 10
click at [337, 46] on div at bounding box center [334, 43] width 10 height 17
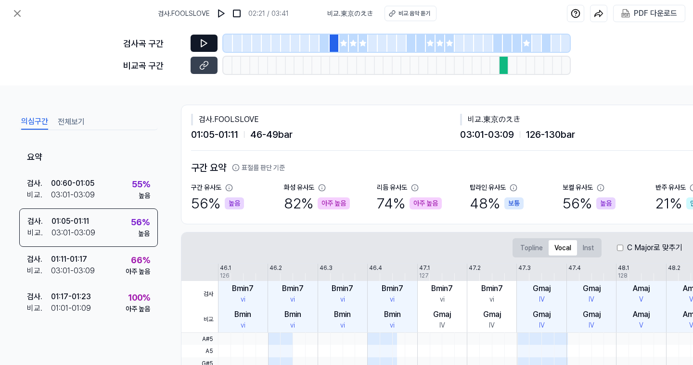
click at [196, 47] on button at bounding box center [203, 43] width 27 height 17
click at [205, 42] on icon at bounding box center [204, 43] width 6 height 7
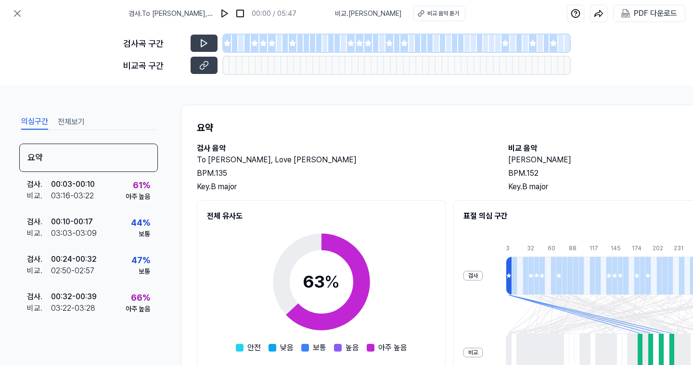
click at [253, 47] on div at bounding box center [255, 43] width 9 height 17
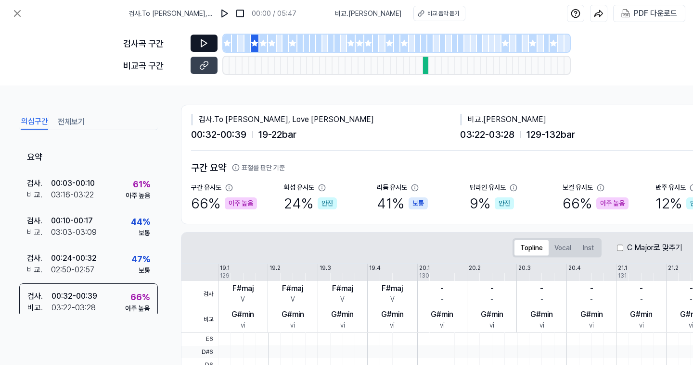
click at [202, 42] on icon at bounding box center [204, 43] width 10 height 10
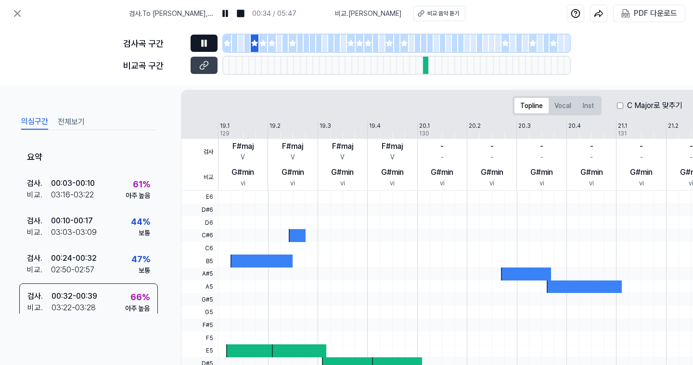
scroll to position [133, 0]
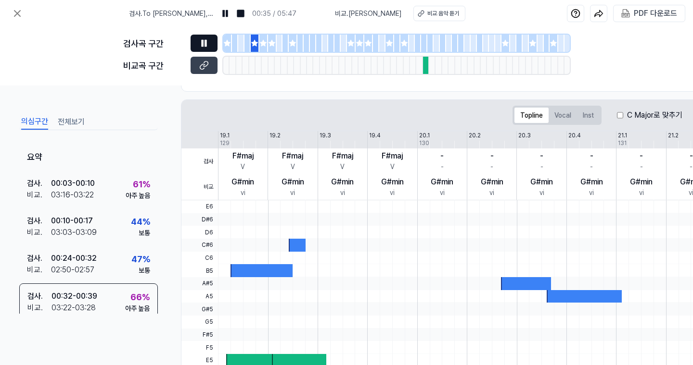
click at [564, 124] on div "Topline Vocal Inst" at bounding box center [556, 115] width 89 height 19
click at [565, 117] on button "Vocal" at bounding box center [562, 115] width 28 height 15
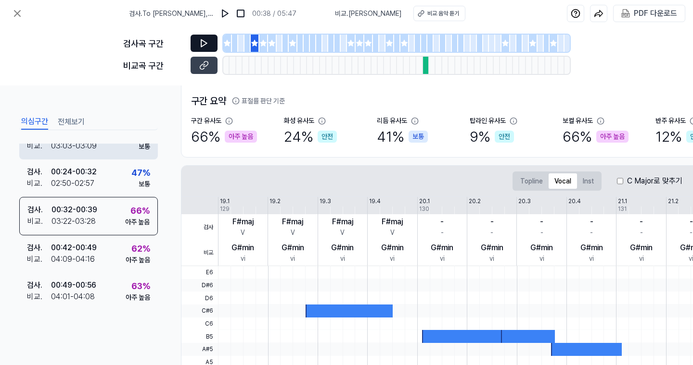
scroll to position [121, 0]
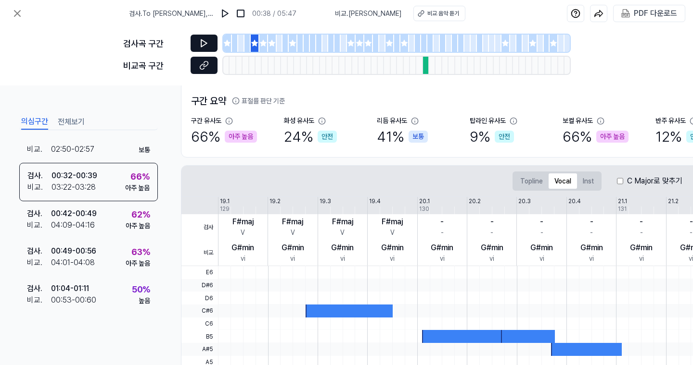
click at [211, 69] on button at bounding box center [203, 65] width 27 height 17
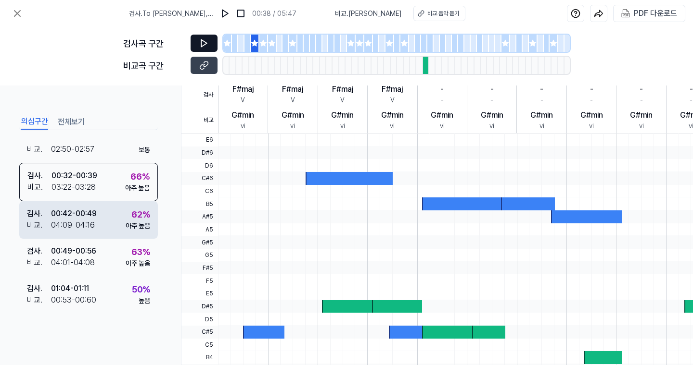
scroll to position [197, 0]
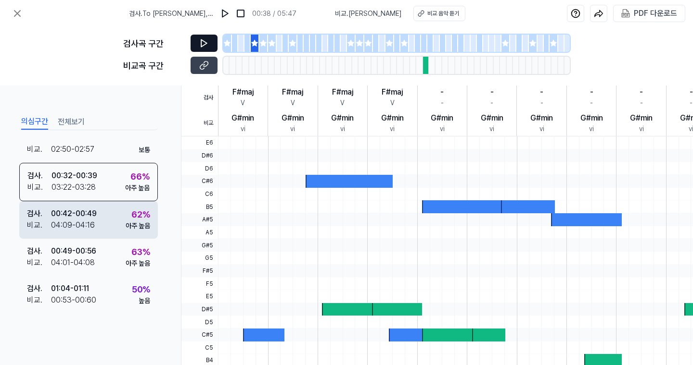
click at [88, 214] on div "00:42 - 00:49" at bounding box center [74, 214] width 46 height 12
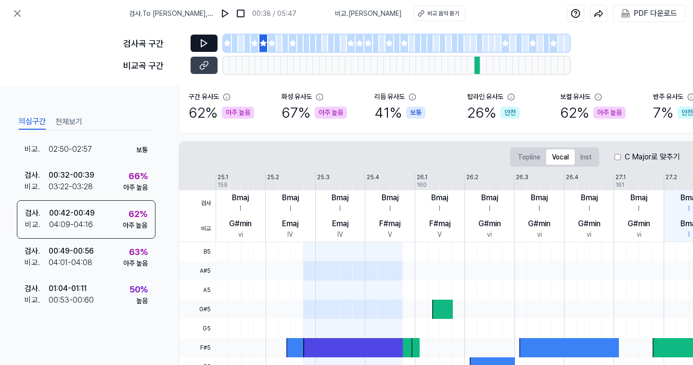
scroll to position [61, 2]
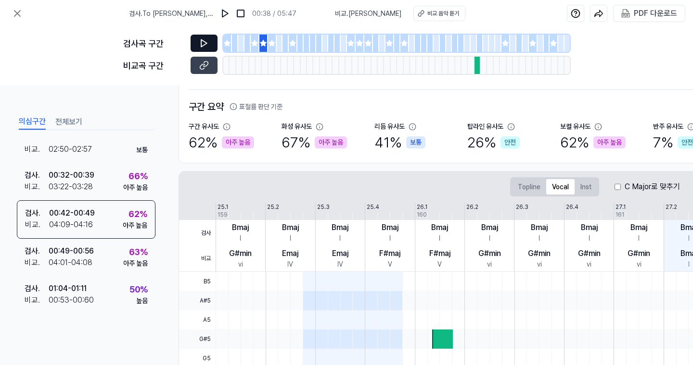
click at [212, 46] on button at bounding box center [203, 43] width 27 height 17
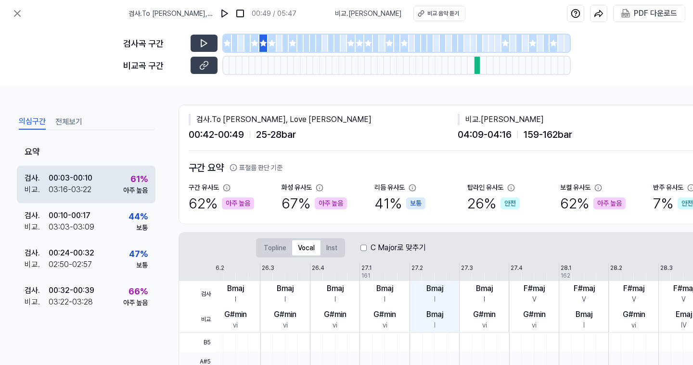
scroll to position [0, 0]
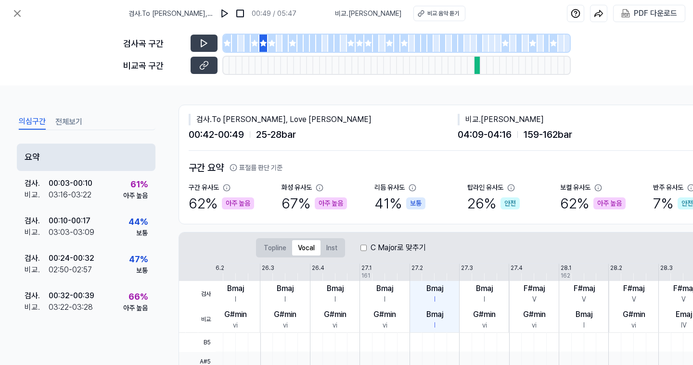
click at [105, 151] on div "요약" at bounding box center [86, 157] width 139 height 27
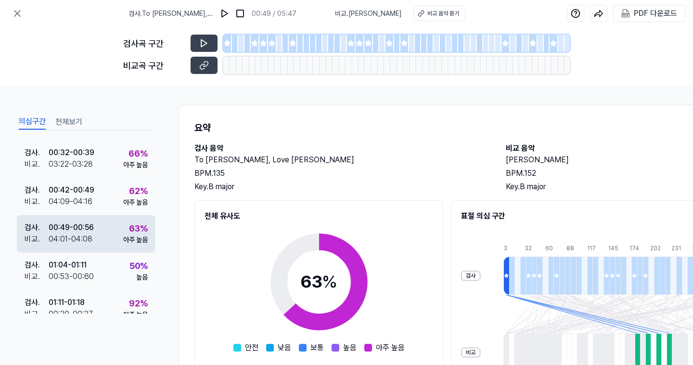
scroll to position [242, 0]
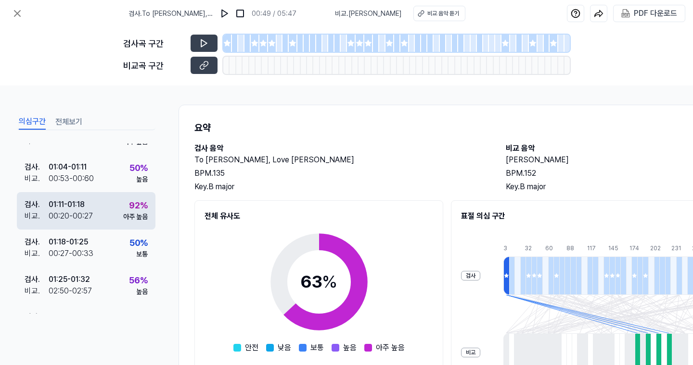
click at [100, 214] on div "검사 . 01:11 - 01:18 비교 . 00:20 - 00:27 92 % 아주 높음" at bounding box center [86, 211] width 139 height 38
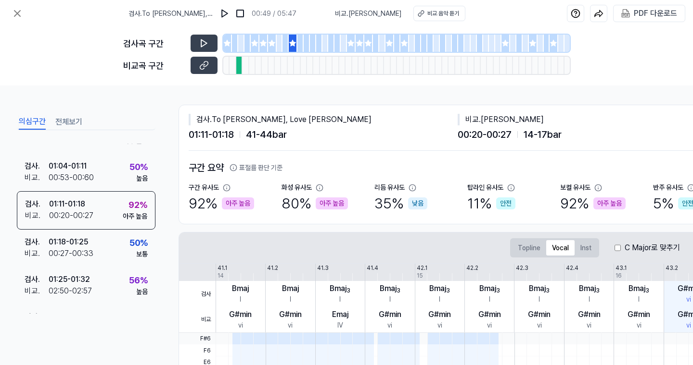
scroll to position [241, 0]
click at [197, 31] on div "검사곡 구간 비교곡 구간" at bounding box center [346, 56] width 446 height 59
click at [204, 49] on button at bounding box center [203, 43] width 27 height 17
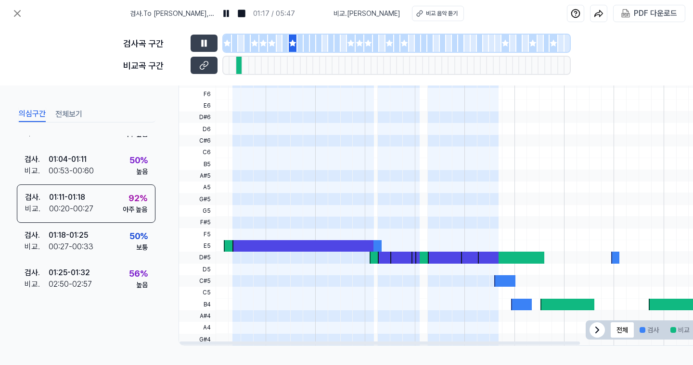
scroll to position [223, 2]
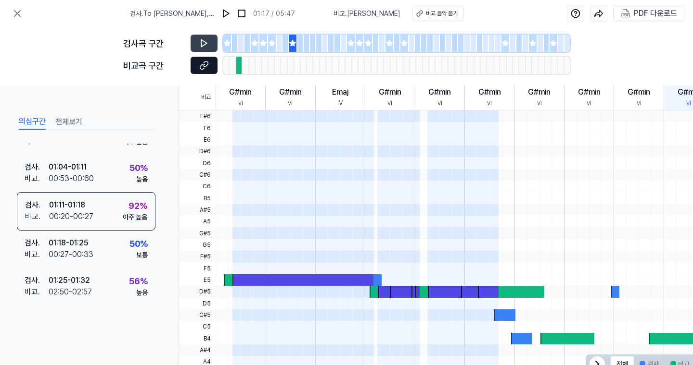
click at [210, 72] on button at bounding box center [203, 65] width 27 height 17
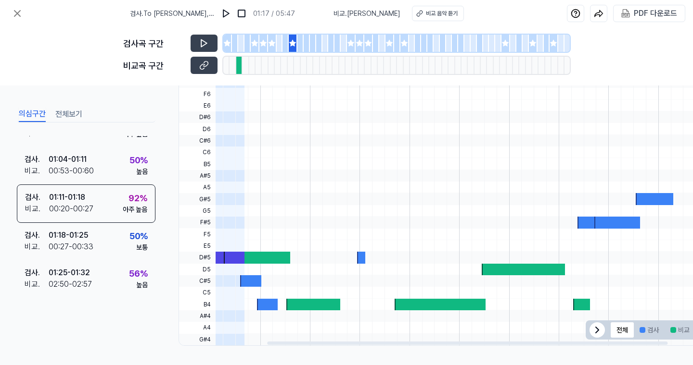
scroll to position [0, 0]
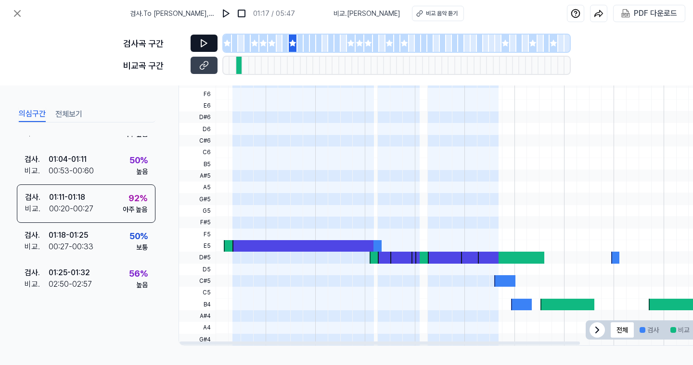
click at [195, 40] on button at bounding box center [203, 43] width 27 height 17
click at [314, 44] on div at bounding box center [313, 43] width 6 height 17
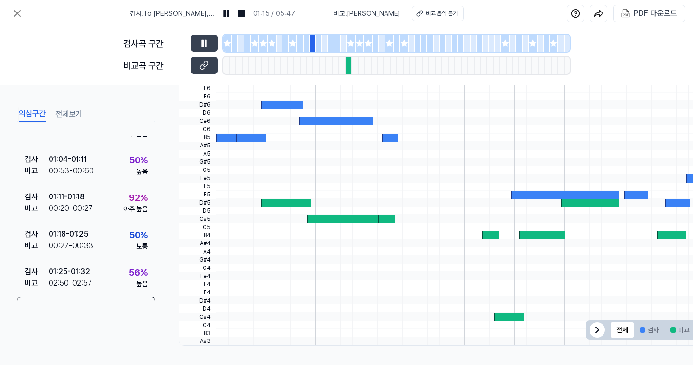
click at [352, 48] on div at bounding box center [351, 43] width 9 height 17
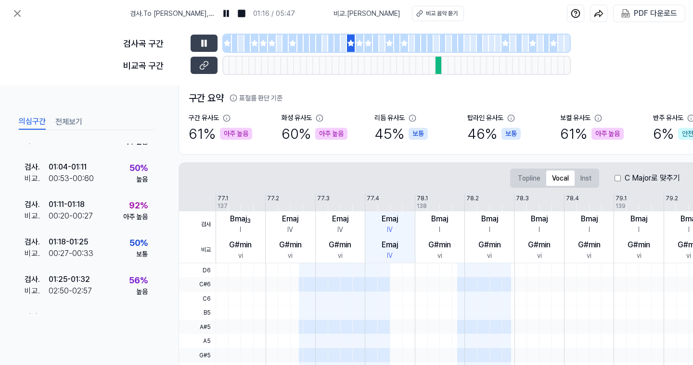
scroll to position [0, 2]
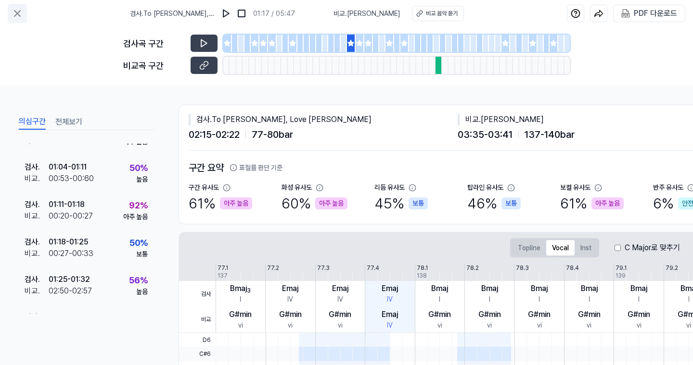
click at [19, 17] on icon at bounding box center [18, 14] width 12 height 12
click at [93, 142] on div "요약 검사 . 00:03 - 00:10 비교 . 03:16 - 03:22 61 % 아주 높음 검사 . 00:10 - 00:17 비교 . 03:…" at bounding box center [86, 224] width 139 height 180
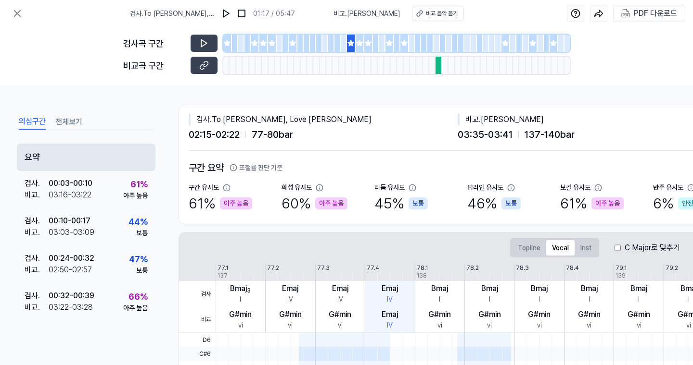
click at [101, 165] on div "요약" at bounding box center [86, 157] width 139 height 27
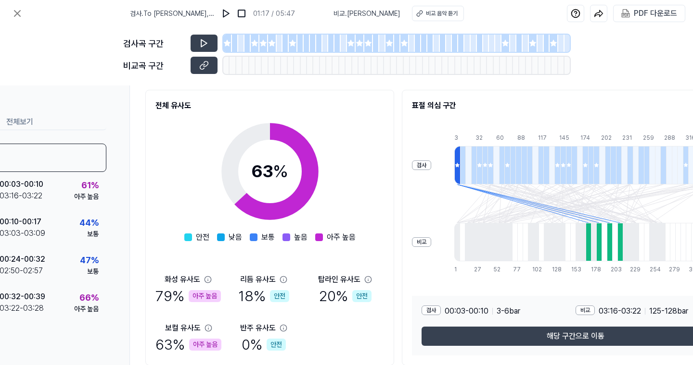
scroll to position [111, 146]
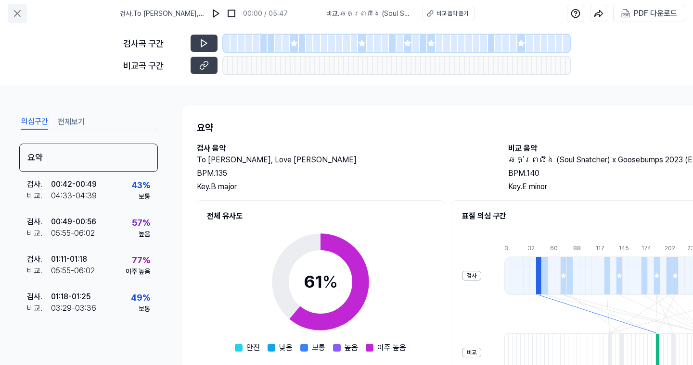
click at [11, 11] on button at bounding box center [17, 13] width 19 height 19
